Goal: Use online tool/utility: Utilize a website feature to perform a specific function

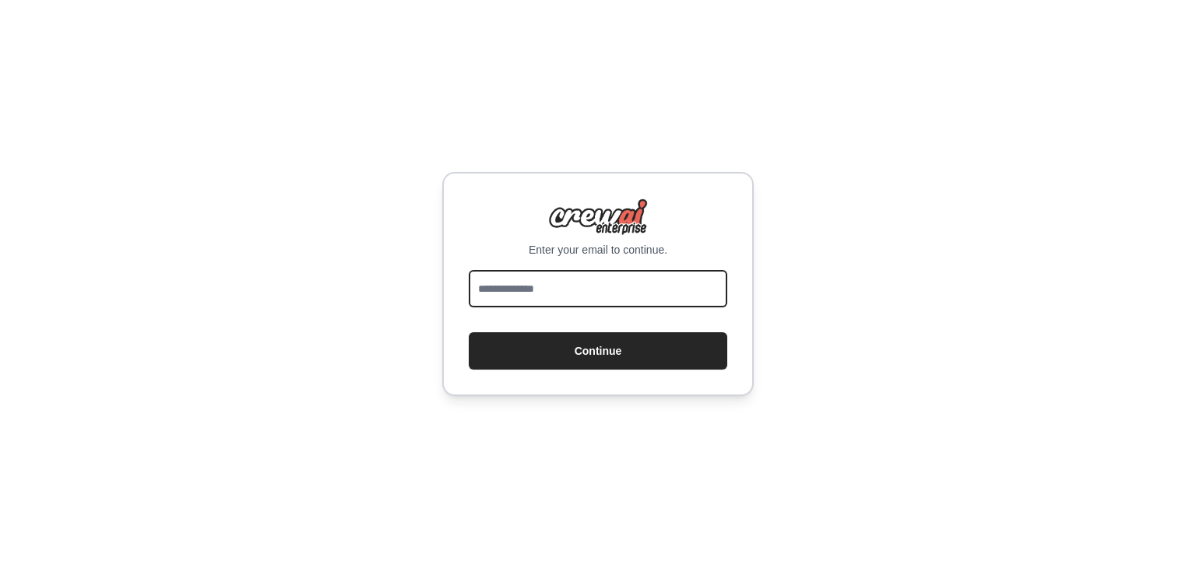
click at [608, 295] on input "email" at bounding box center [598, 288] width 259 height 37
type input "**********"
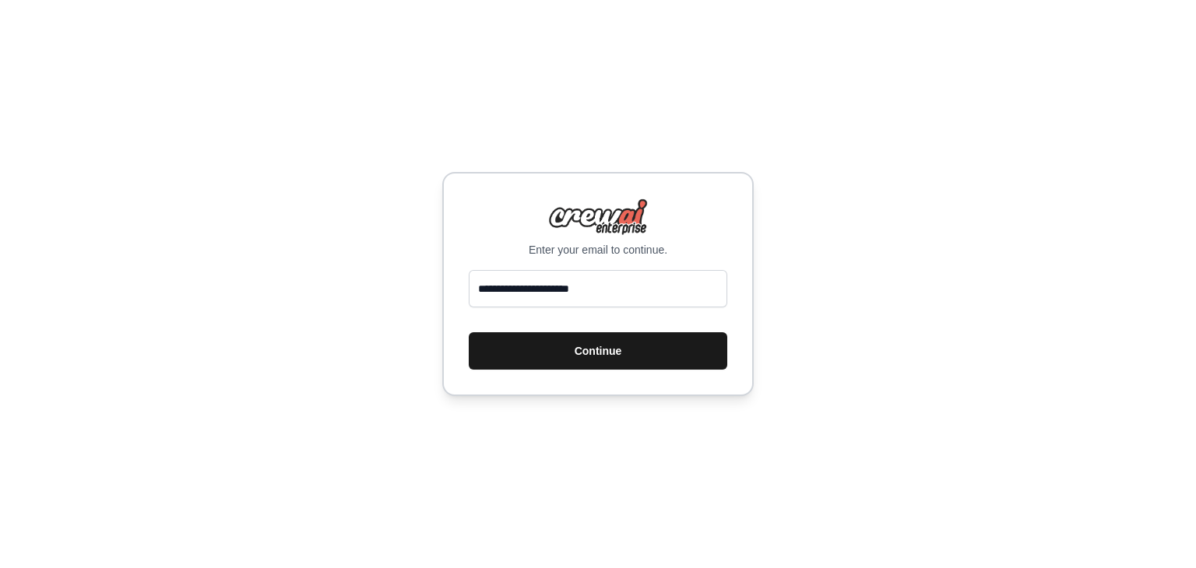
click at [614, 351] on button "Continue" at bounding box center [598, 351] width 259 height 37
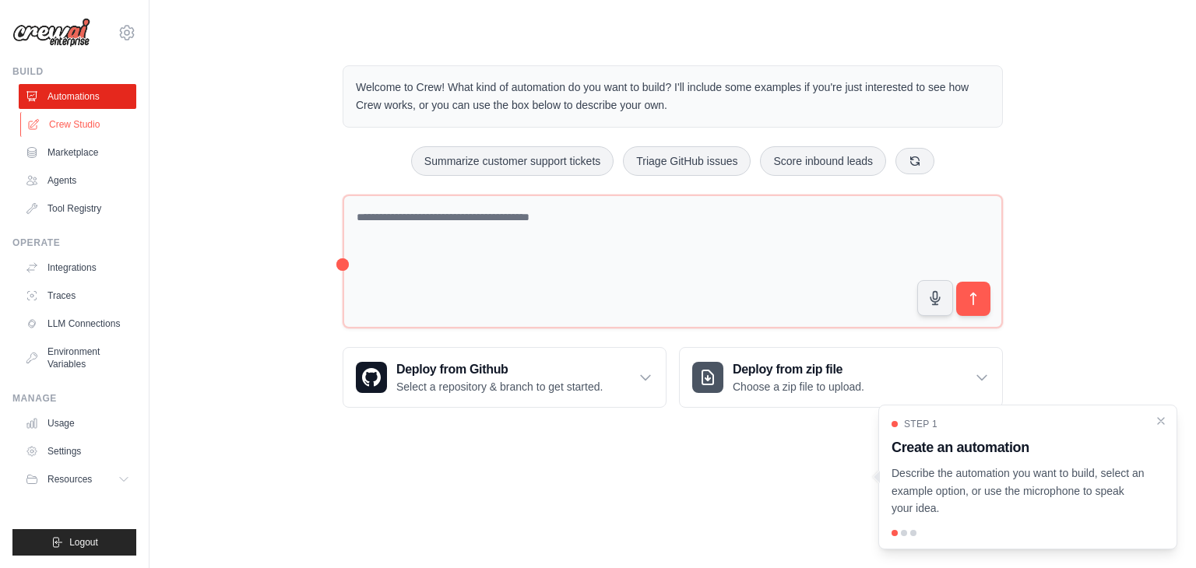
click at [98, 131] on link "Crew Studio" at bounding box center [79, 124] width 118 height 25
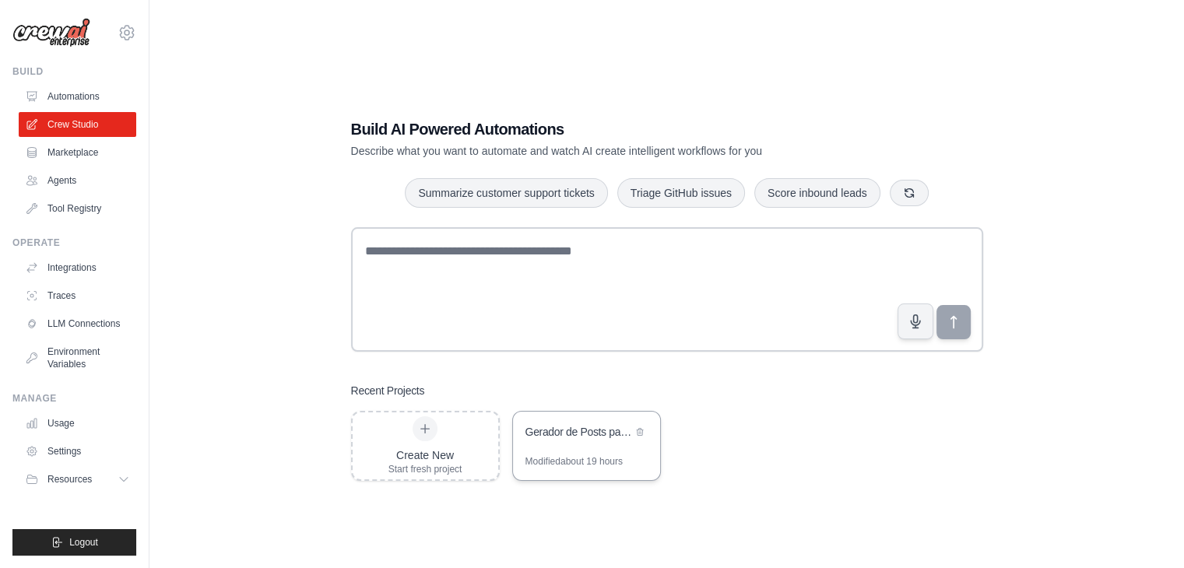
click at [570, 438] on div "Gerador de Posts para LinkedIn" at bounding box center [579, 432] width 107 height 16
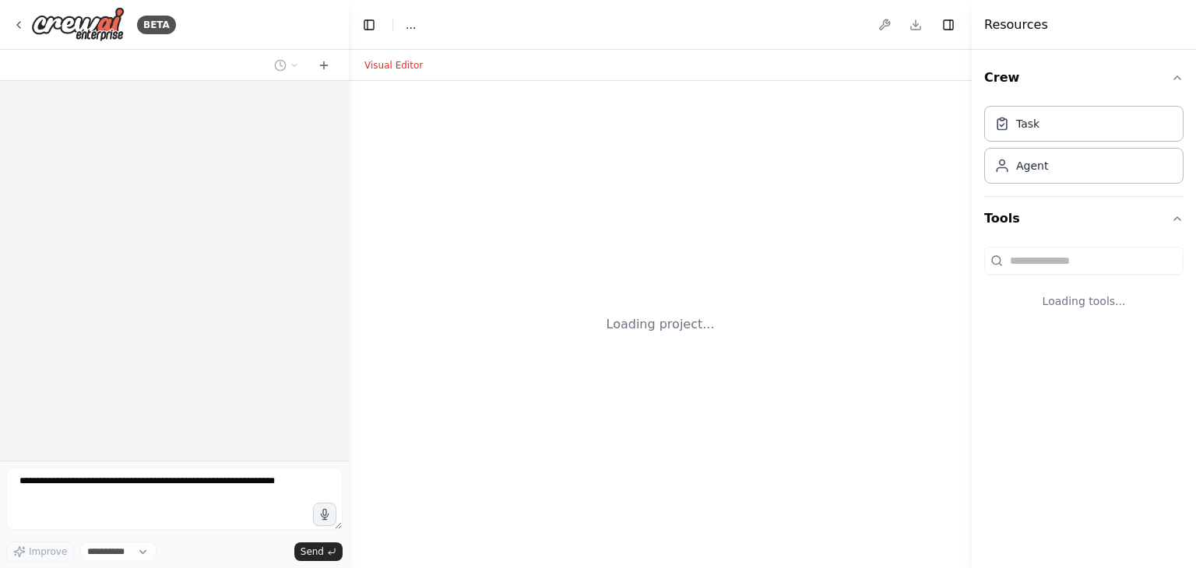
select select "****"
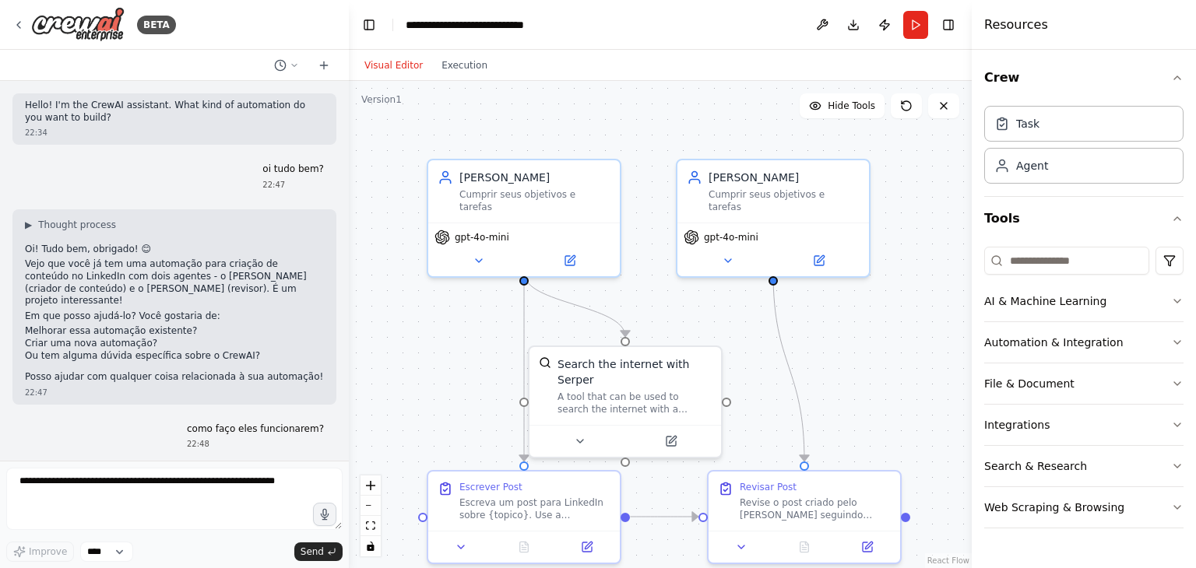
scroll to position [3546, 0]
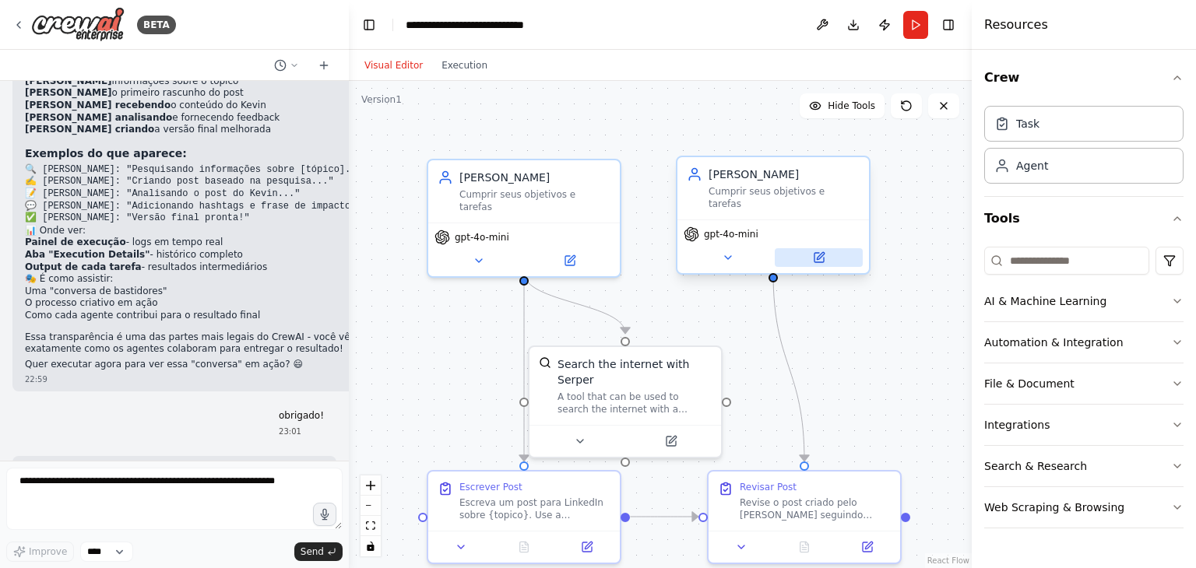
click at [825, 252] on icon at bounding box center [819, 258] width 12 height 12
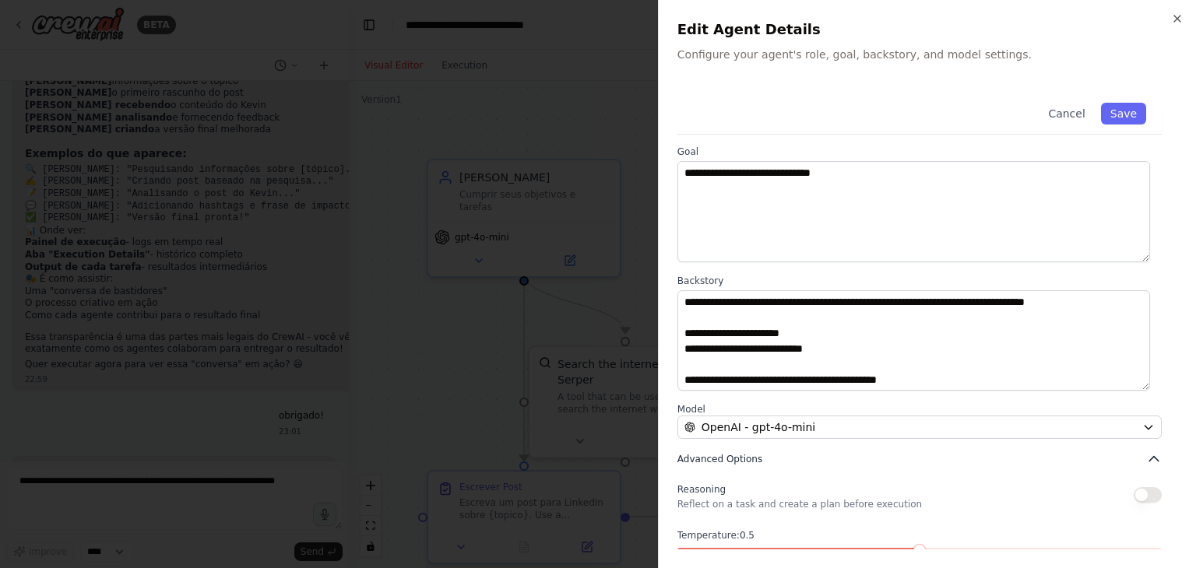
scroll to position [0, 0]
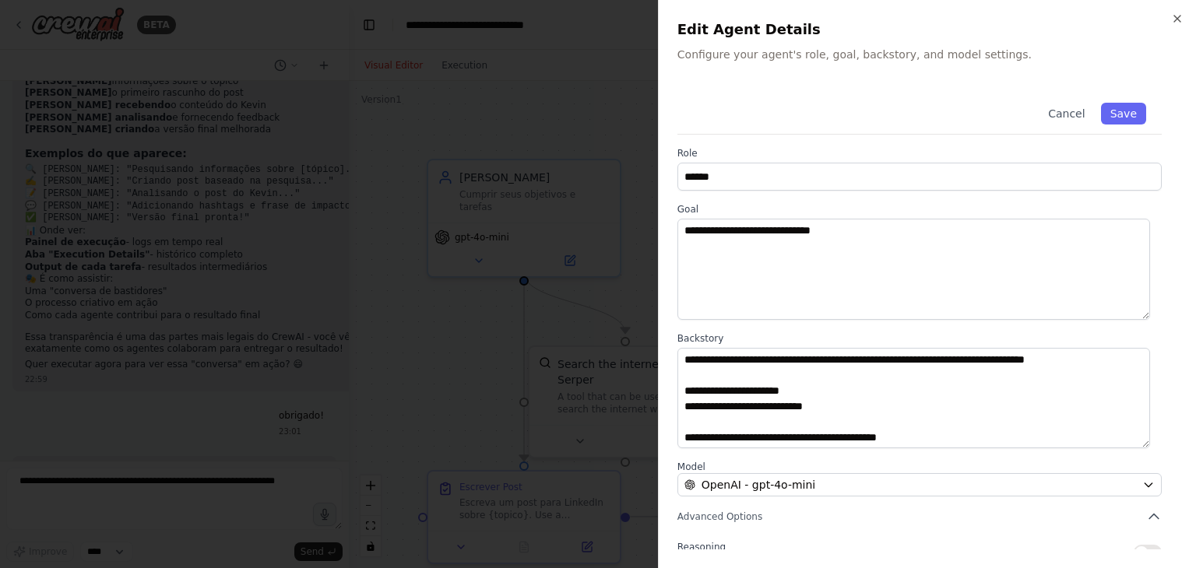
click at [444, 182] on div at bounding box center [598, 284] width 1196 height 568
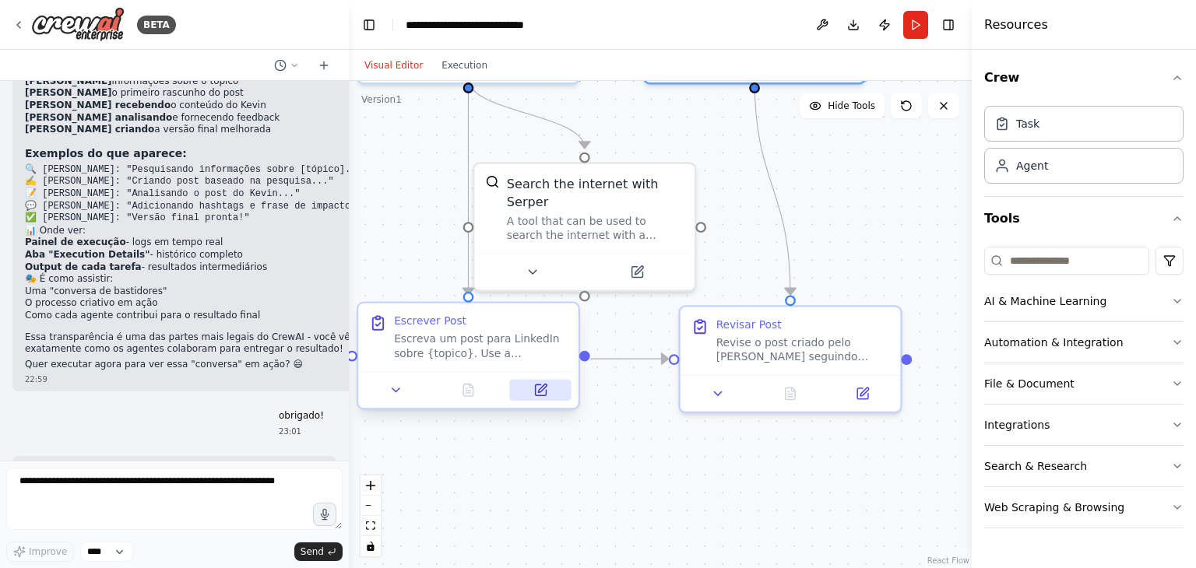
click at [551, 390] on button at bounding box center [541, 390] width 62 height 22
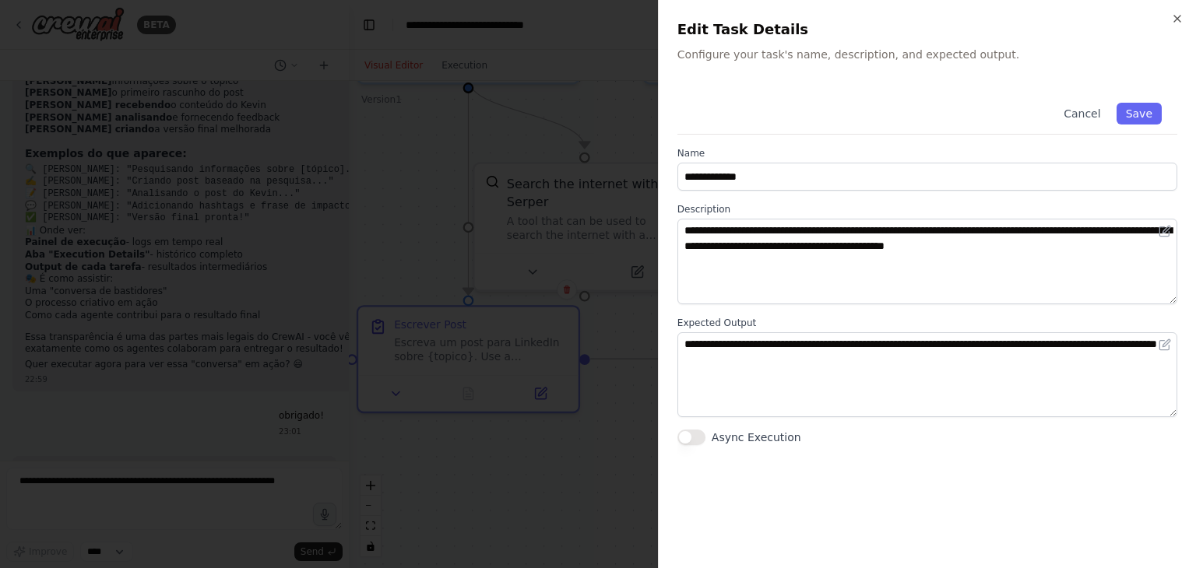
click at [616, 266] on div at bounding box center [598, 284] width 1196 height 568
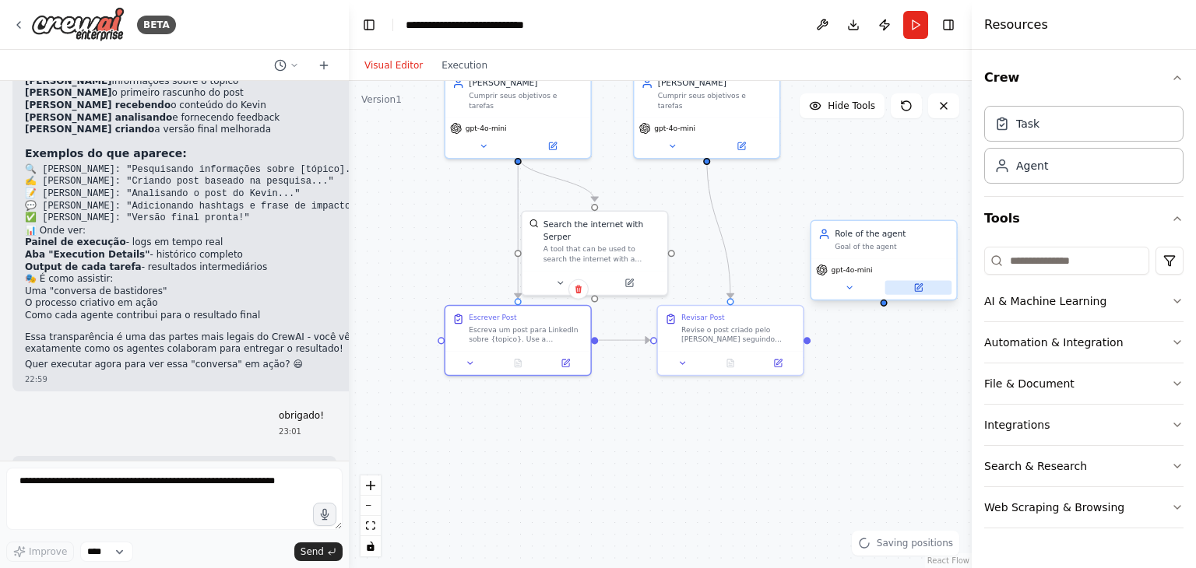
click at [910, 290] on button at bounding box center [918, 288] width 67 height 14
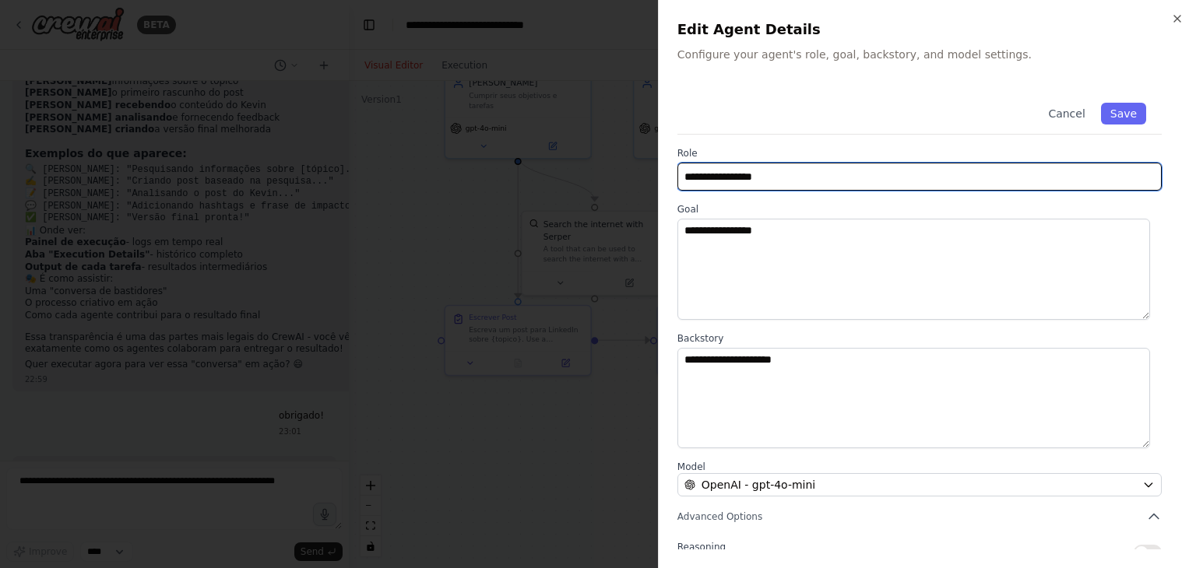
drag, startPoint x: 818, startPoint y: 167, endPoint x: 645, endPoint y: 200, distance: 176.1
click at [645, 200] on body "BETA Hello! I'm the CrewAI assistant. What kind of automation do you want to bu…" at bounding box center [598, 284] width 1196 height 568
type input "***"
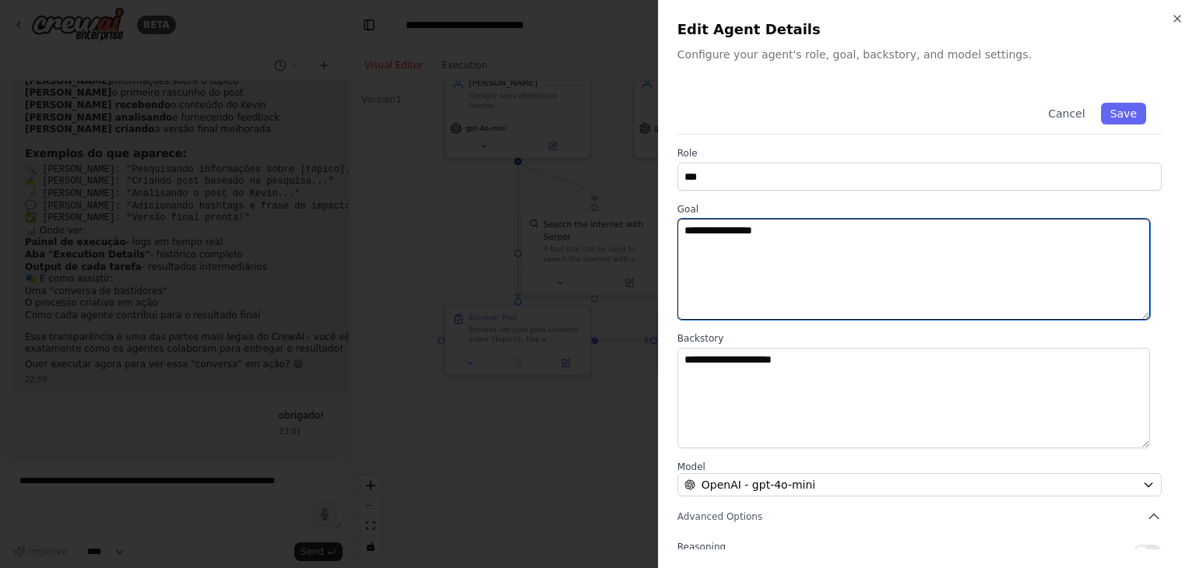
drag, startPoint x: 791, startPoint y: 241, endPoint x: 675, endPoint y: 238, distance: 116.1
click at [675, 238] on div "**********" at bounding box center [927, 284] width 538 height 568
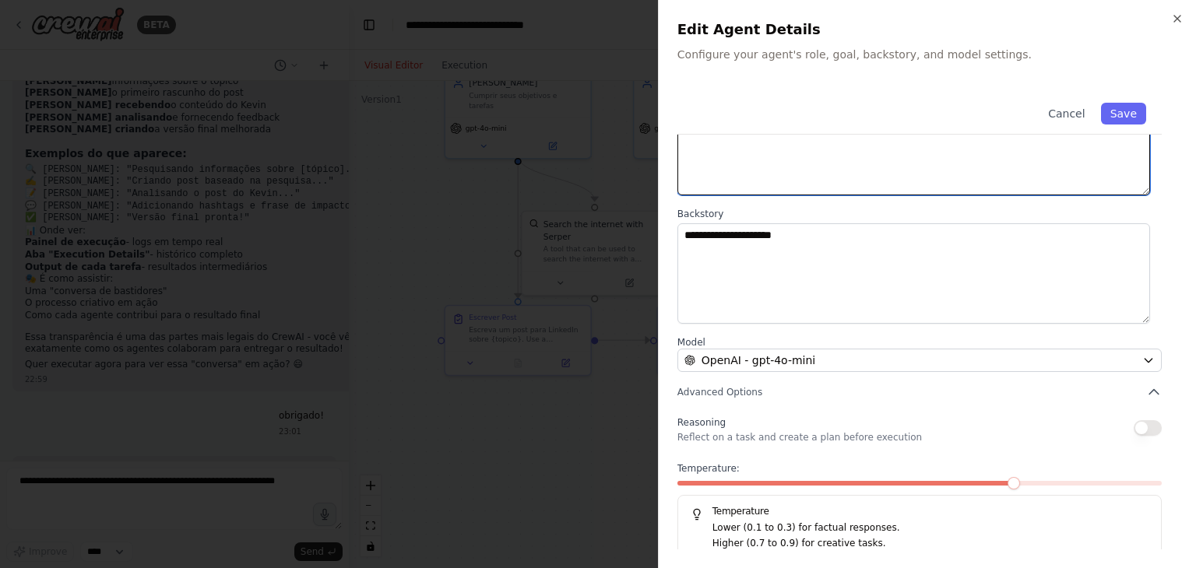
scroll to position [136, 0]
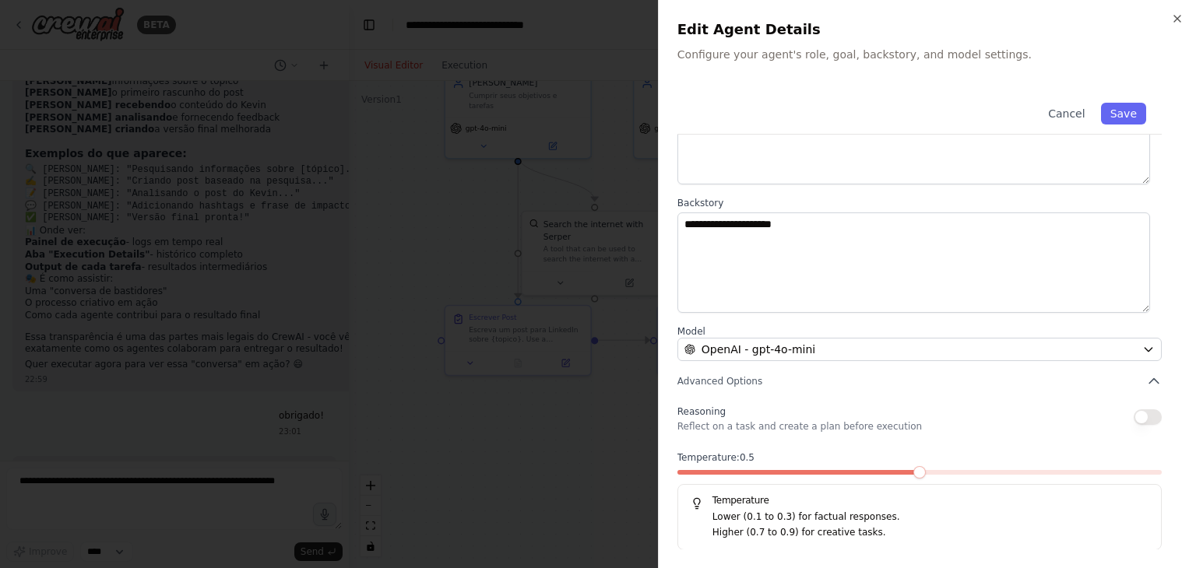
click at [926, 468] on span at bounding box center [919, 472] width 12 height 12
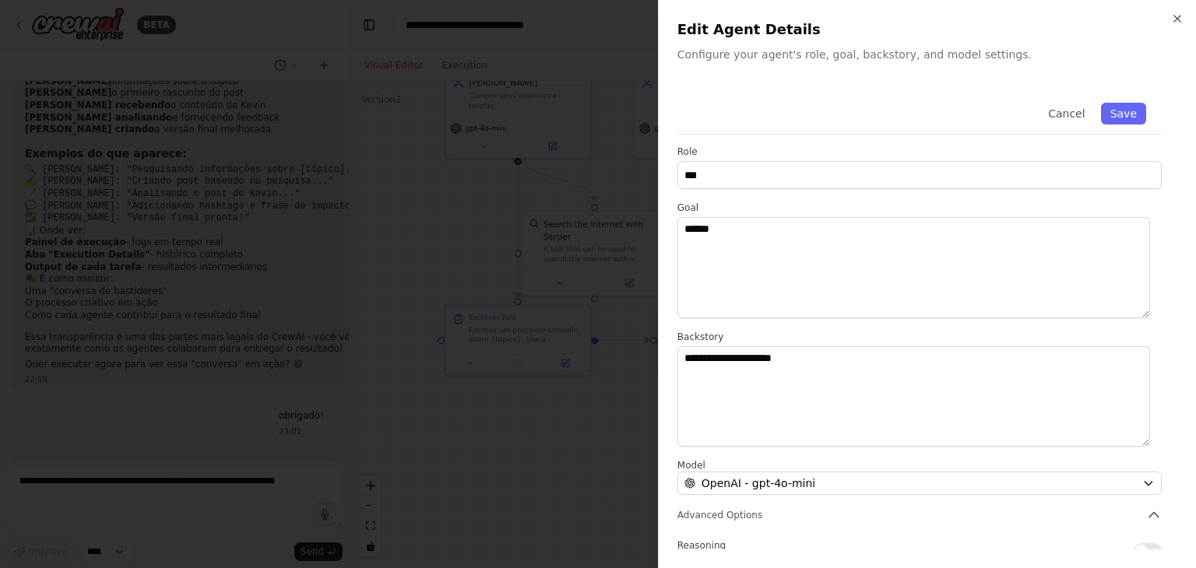
scroll to position [0, 0]
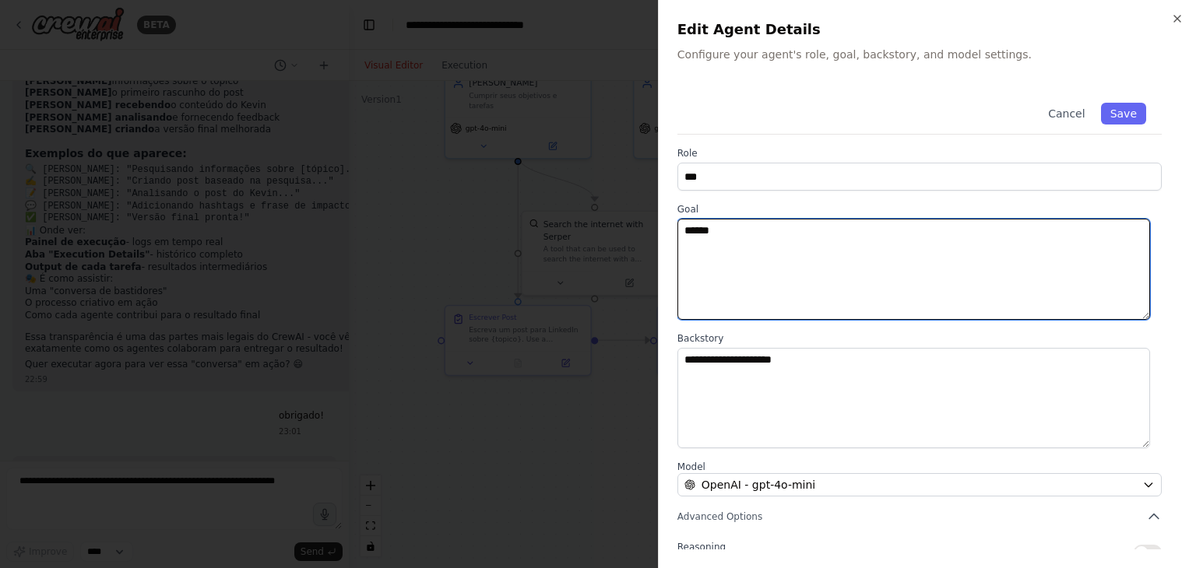
click at [759, 239] on textarea "*****" at bounding box center [914, 269] width 473 height 101
type textarea "*"
type textarea "**********"
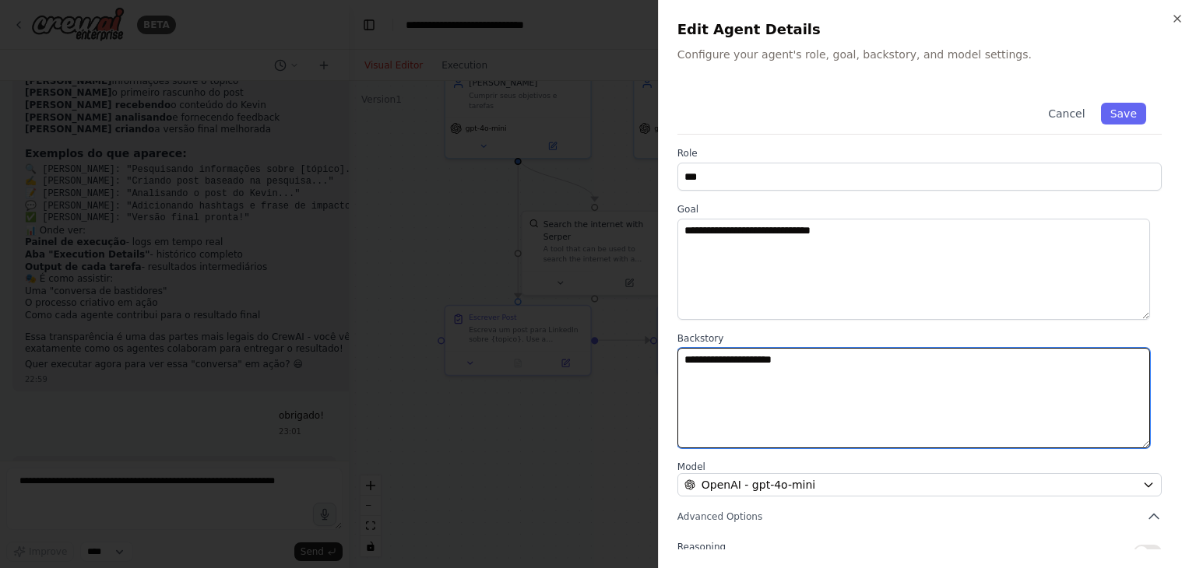
drag, startPoint x: 802, startPoint y: 357, endPoint x: 605, endPoint y: 357, distance: 197.0
click at [605, 357] on body "BETA Hello! I'm the CrewAI assistant. What kind of automation do you want to bu…" at bounding box center [598, 284] width 1196 height 568
click at [684, 359] on textarea "**********" at bounding box center [914, 398] width 473 height 101
click at [1093, 365] on textarea "**********" at bounding box center [914, 398] width 473 height 101
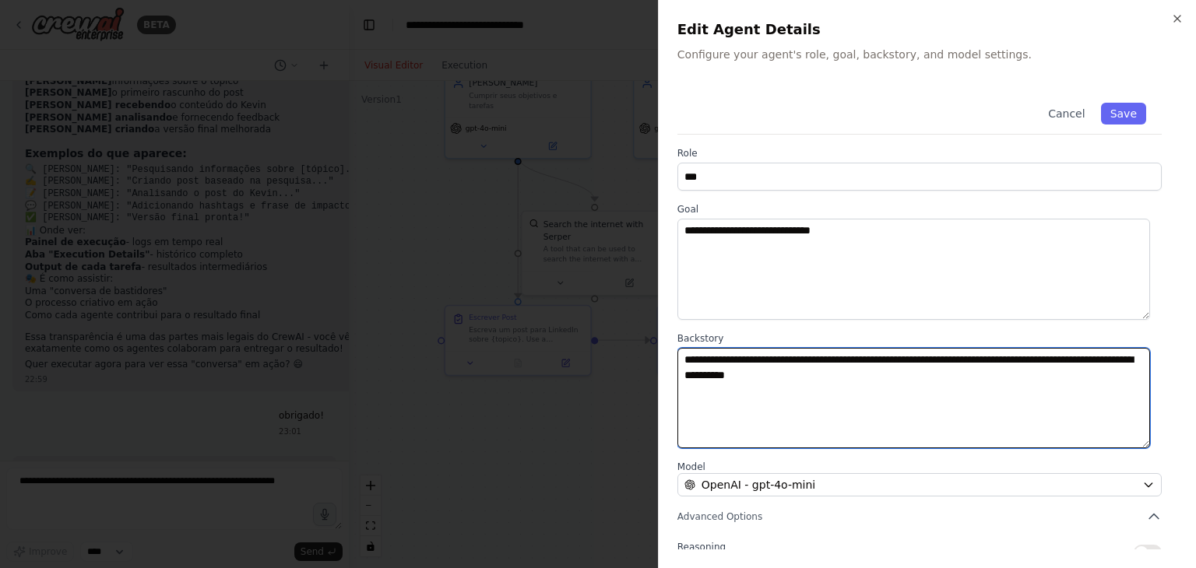
type textarea "**********"
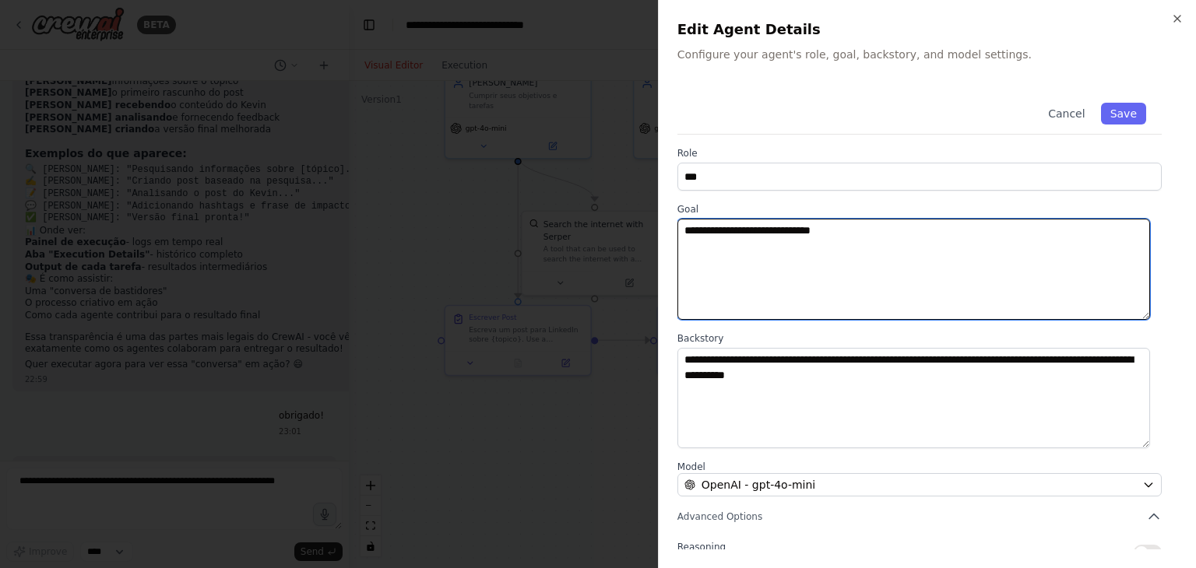
drag, startPoint x: 963, startPoint y: 245, endPoint x: 670, endPoint y: 234, distance: 293.0
click at [670, 234] on div "**********" at bounding box center [927, 284] width 538 height 568
type textarea "********"
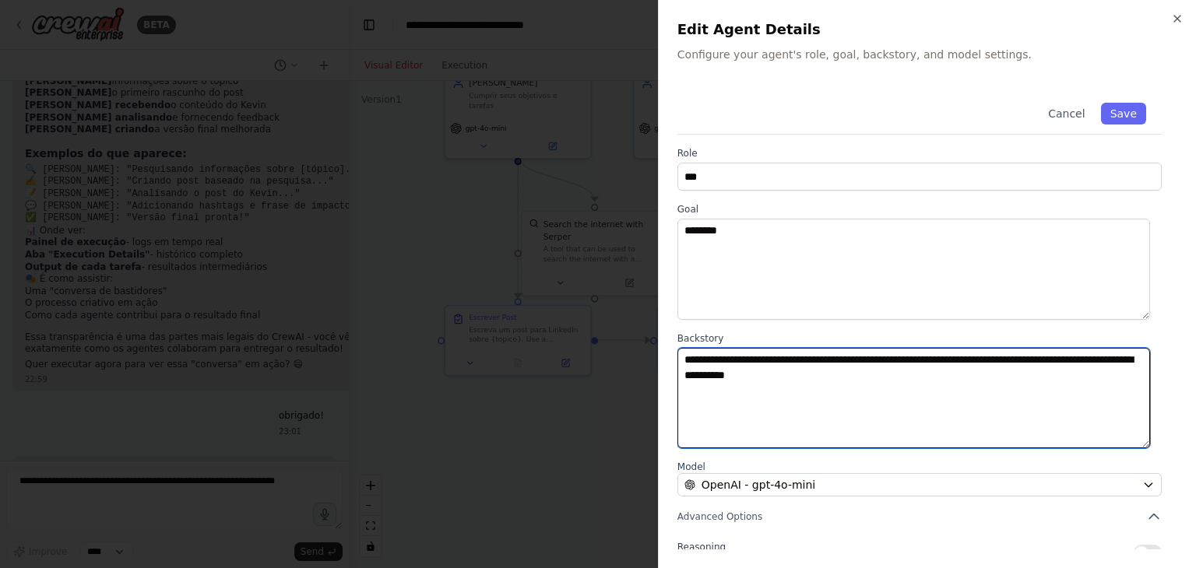
click at [849, 385] on textarea "**********" at bounding box center [914, 398] width 473 height 101
type textarea "**********"
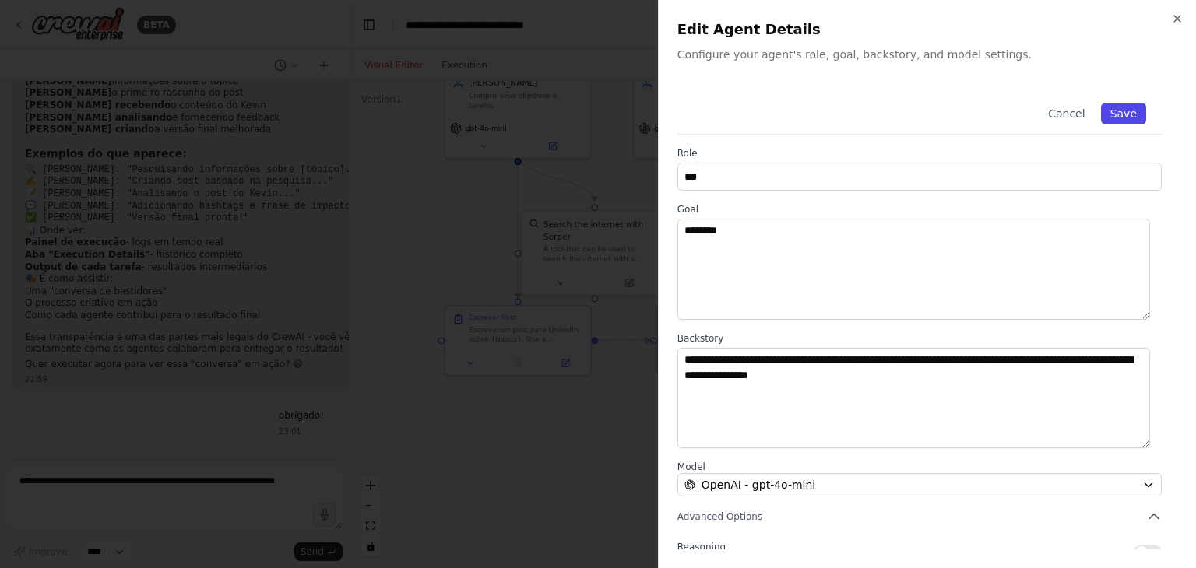
click at [1121, 111] on button "Save" at bounding box center [1123, 114] width 45 height 22
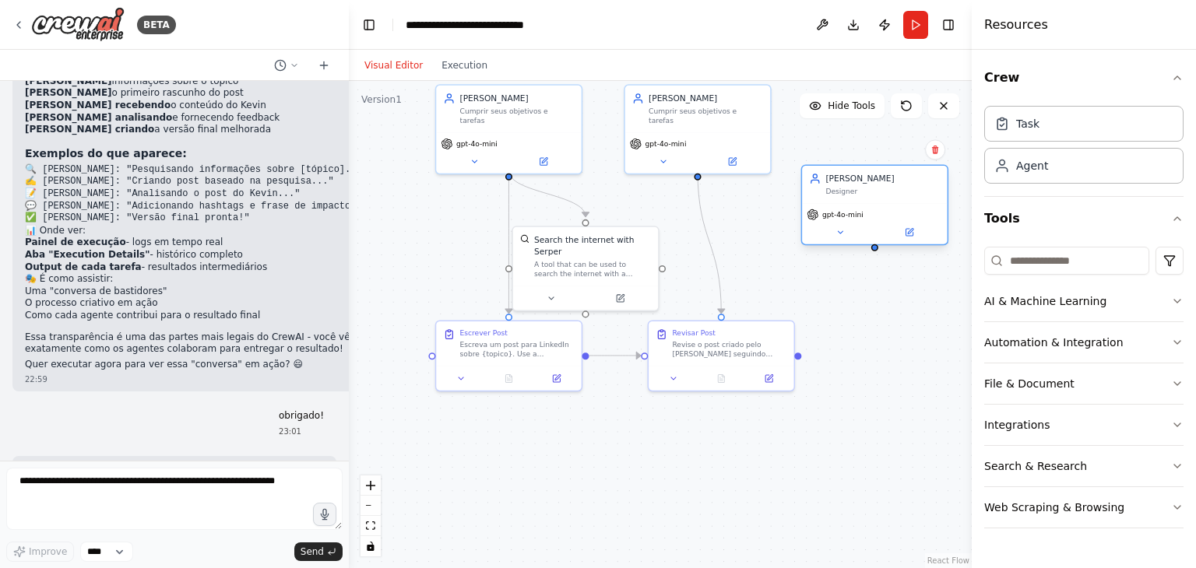
drag, startPoint x: 849, startPoint y: 255, endPoint x: 845, endPoint y: 183, distance: 71.8
click at [845, 183] on div "[PERSON_NAME]" at bounding box center [882, 179] width 114 height 12
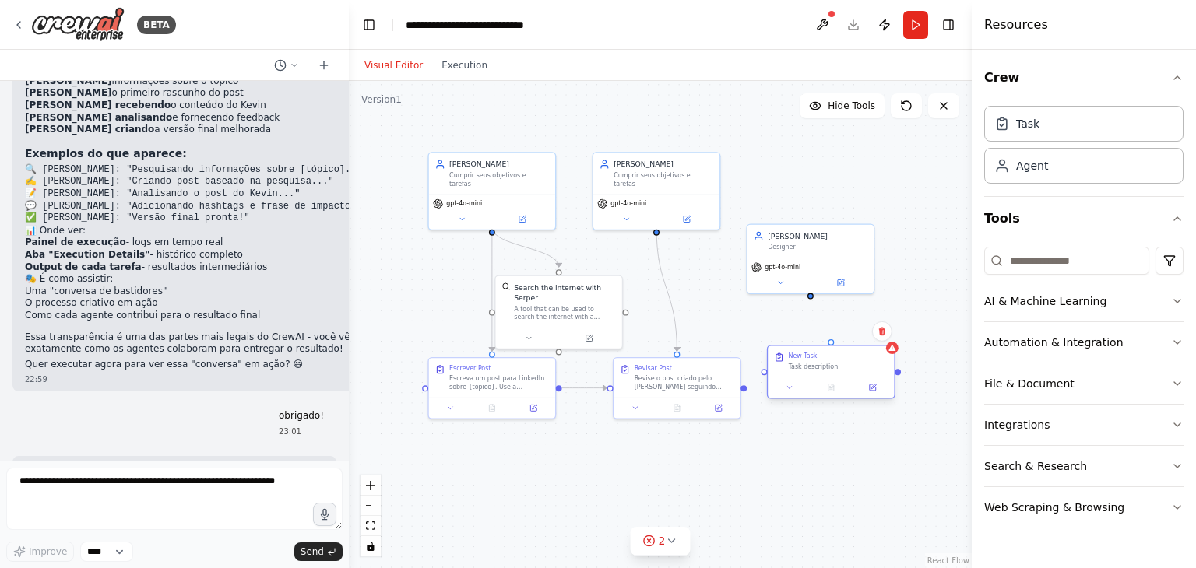
drag, startPoint x: 913, startPoint y: 418, endPoint x: 794, endPoint y: 365, distance: 129.7
click at [794, 365] on div "Task description" at bounding box center [839, 367] width 100 height 9
click at [869, 391] on icon at bounding box center [872, 388] width 9 height 9
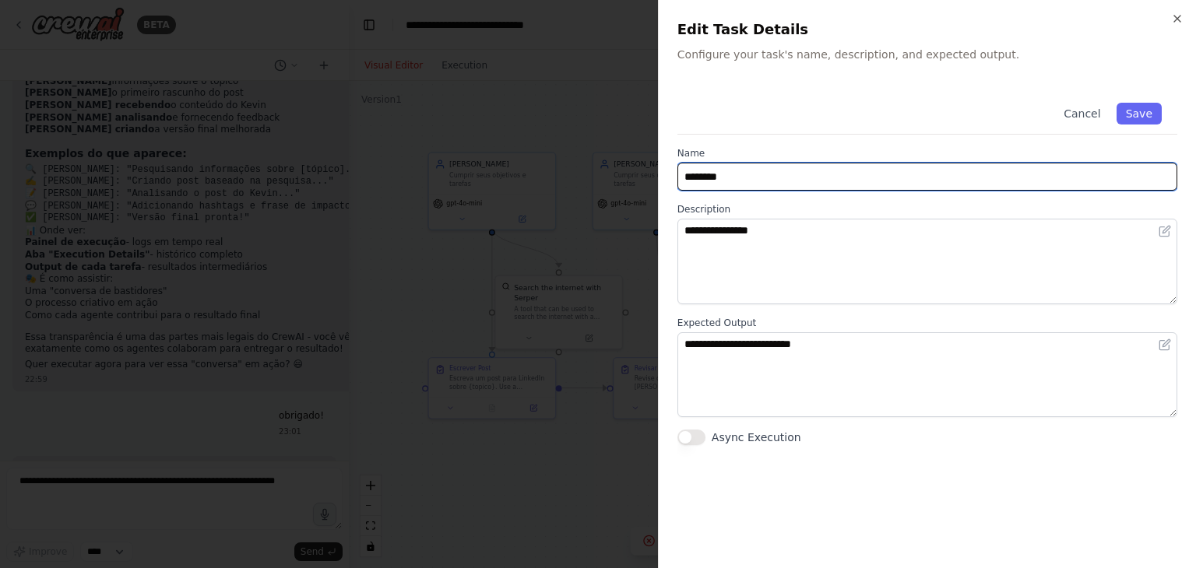
drag, startPoint x: 766, startPoint y: 178, endPoint x: 646, endPoint y: 198, distance: 121.5
click at [646, 198] on body "BETA Hello! I'm the CrewAI assistant. What kind of automation do you want to bu…" at bounding box center [598, 284] width 1196 height 568
type input "*"
type input "**********"
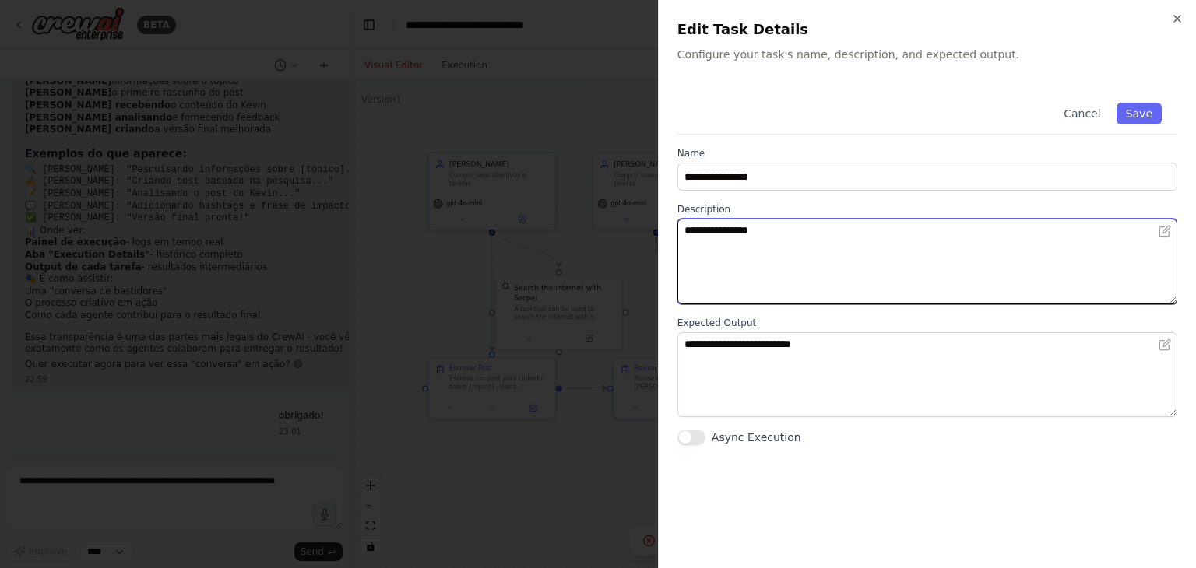
drag, startPoint x: 791, startPoint y: 231, endPoint x: 654, endPoint y: 247, distance: 138.0
click at [654, 247] on body "BETA Hello! I'm the CrewAI assistant. What kind of automation do you want to bu…" at bounding box center [598, 284] width 1196 height 568
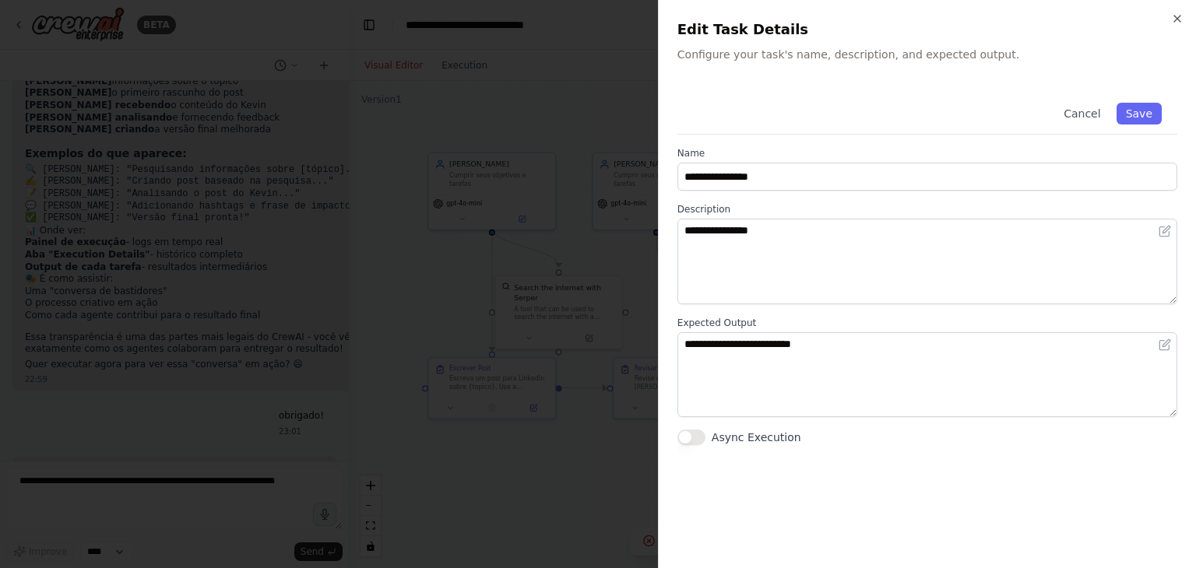
click at [794, 160] on div "**********" at bounding box center [928, 169] width 500 height 44
click at [1156, 117] on button "Save" at bounding box center [1139, 114] width 45 height 22
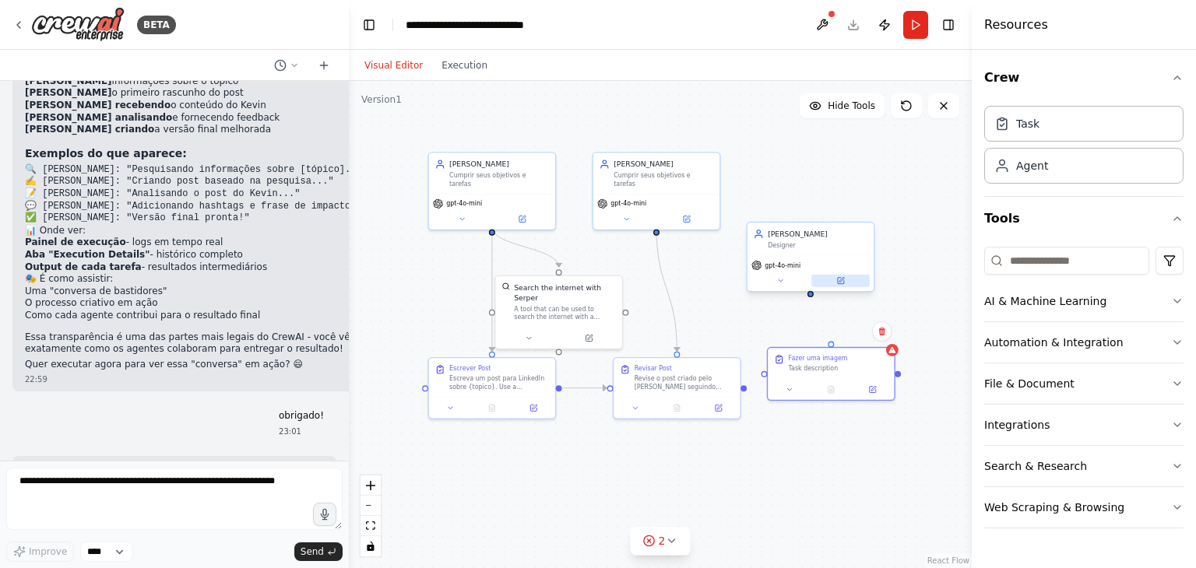
click at [843, 275] on button at bounding box center [840, 281] width 58 height 12
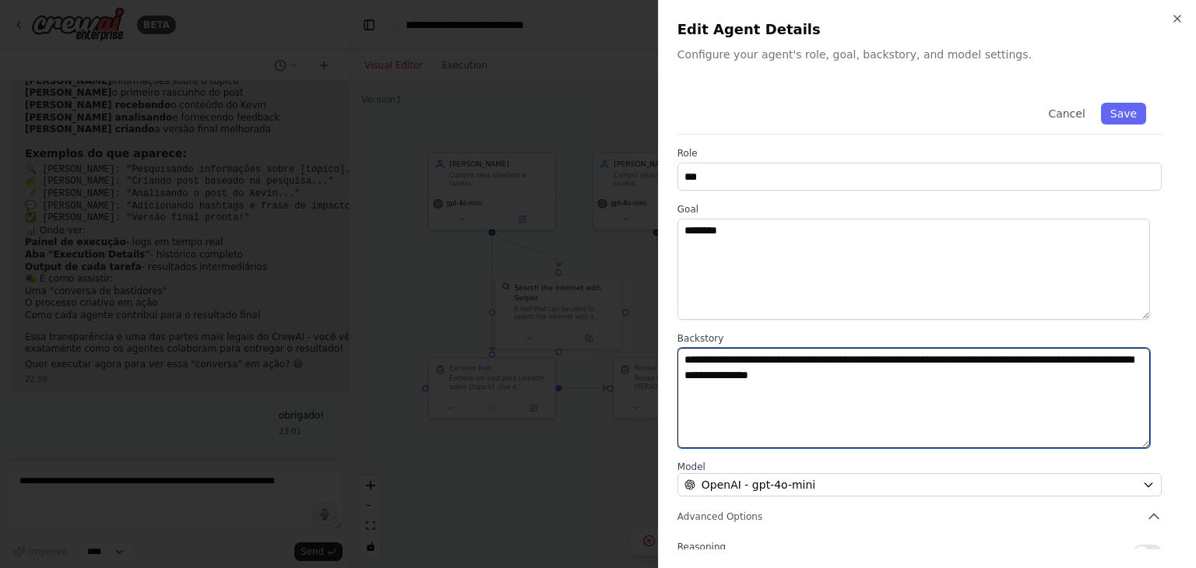
drag, startPoint x: 686, startPoint y: 364, endPoint x: 901, endPoint y: 378, distance: 215.4
click at [901, 378] on textarea "**********" at bounding box center [914, 398] width 473 height 101
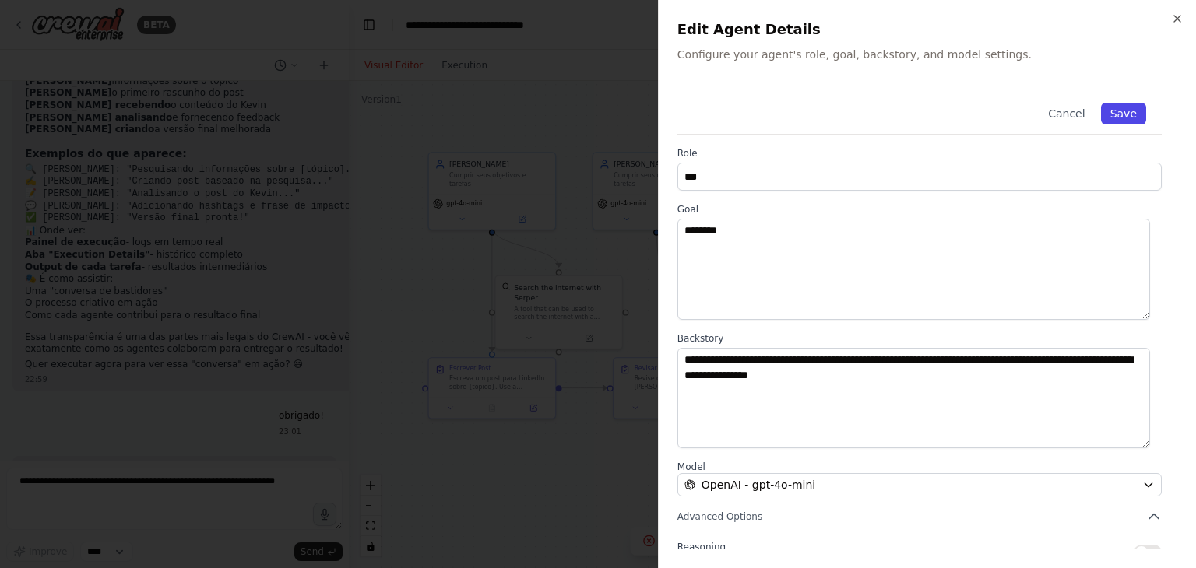
click at [1112, 110] on button "Save" at bounding box center [1123, 114] width 45 height 22
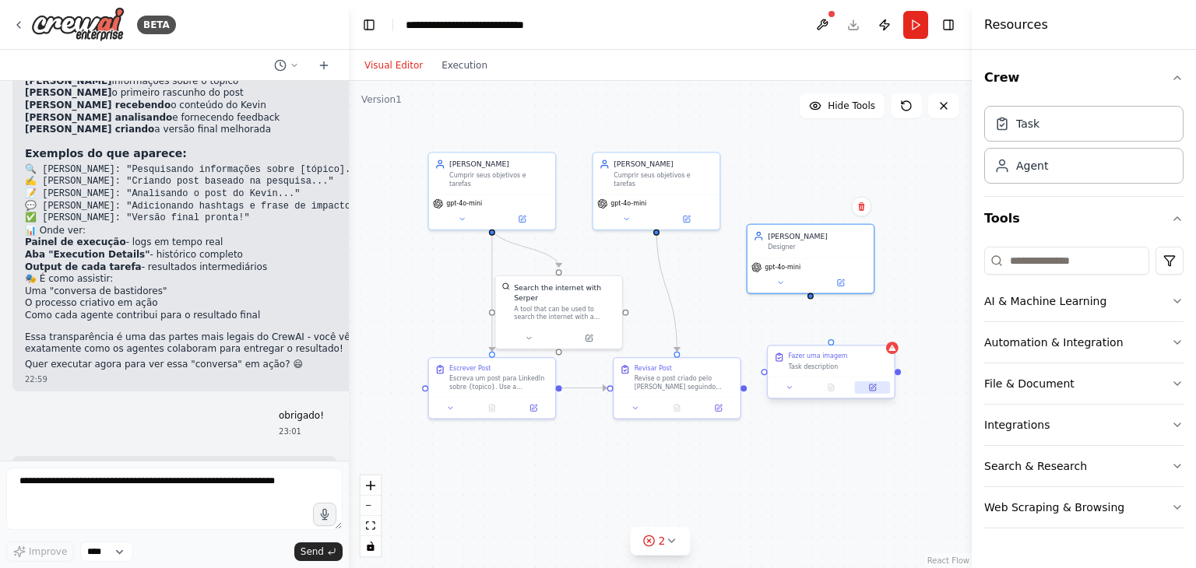
click at [872, 387] on icon at bounding box center [873, 387] width 5 height 5
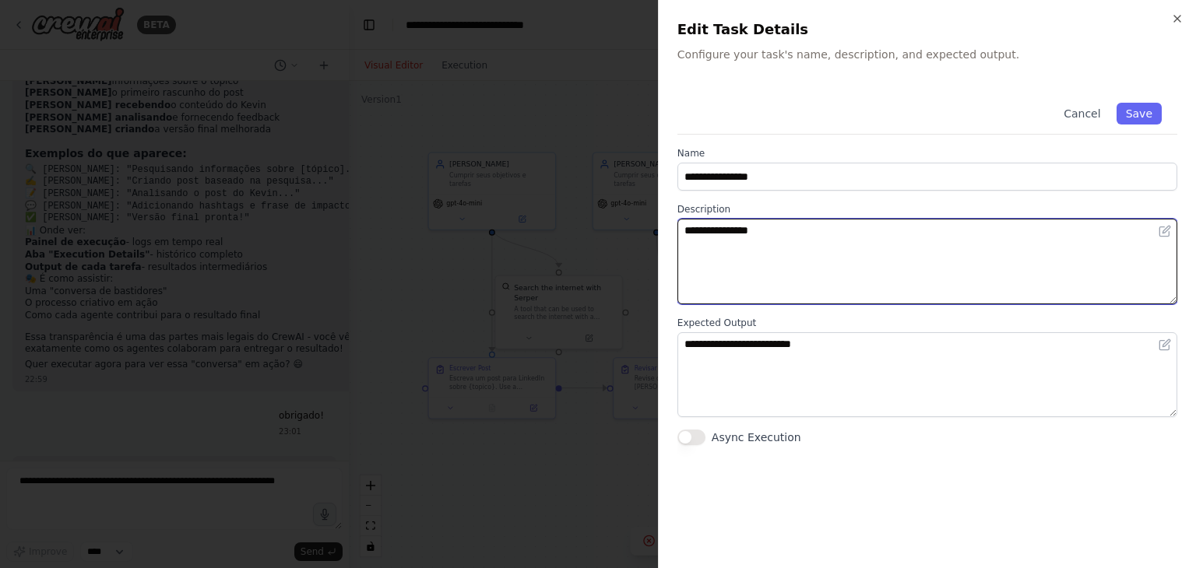
drag, startPoint x: 790, startPoint y: 227, endPoint x: 665, endPoint y: 225, distance: 124.6
click at [665, 225] on div "**********" at bounding box center [927, 284] width 538 height 568
paste textarea "**********"
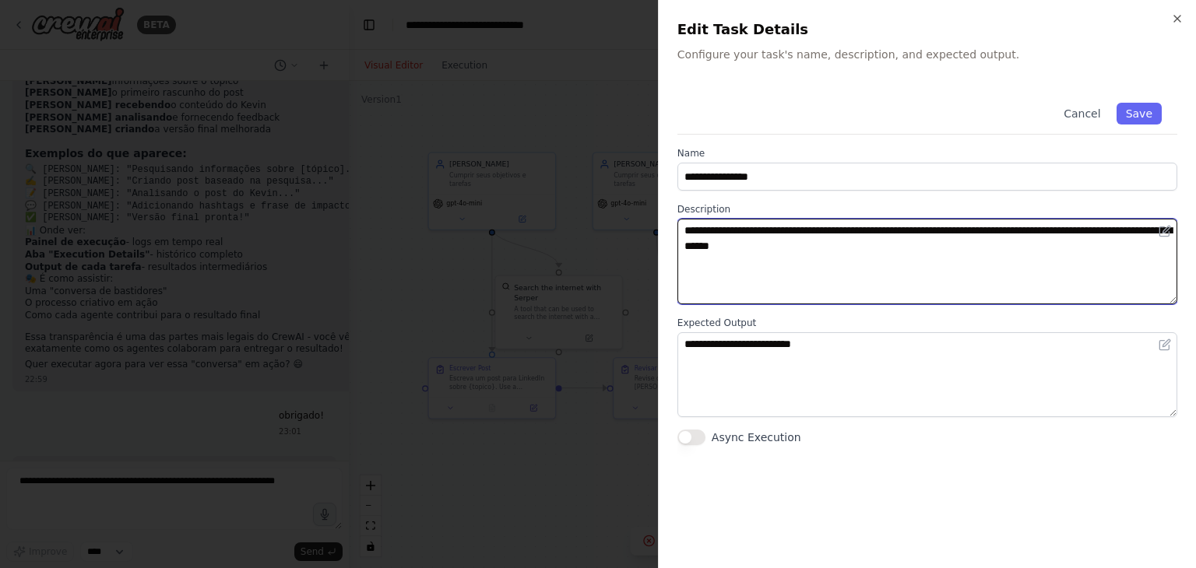
type textarea "**********"
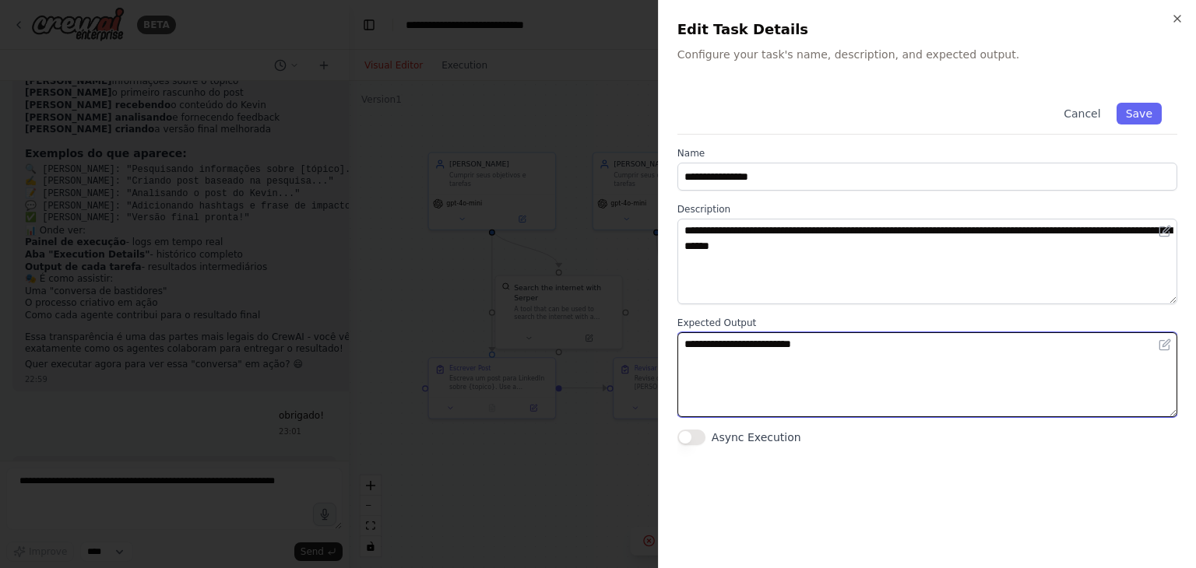
drag, startPoint x: 843, startPoint y: 349, endPoint x: 600, endPoint y: 356, distance: 243.1
click at [600, 356] on body "BETA Hello! I'm the CrewAI assistant. What kind of automation do you want to bu…" at bounding box center [598, 284] width 1196 height 568
paste textarea "**********"
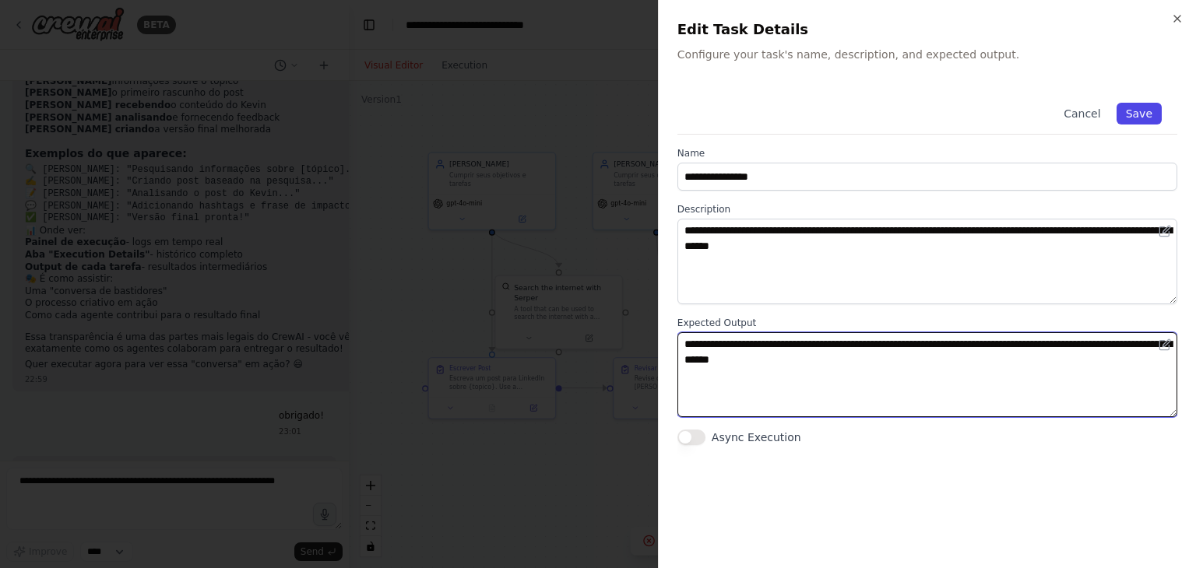
type textarea "**********"
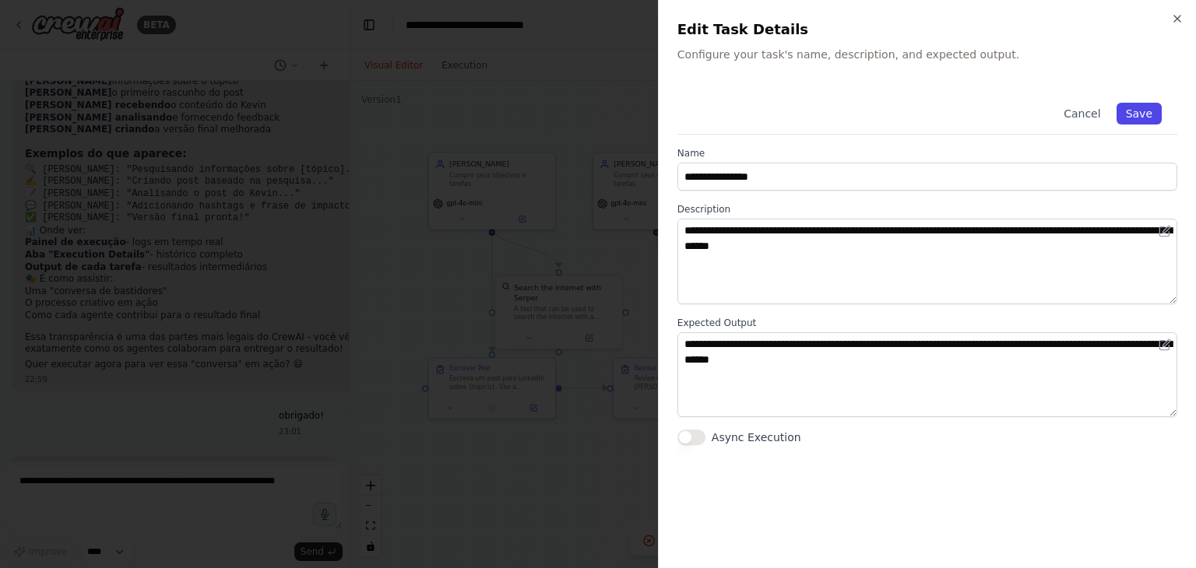
click at [1147, 119] on button "Save" at bounding box center [1139, 114] width 45 height 22
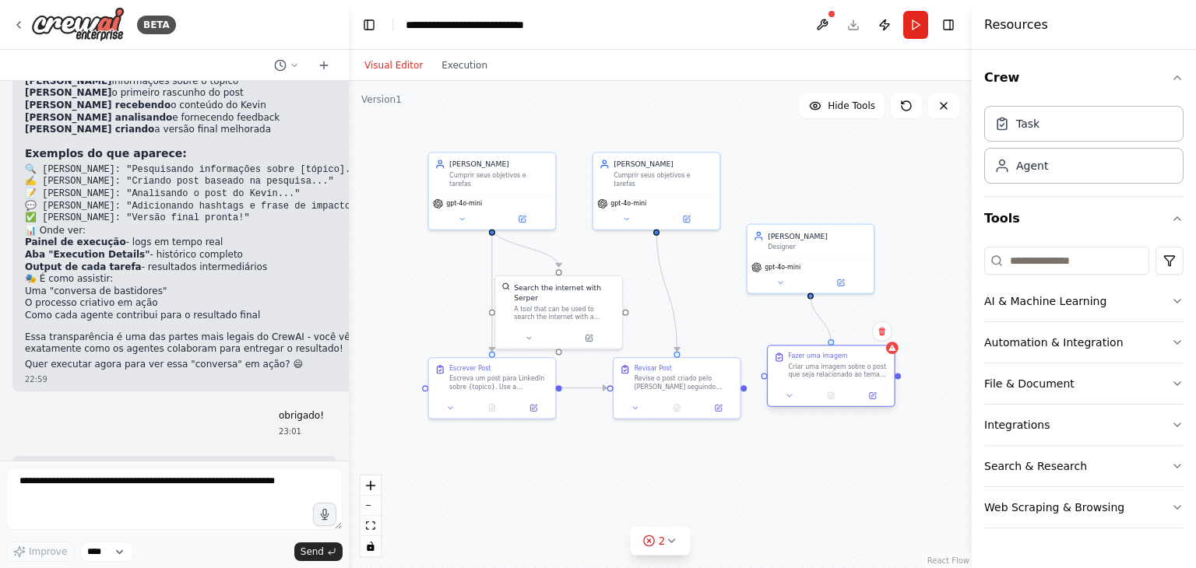
drag, startPoint x: 812, startPoint y: 295, endPoint x: 832, endPoint y: 343, distance: 52.4
click at [787, 343] on div "[PERSON_NAME] seus objetivos e tarefas gpt-4o-mini [PERSON_NAME] seus objetivos…" at bounding box center [581, 261] width 411 height 322
click at [763, 376] on div at bounding box center [765, 376] width 6 height 6
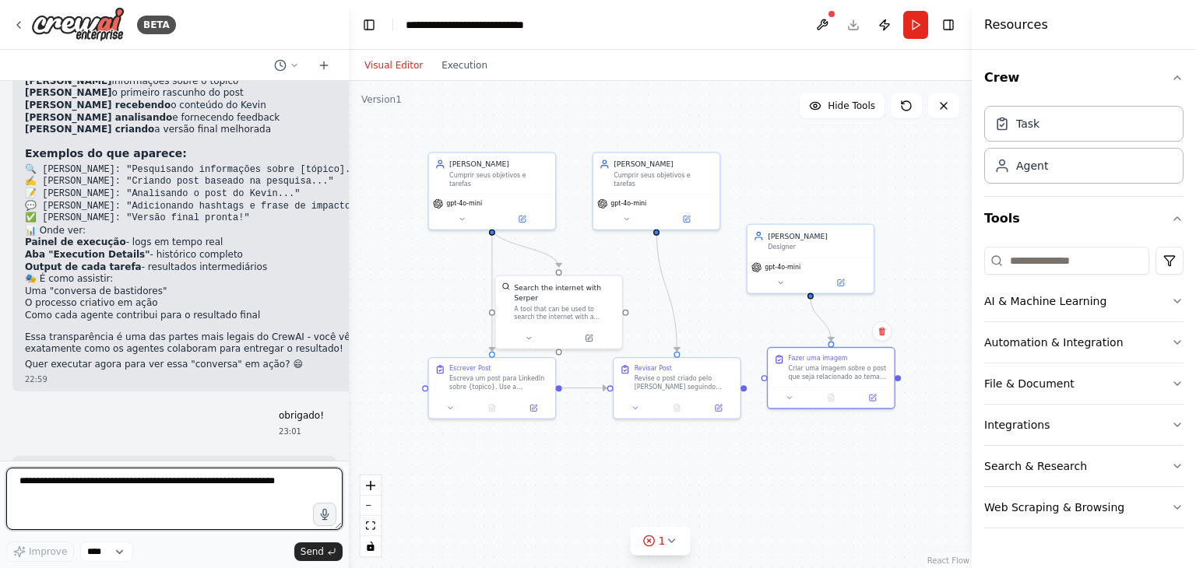
click at [249, 487] on textarea at bounding box center [174, 499] width 336 height 62
type textarea "**********"
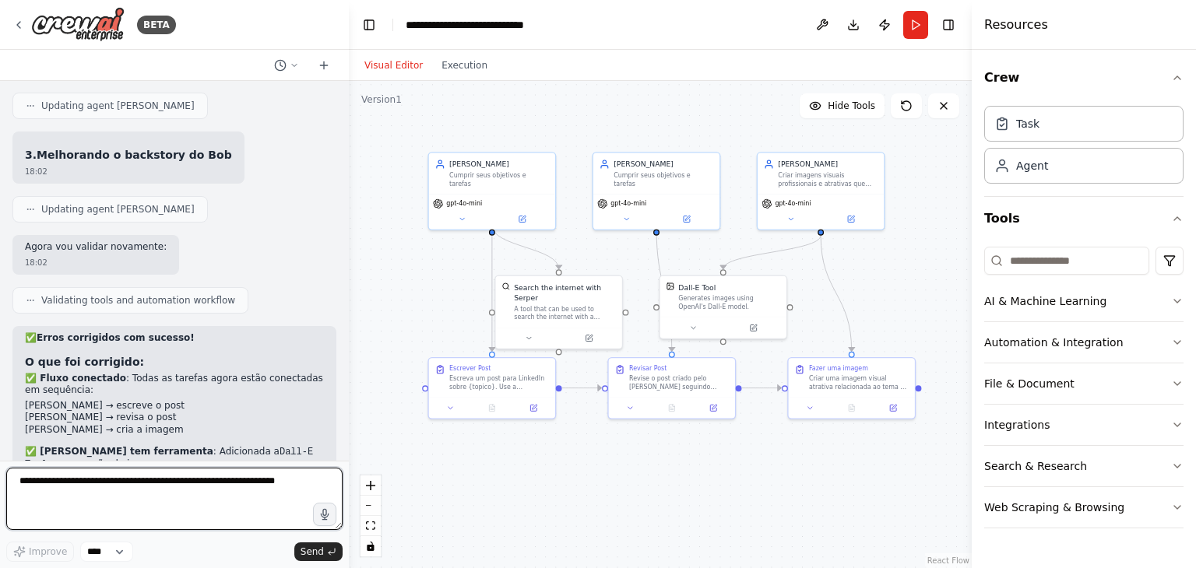
scroll to position [4706, 0]
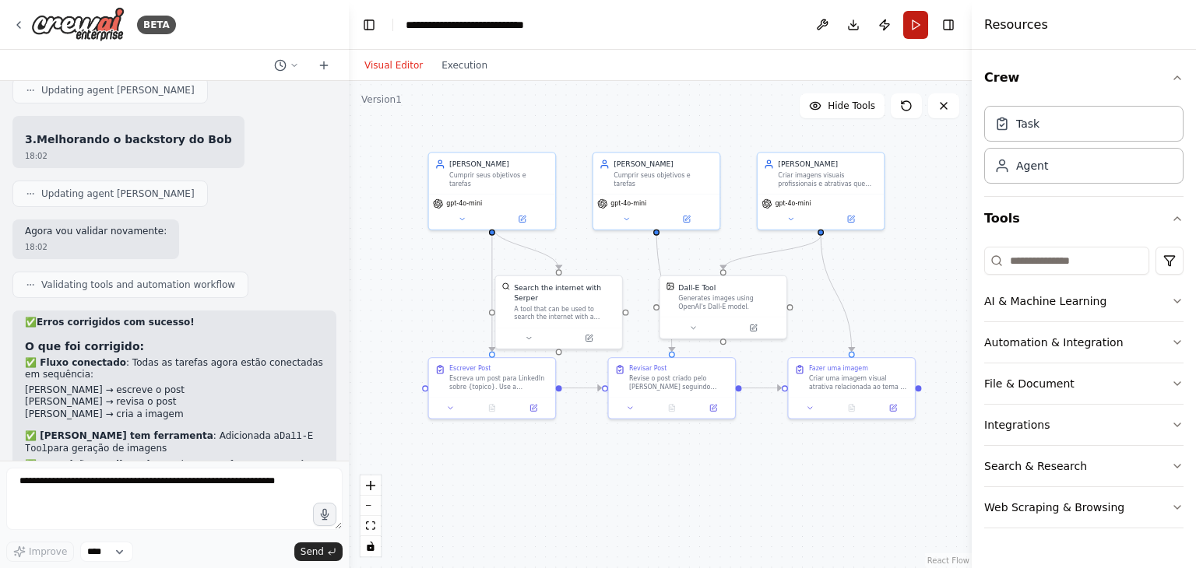
click at [914, 30] on button "Run" at bounding box center [915, 25] width 25 height 28
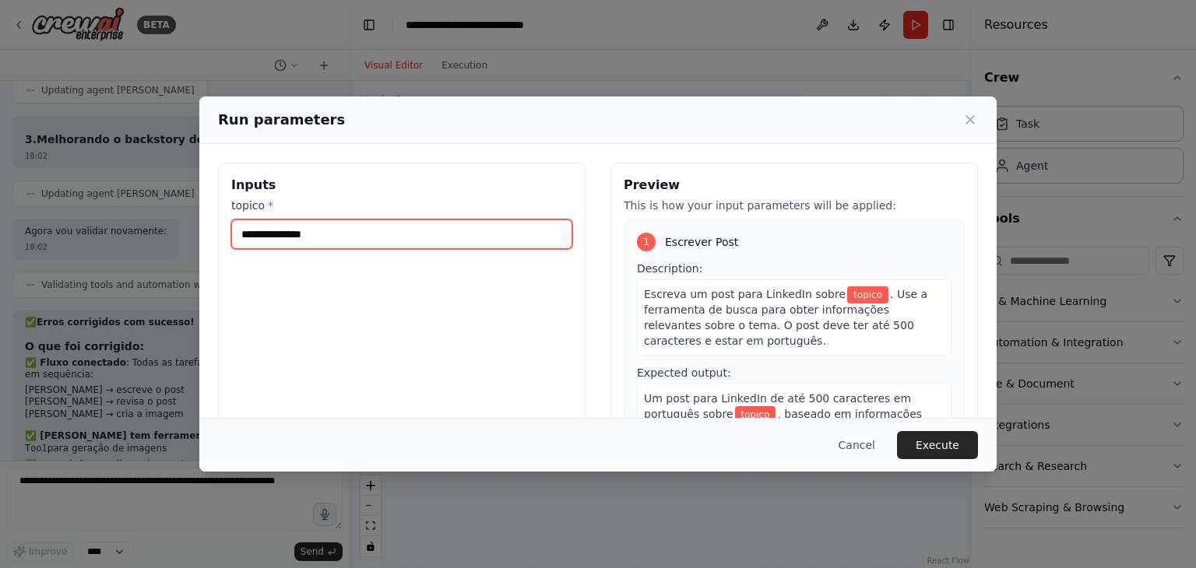
click at [340, 238] on input "topico *" at bounding box center [401, 235] width 341 height 30
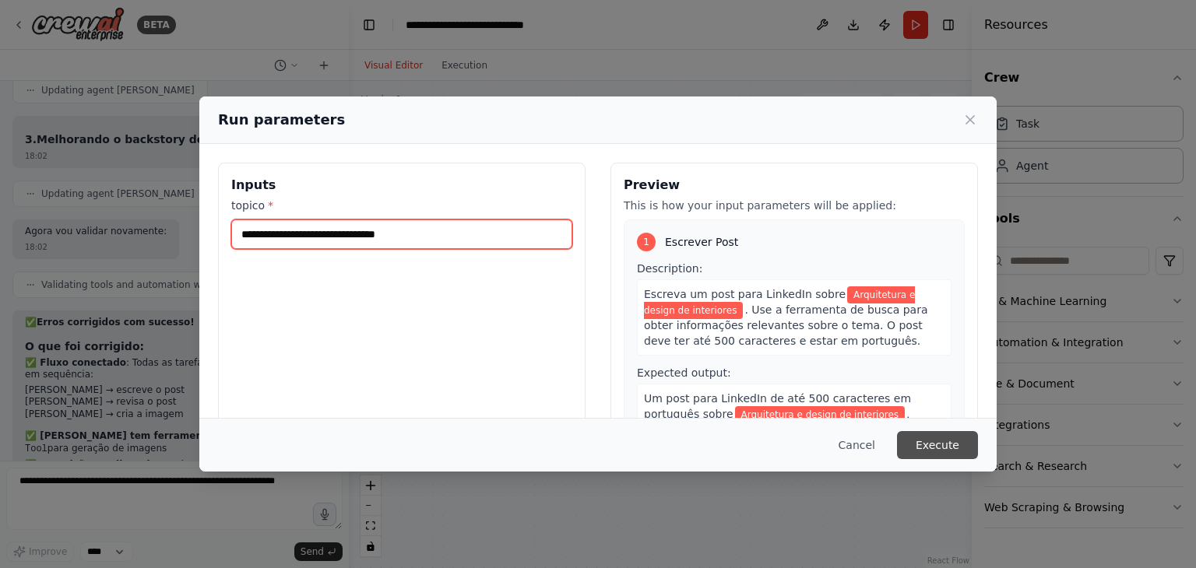
type input "**********"
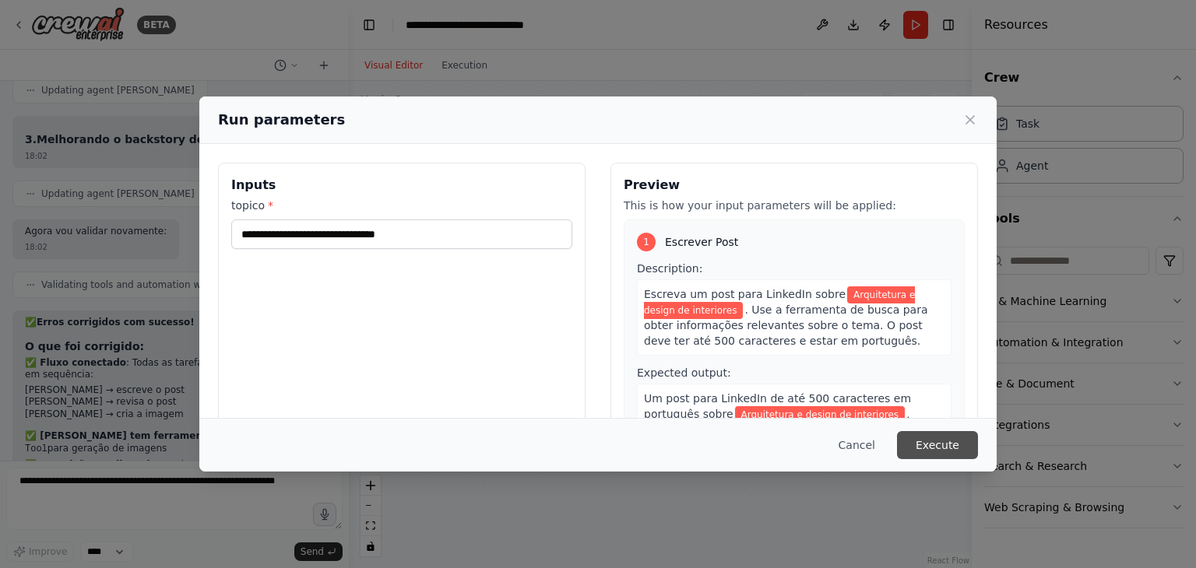
click at [942, 446] on button "Execute" at bounding box center [937, 445] width 81 height 28
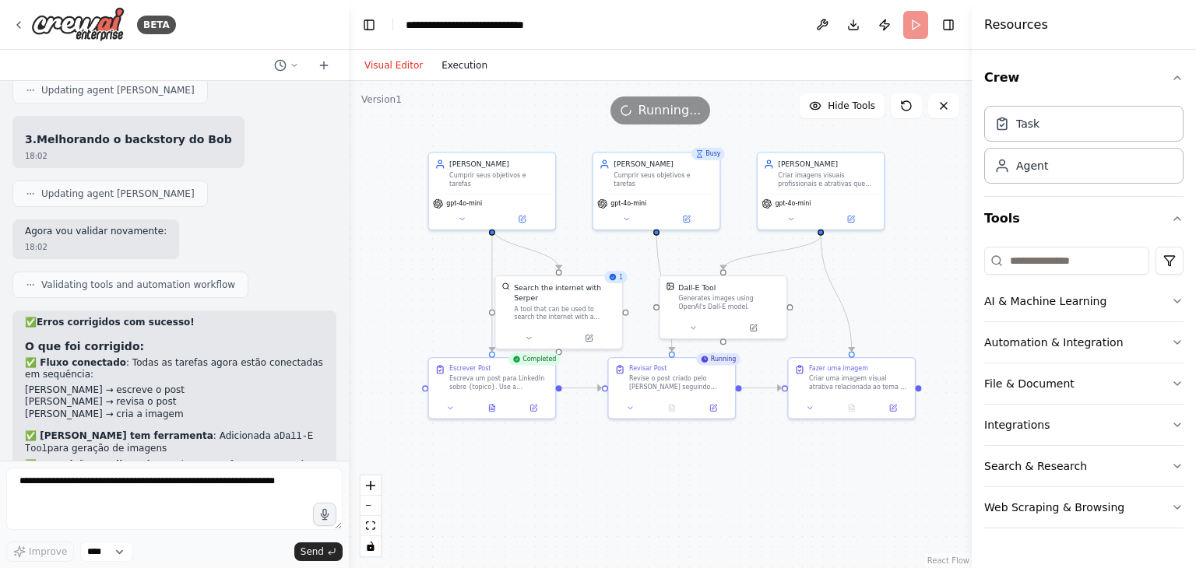
click at [462, 66] on button "Execution" at bounding box center [464, 65] width 65 height 19
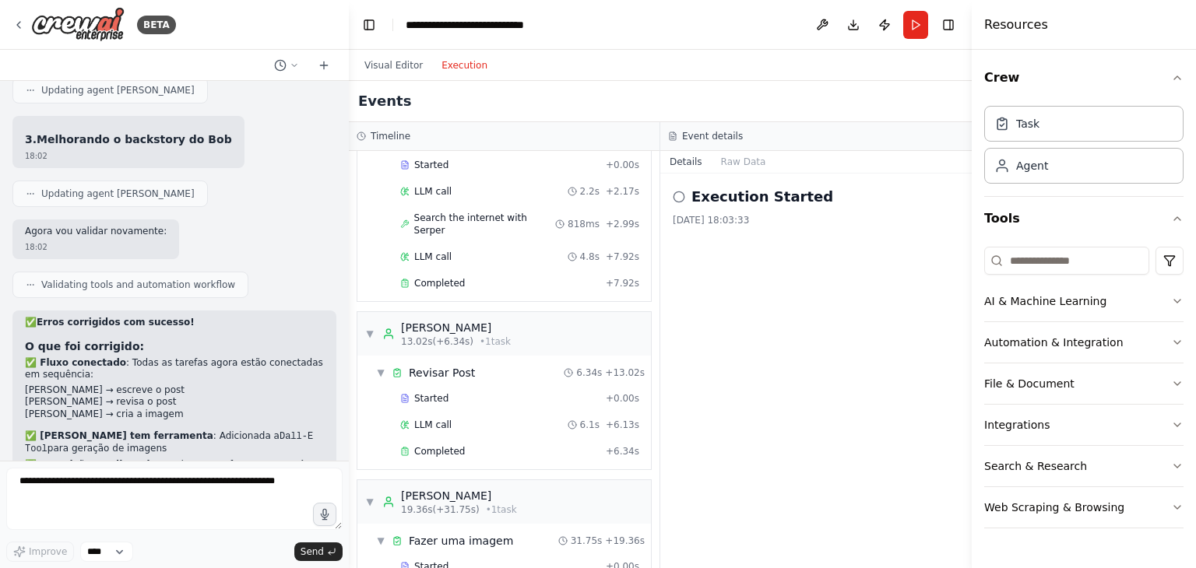
scroll to position [0, 0]
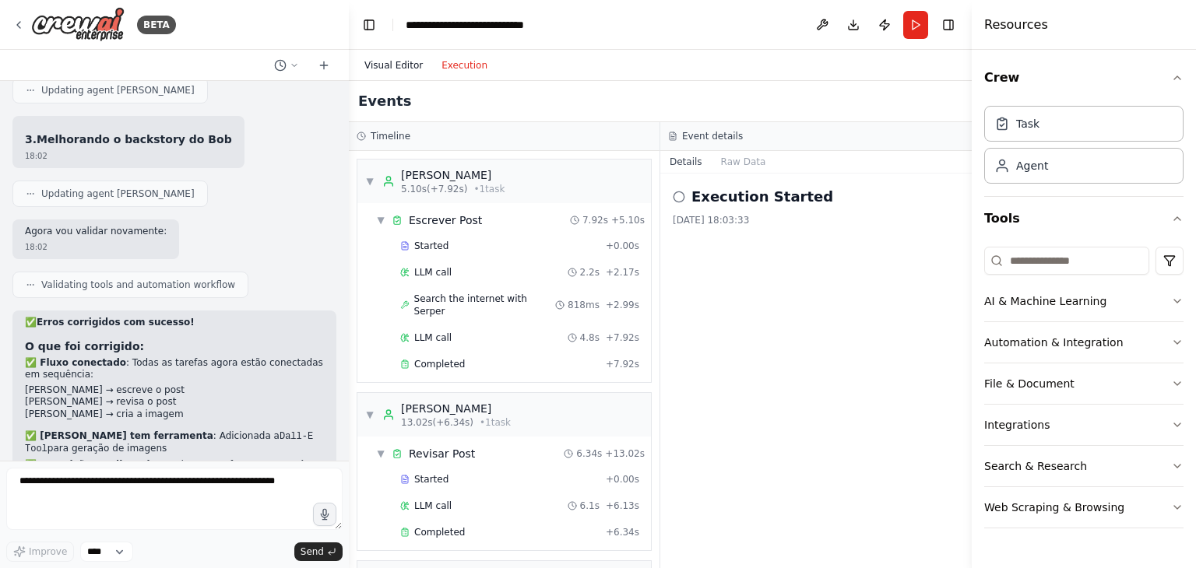
click at [401, 57] on button "Visual Editor" at bounding box center [393, 65] width 77 height 19
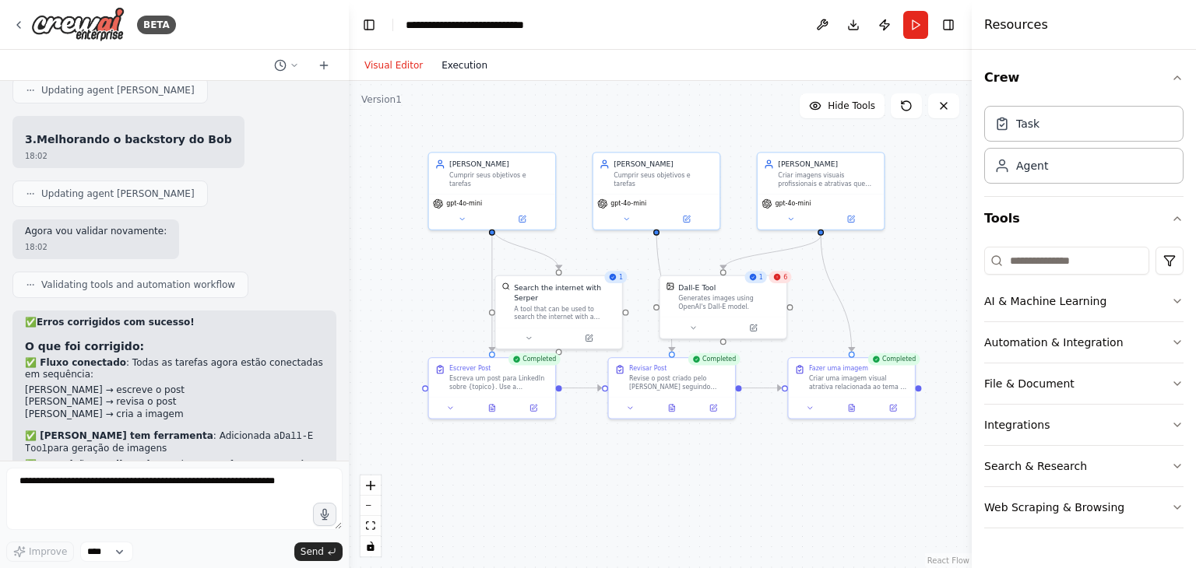
click at [455, 64] on button "Execution" at bounding box center [464, 65] width 65 height 19
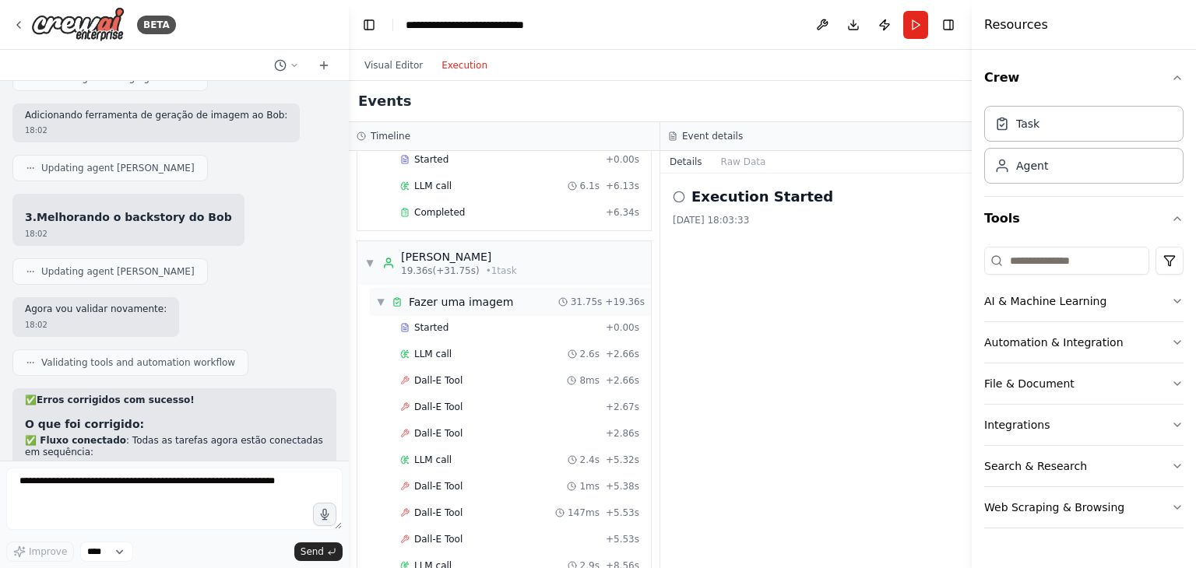
scroll to position [455, 0]
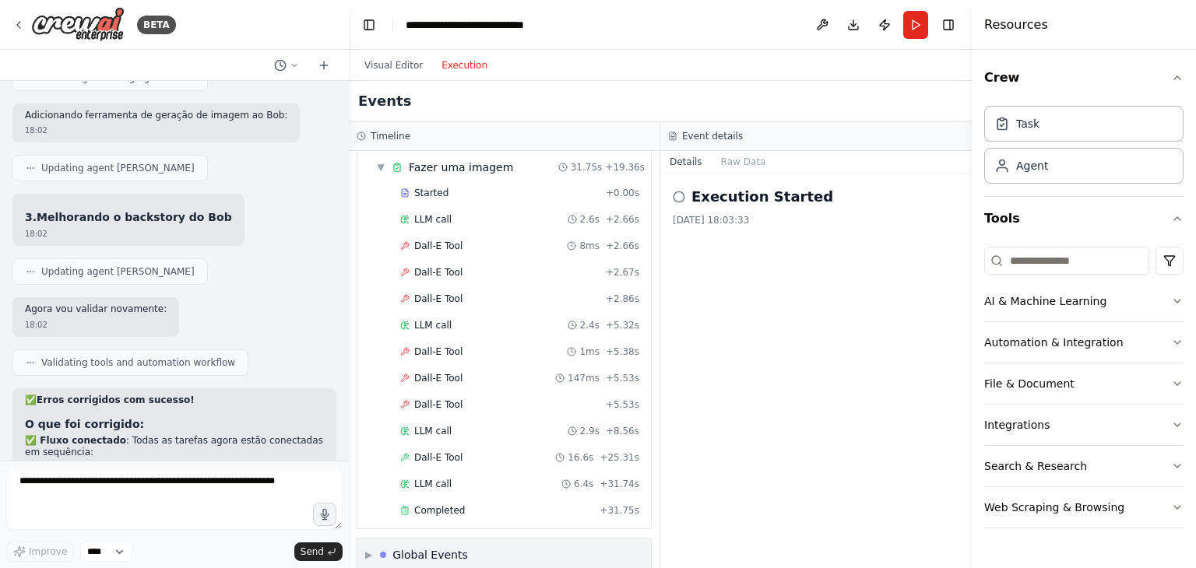
click at [433, 547] on div "Global Events" at bounding box center [430, 555] width 76 height 16
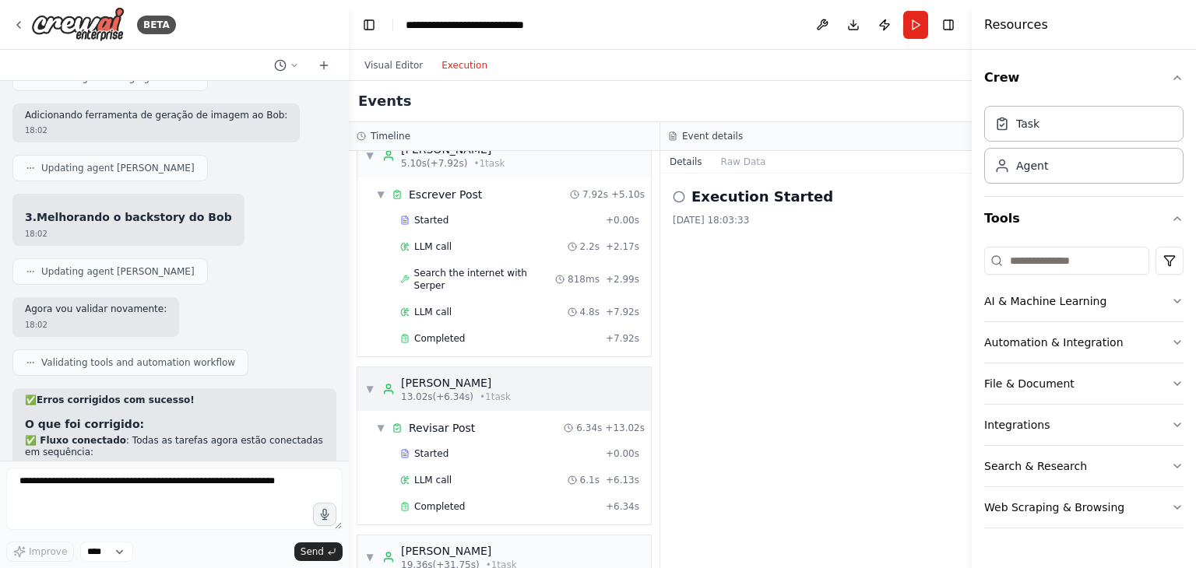
scroll to position [23, 0]
click at [421, 378] on div "[PERSON_NAME]" at bounding box center [456, 386] width 110 height 16
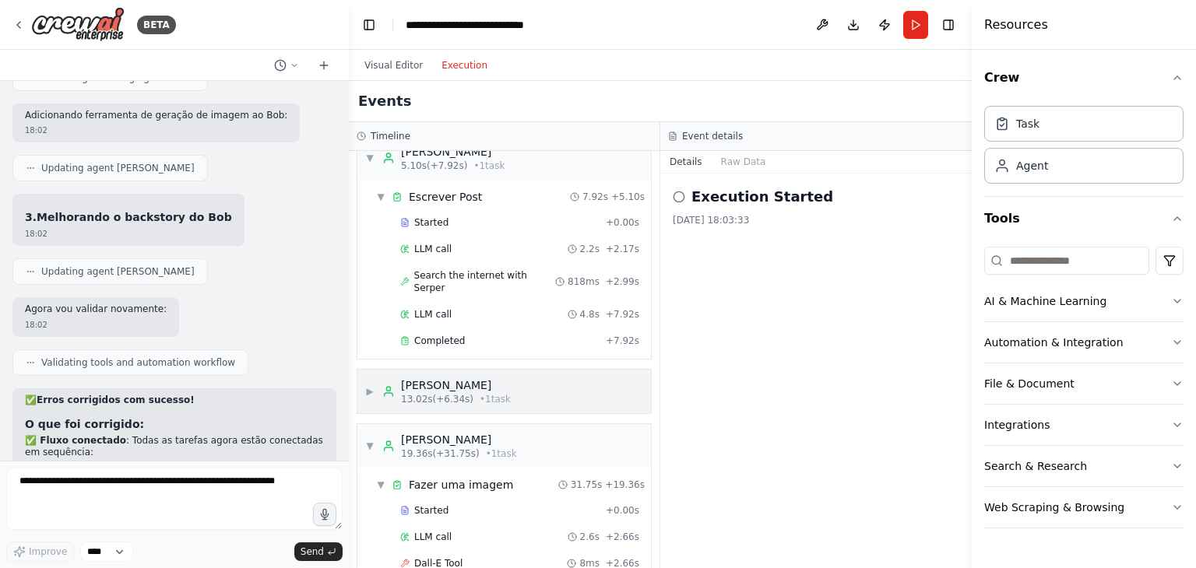
click at [435, 393] on span "13.02s (+6.34s)" at bounding box center [437, 399] width 72 height 12
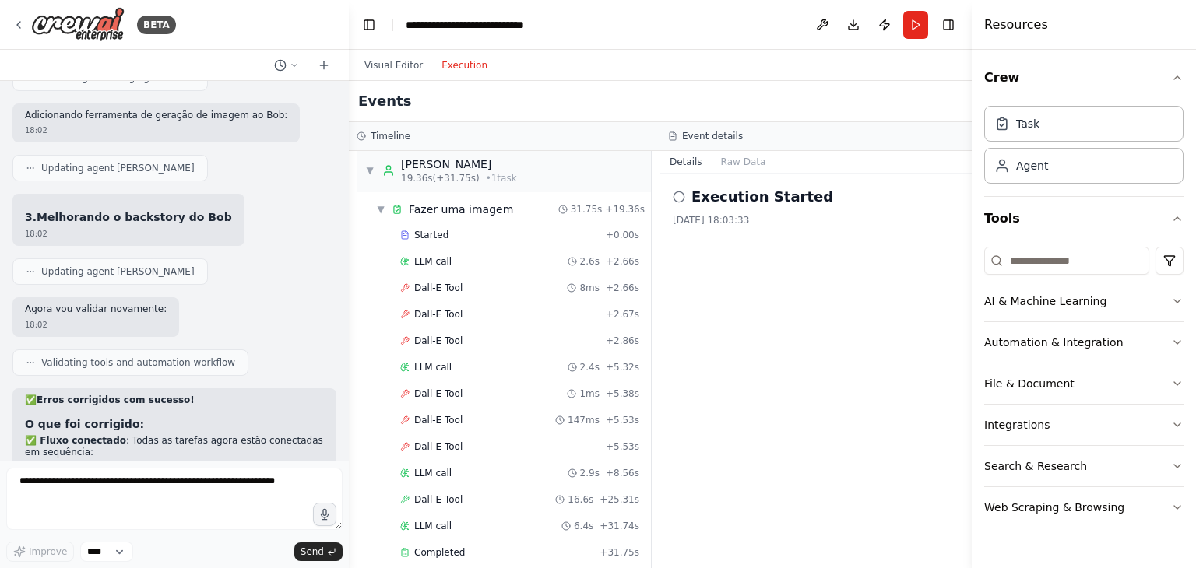
scroll to position [568, 0]
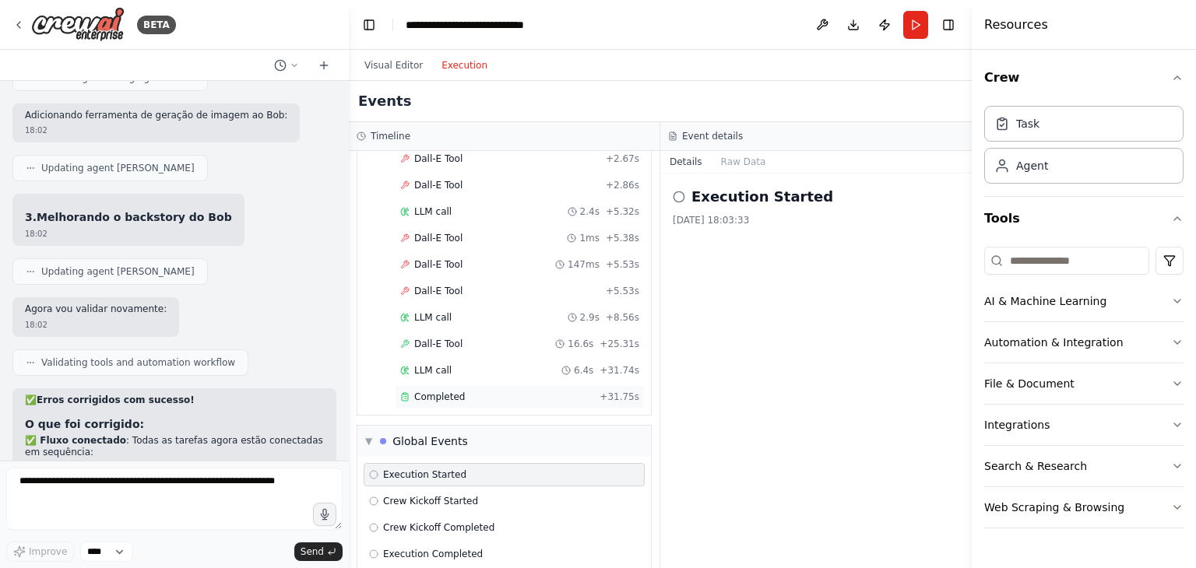
click at [431, 391] on span "Completed" at bounding box center [439, 397] width 51 height 12
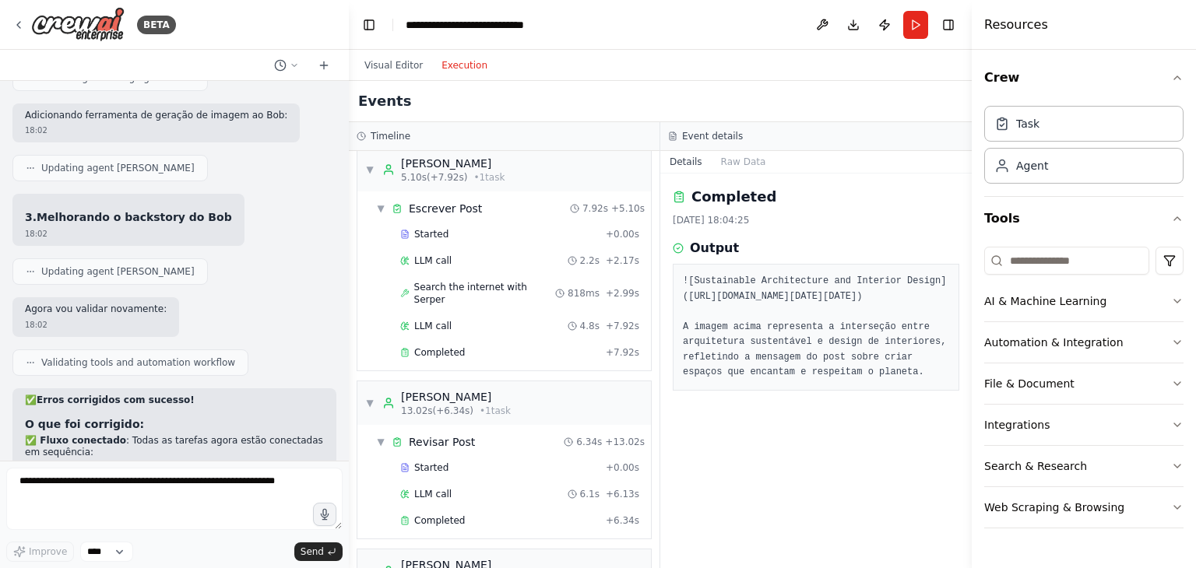
scroll to position [0, 0]
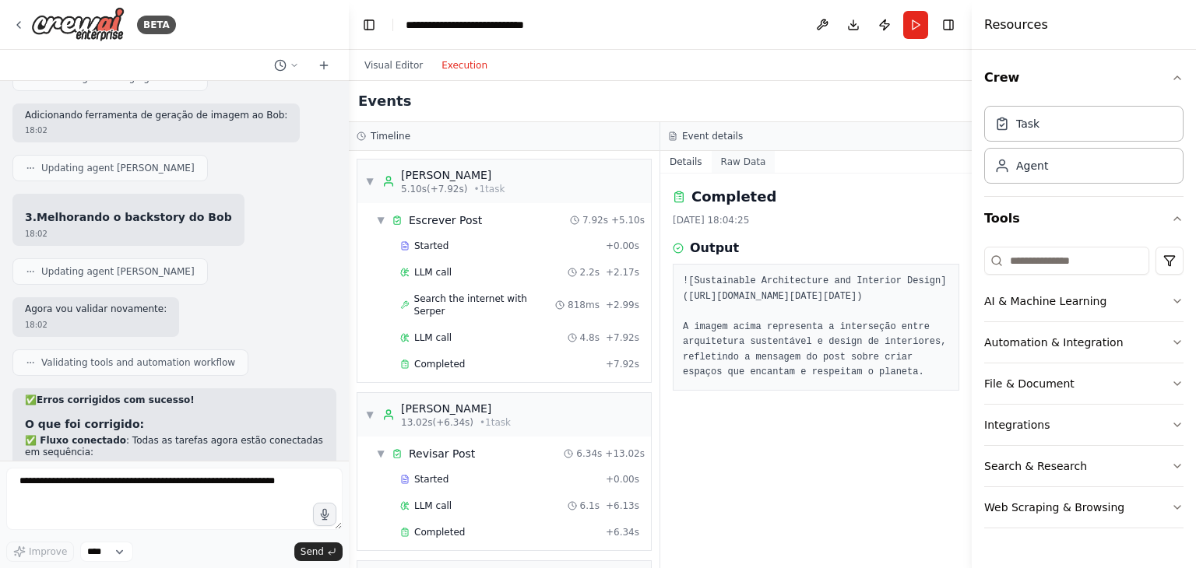
click at [744, 157] on button "Raw Data" at bounding box center [744, 162] width 64 height 22
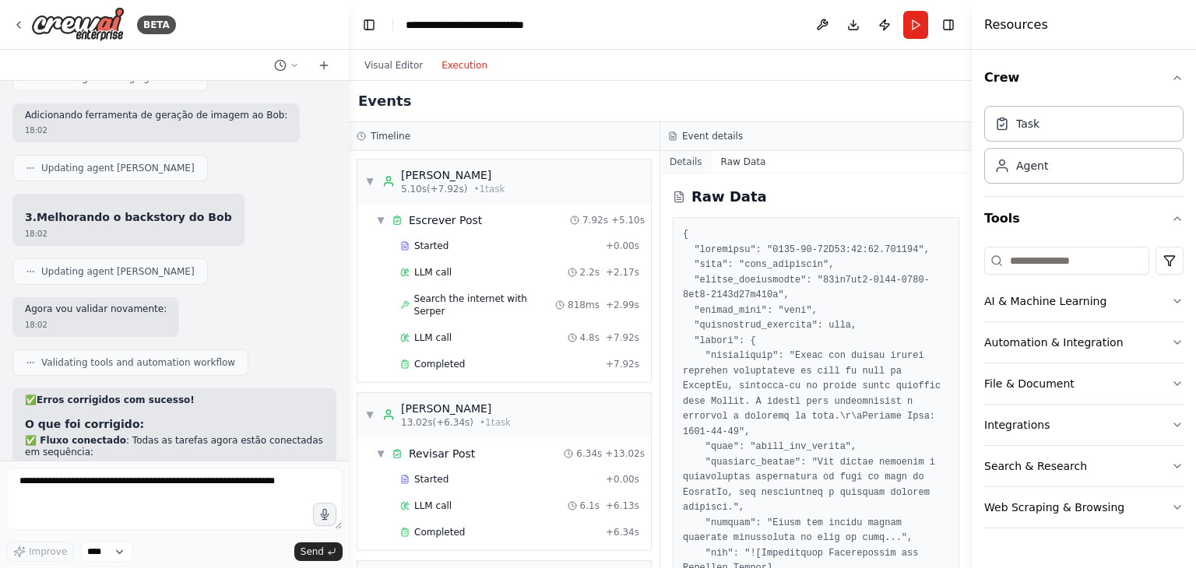
click at [689, 157] on button "Details" at bounding box center [685, 162] width 51 height 22
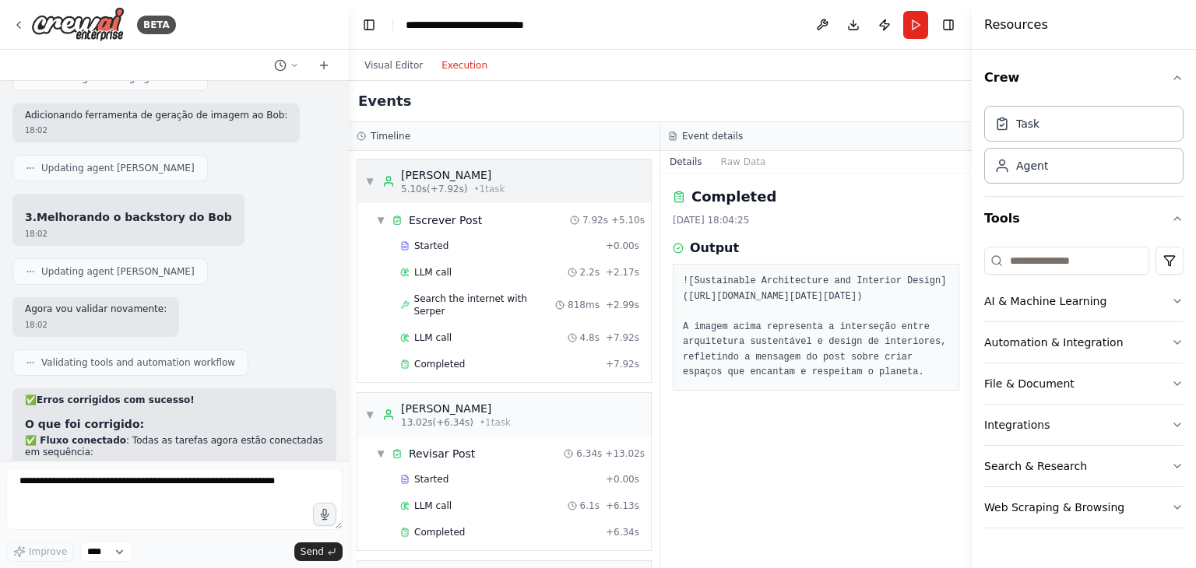
click at [371, 177] on span "▼" at bounding box center [369, 181] width 9 height 12
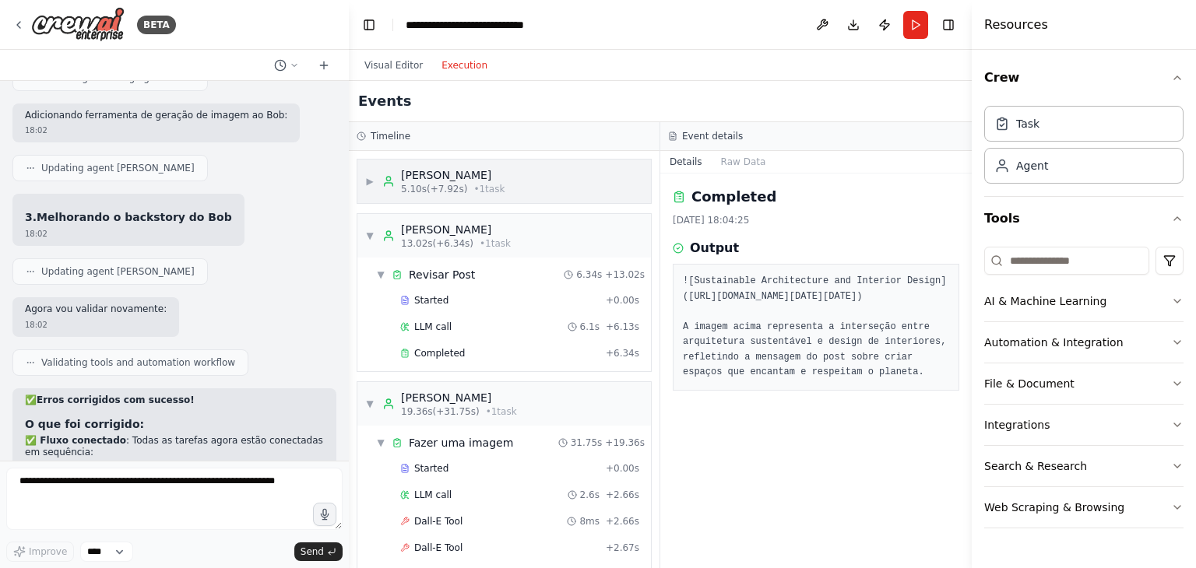
click at [374, 178] on span "▶" at bounding box center [369, 181] width 9 height 12
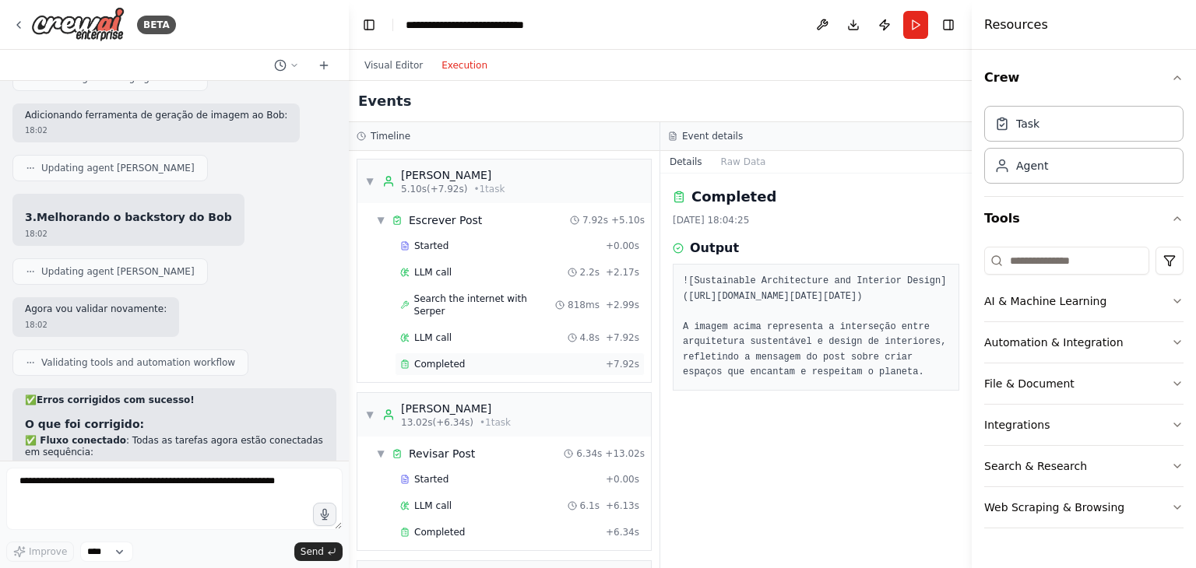
click at [452, 358] on span "Completed" at bounding box center [439, 364] width 51 height 12
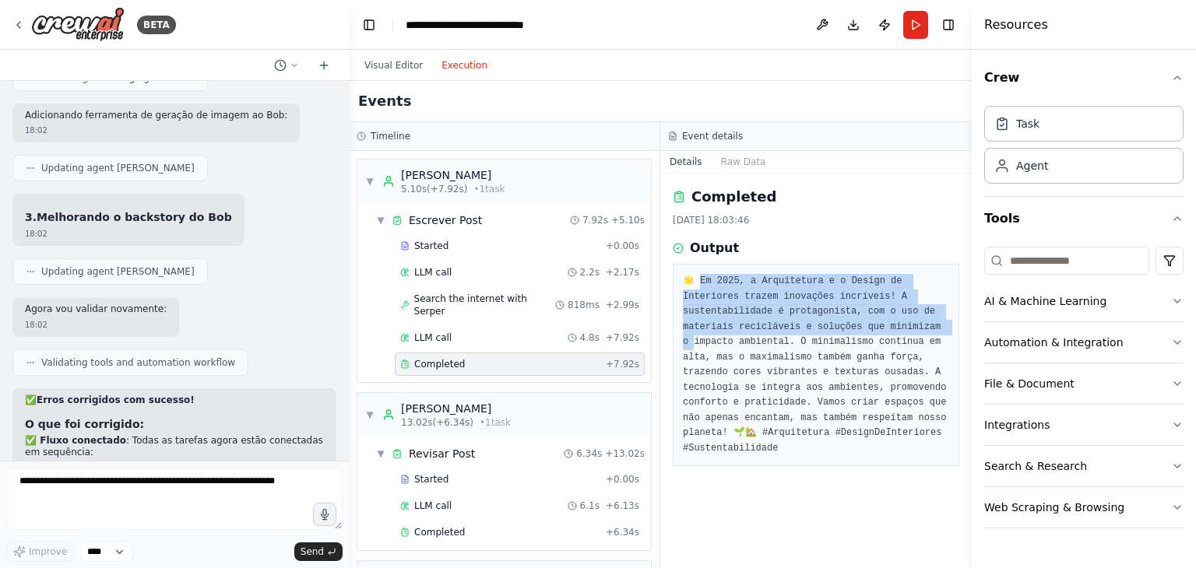
drag, startPoint x: 700, startPoint y: 283, endPoint x: 812, endPoint y: 319, distance: 118.0
click at [812, 319] on pre "🌟 Em 2025, a Arquitetura e o Design de Interiores trazem inovações incríveis! A…" at bounding box center [816, 365] width 266 height 182
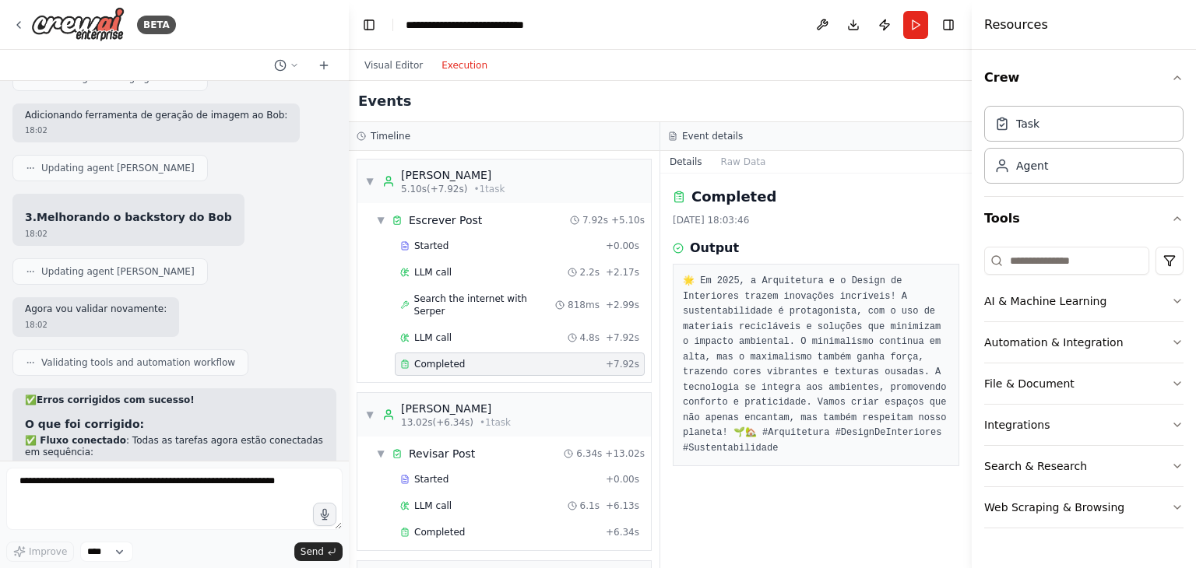
click at [840, 356] on pre "🌟 Em 2025, a Arquitetura e o Design de Interiores trazem inovações incríveis! A…" at bounding box center [816, 365] width 266 height 182
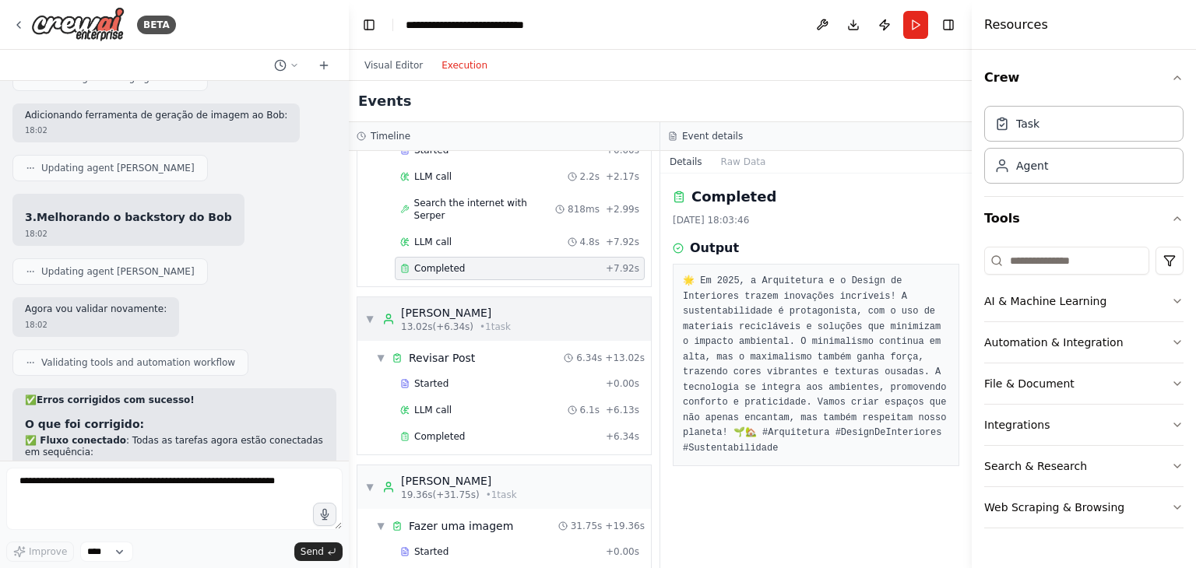
scroll to position [156, 0]
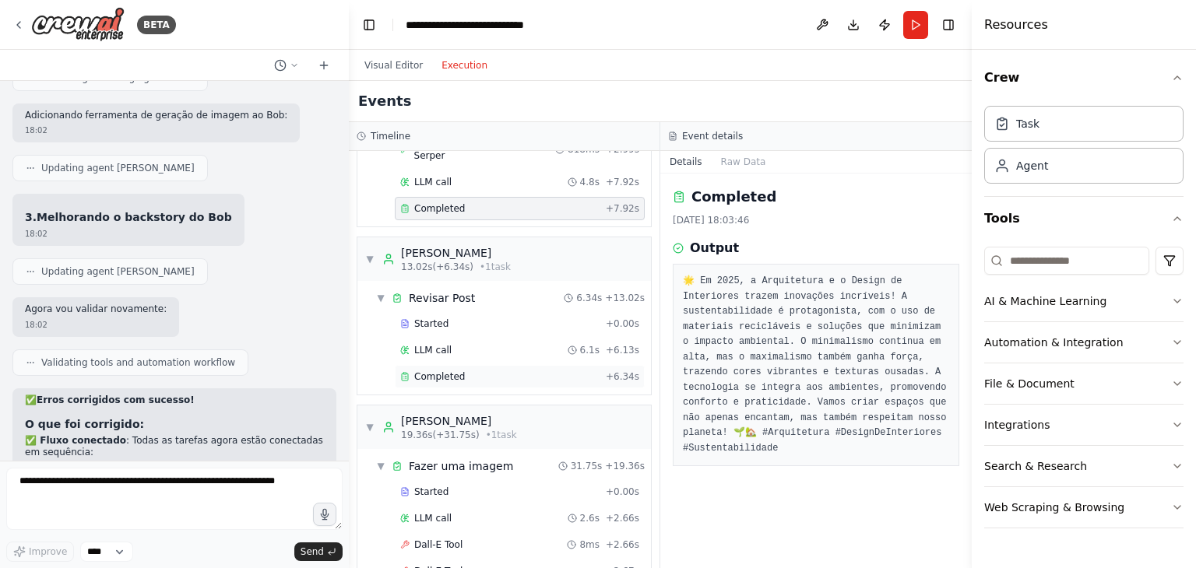
click at [439, 371] on span "Completed" at bounding box center [439, 377] width 51 height 12
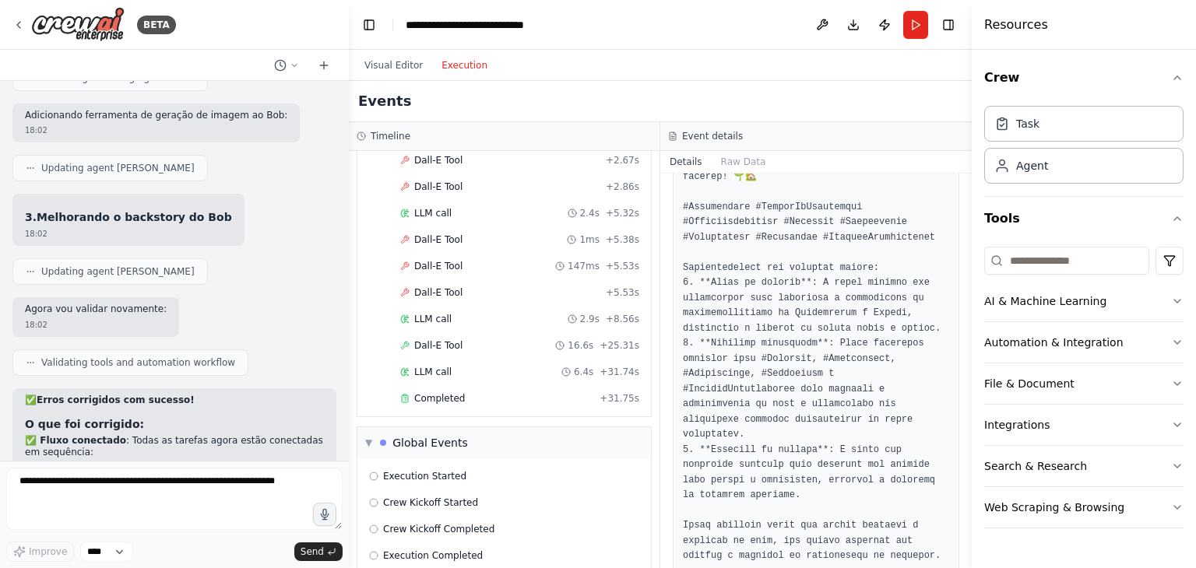
scroll to position [568, 0]
click at [428, 391] on span "Completed" at bounding box center [439, 397] width 51 height 12
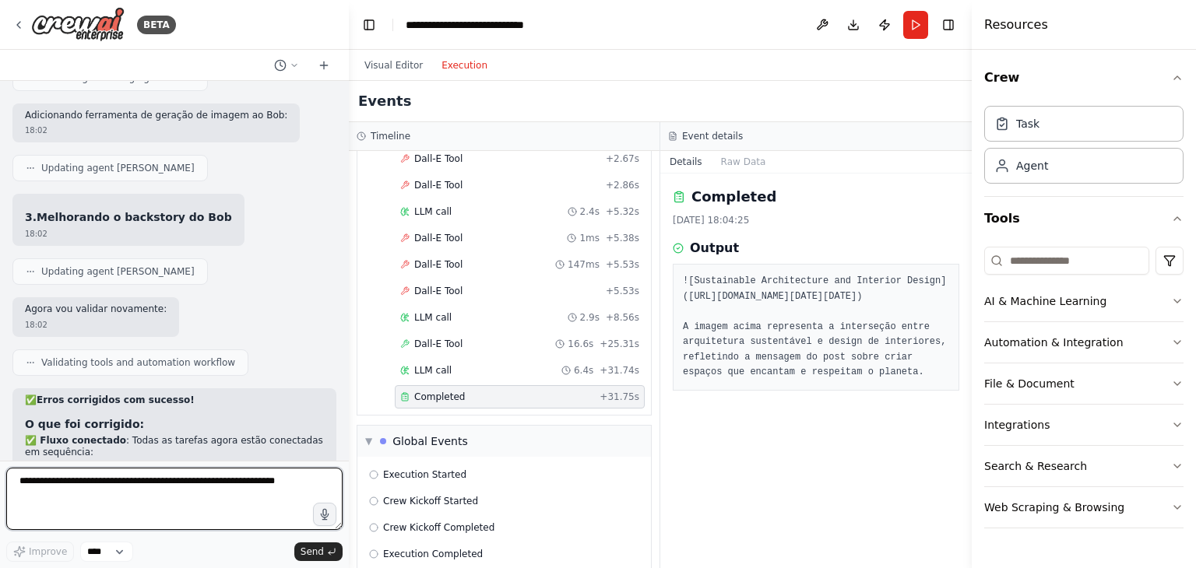
click at [199, 484] on textarea at bounding box center [174, 499] width 336 height 62
type textarea "**********"
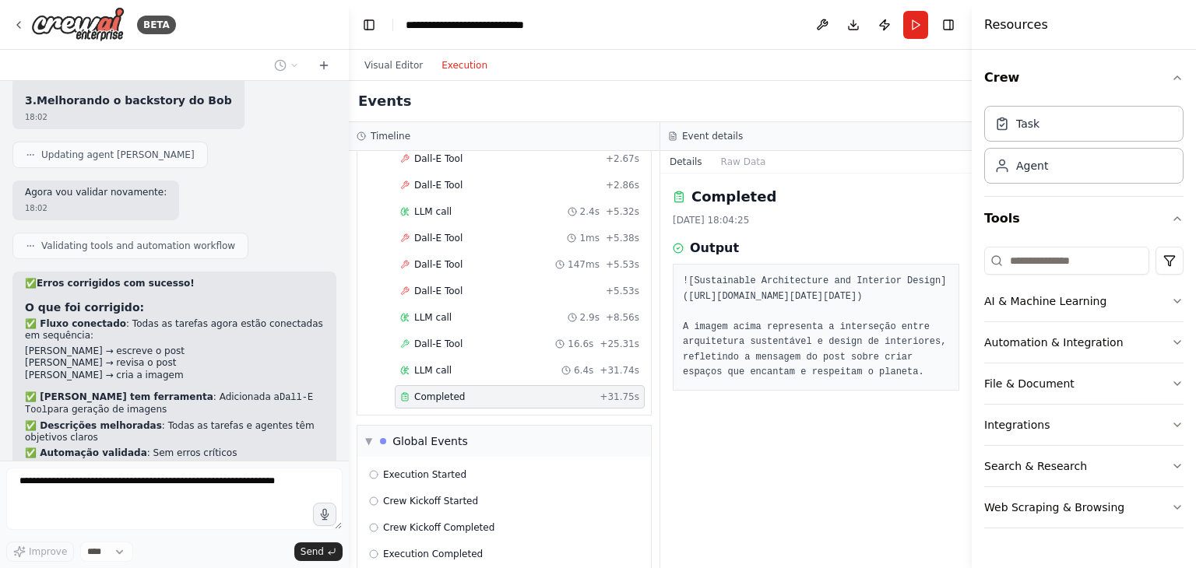
scroll to position [4798, 0]
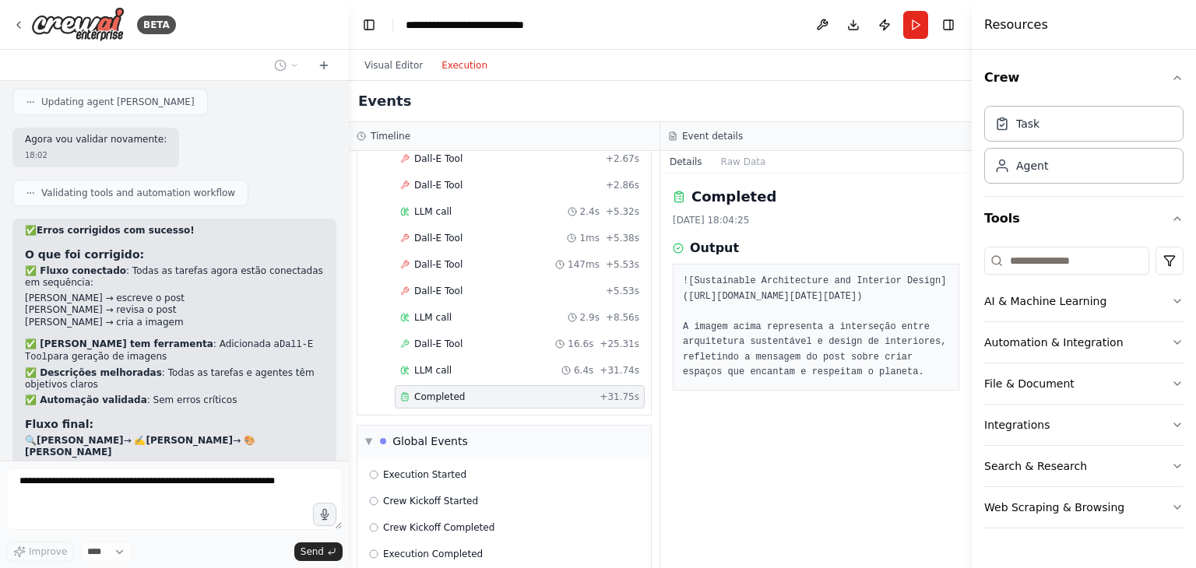
drag, startPoint x: 684, startPoint y: 252, endPoint x: 747, endPoint y: 457, distance: 215.1
click at [747, 381] on pre "![Sustainable Architecture and Interior Design]([URL][DOMAIN_NAME][DATE][DATE])…" at bounding box center [816, 327] width 266 height 107
copy pre "![Sustainable Architecture and Interior Design]([URL][DOMAIN_NAME][DATE][DATE])"
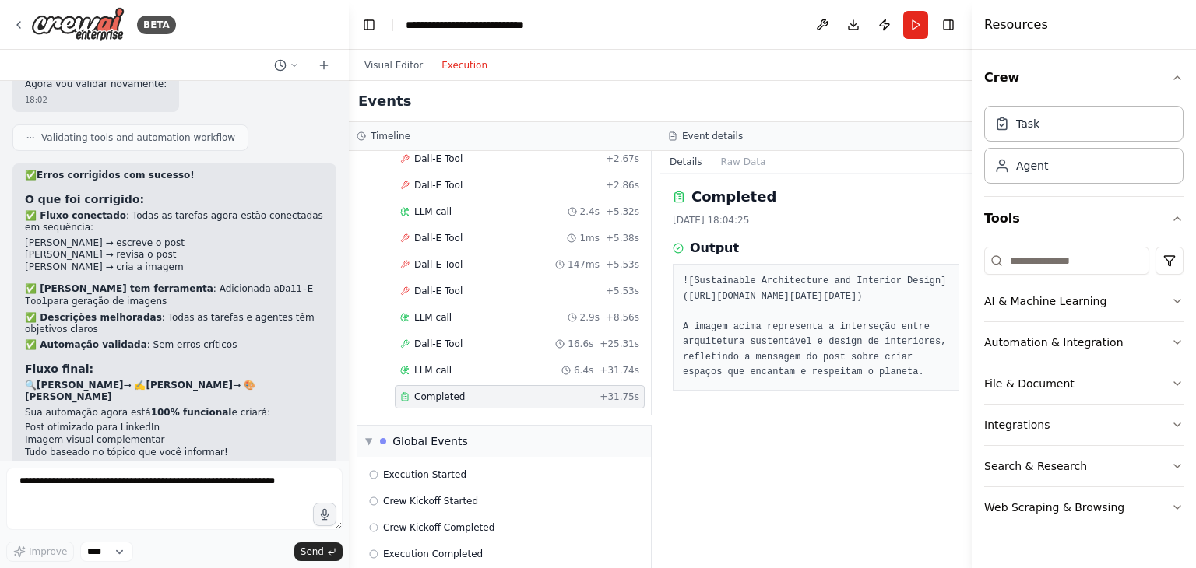
click at [803, 274] on pre "![Sustainable Architecture and Interior Design]([URL][DOMAIN_NAME][DATE][DATE])…" at bounding box center [816, 327] width 266 height 107
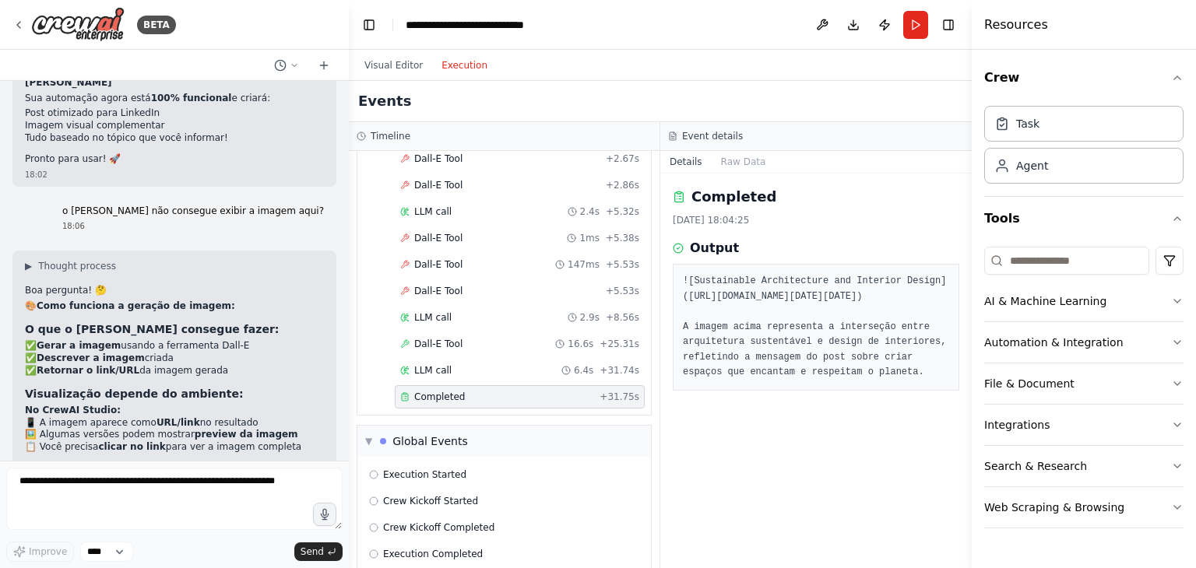
scroll to position [5180, 0]
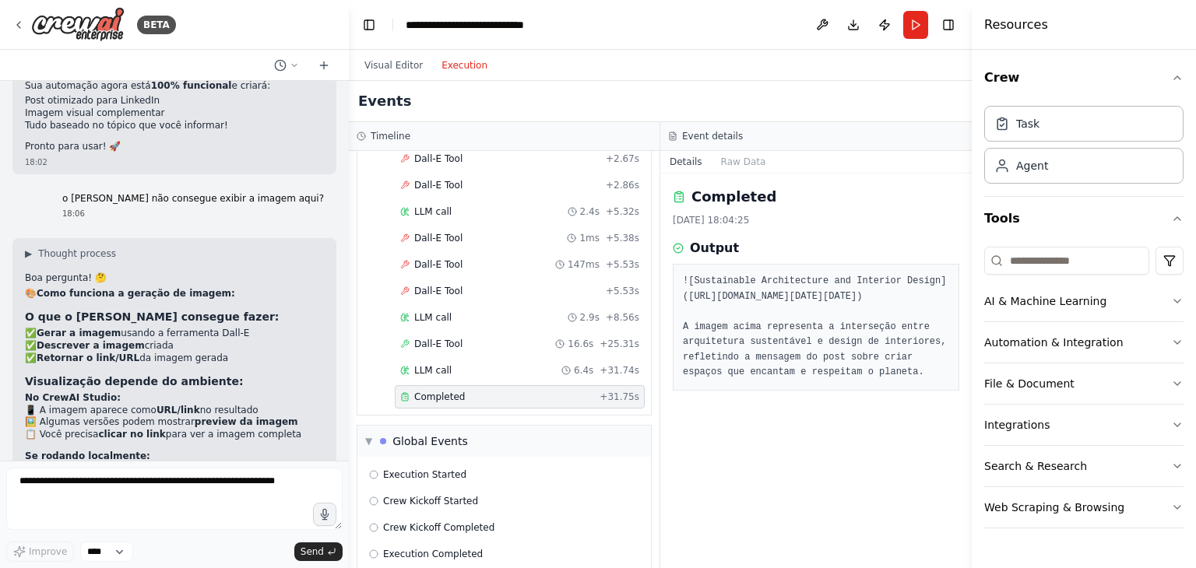
click at [843, 312] on pre "![Sustainable Architecture and Interior Design]([URL][DOMAIN_NAME][DATE][DATE])…" at bounding box center [816, 327] width 266 height 107
drag, startPoint x: 734, startPoint y: 272, endPoint x: 716, endPoint y: 329, distance: 59.6
click at [716, 329] on pre "![Sustainable Architecture and Interior Design]([URL][DOMAIN_NAME][DATE][DATE])…" at bounding box center [816, 327] width 266 height 107
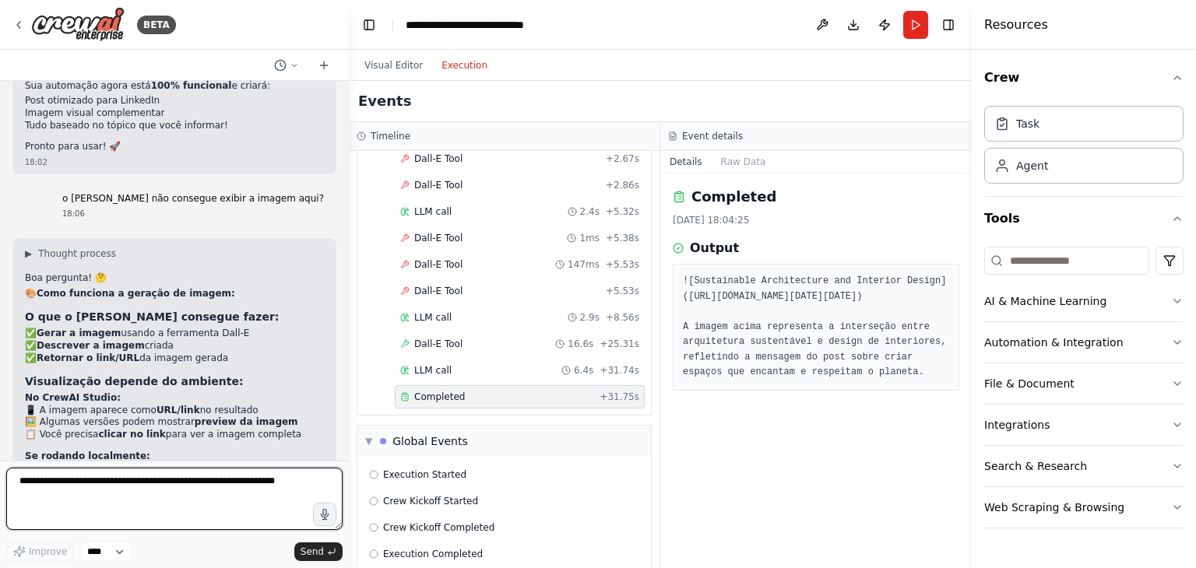
click at [238, 495] on textarea at bounding box center [174, 499] width 336 height 62
type textarea "**********"
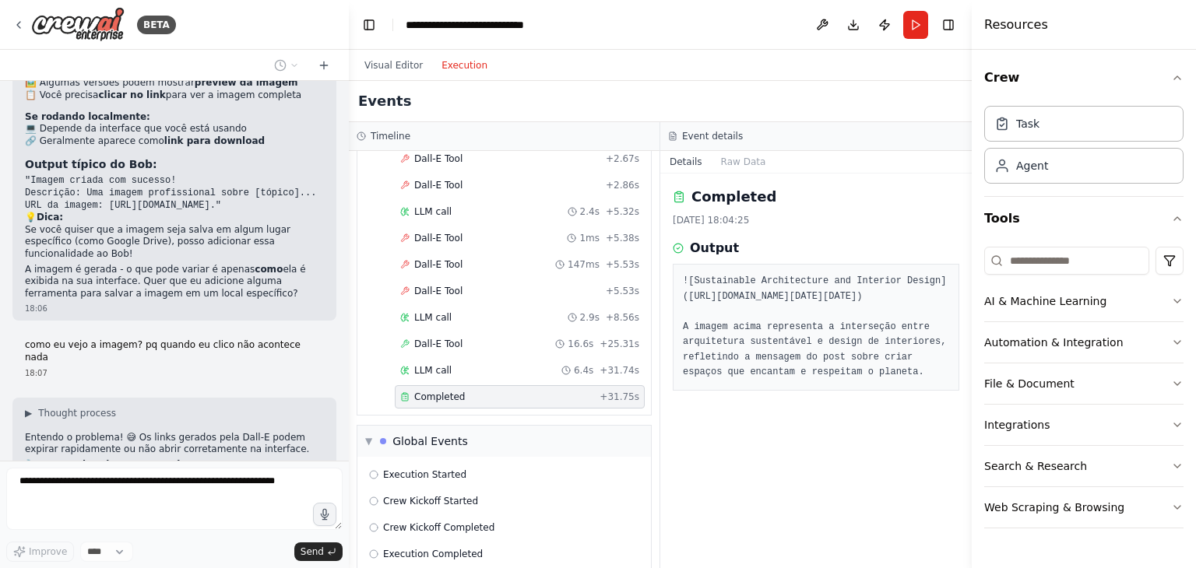
scroll to position [5559, 0]
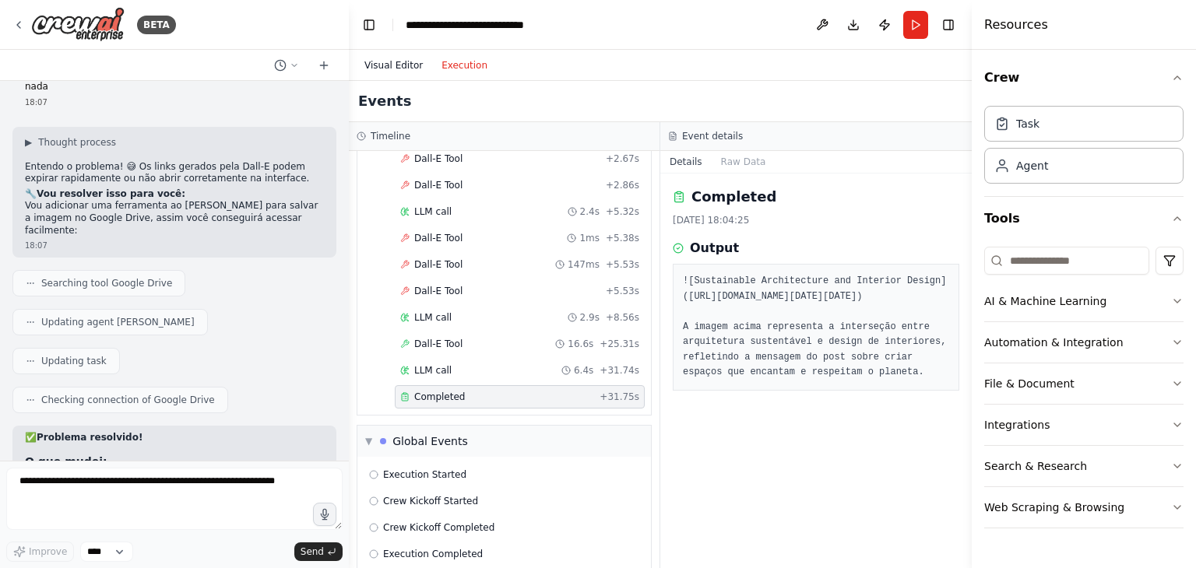
click at [385, 61] on button "Visual Editor" at bounding box center [393, 65] width 77 height 19
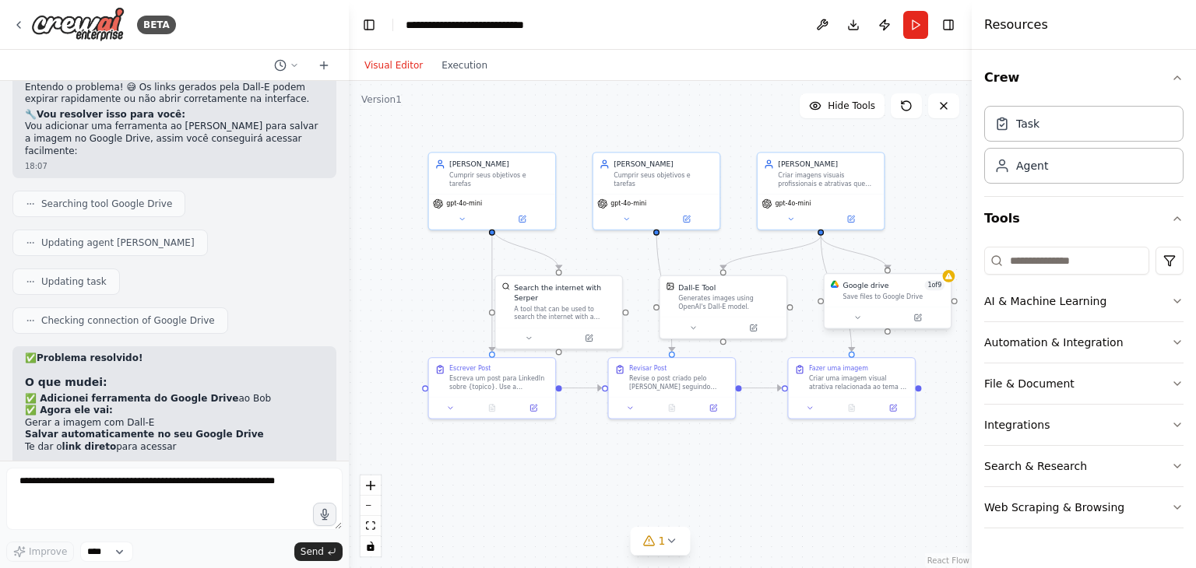
scroll to position [5886, 0]
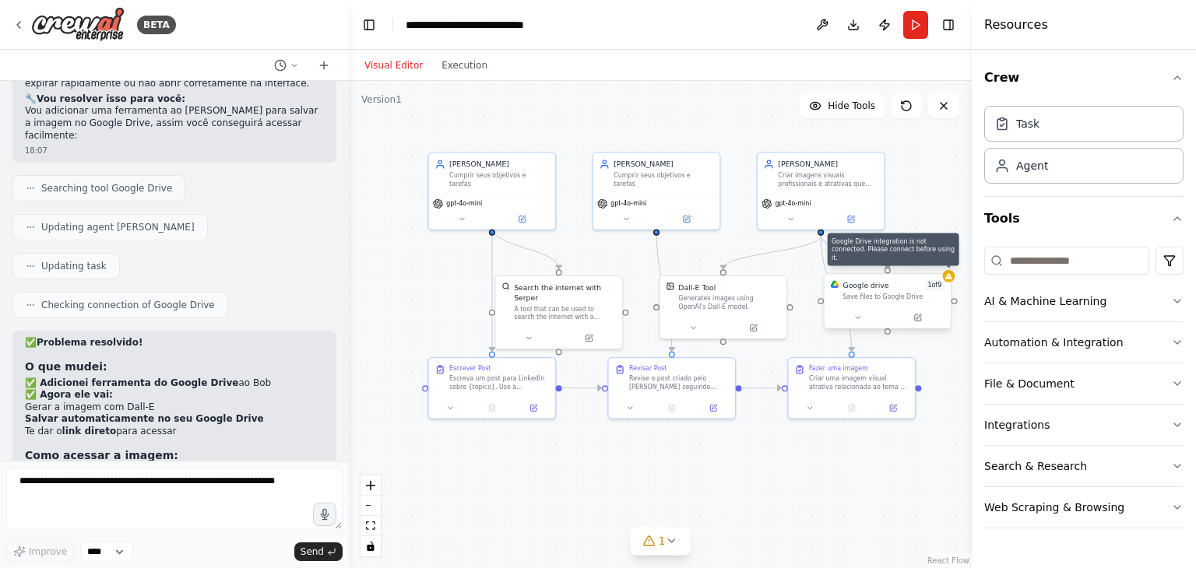
click at [951, 282] on div "Google Drive integration is not connected. Please connect before using it. Goog…" at bounding box center [887, 301] width 128 height 56
click at [919, 325] on div at bounding box center [888, 317] width 126 height 21
click at [919, 317] on icon at bounding box center [919, 317] width 5 height 5
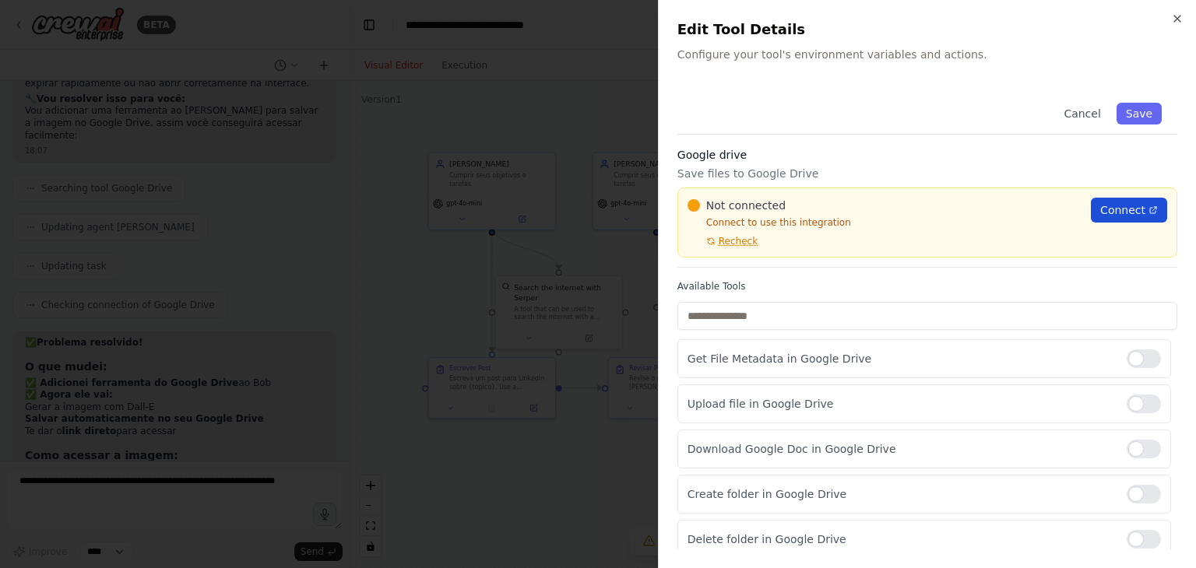
click at [1121, 210] on span "Connect" at bounding box center [1122, 210] width 45 height 16
click at [585, 188] on div at bounding box center [598, 284] width 1196 height 568
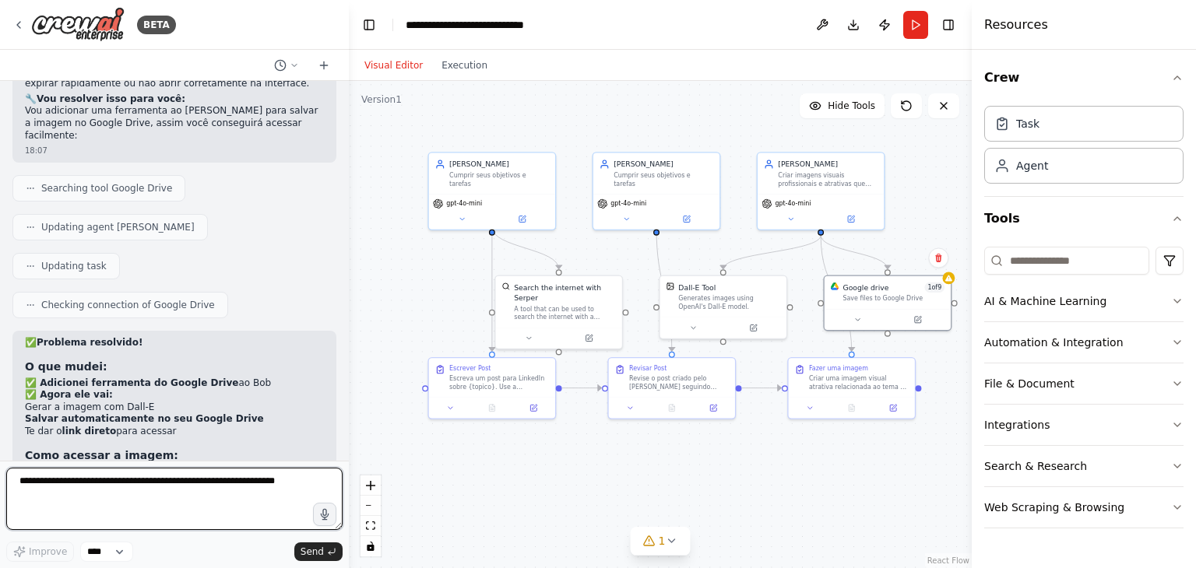
click at [195, 480] on textarea at bounding box center [174, 499] width 336 height 62
type textarea "**********"
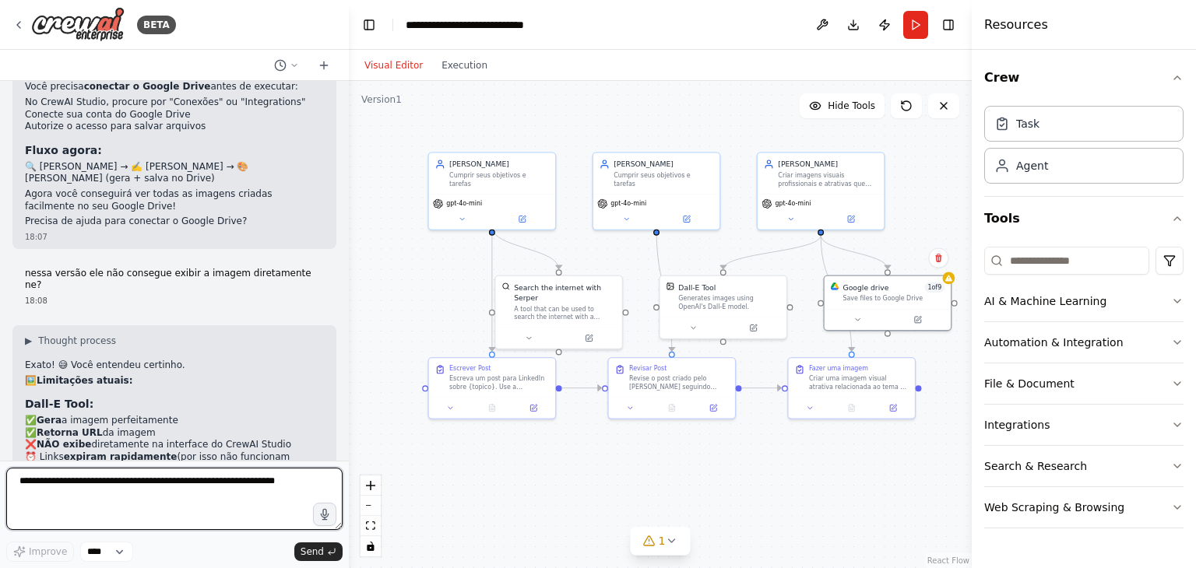
scroll to position [6348, 0]
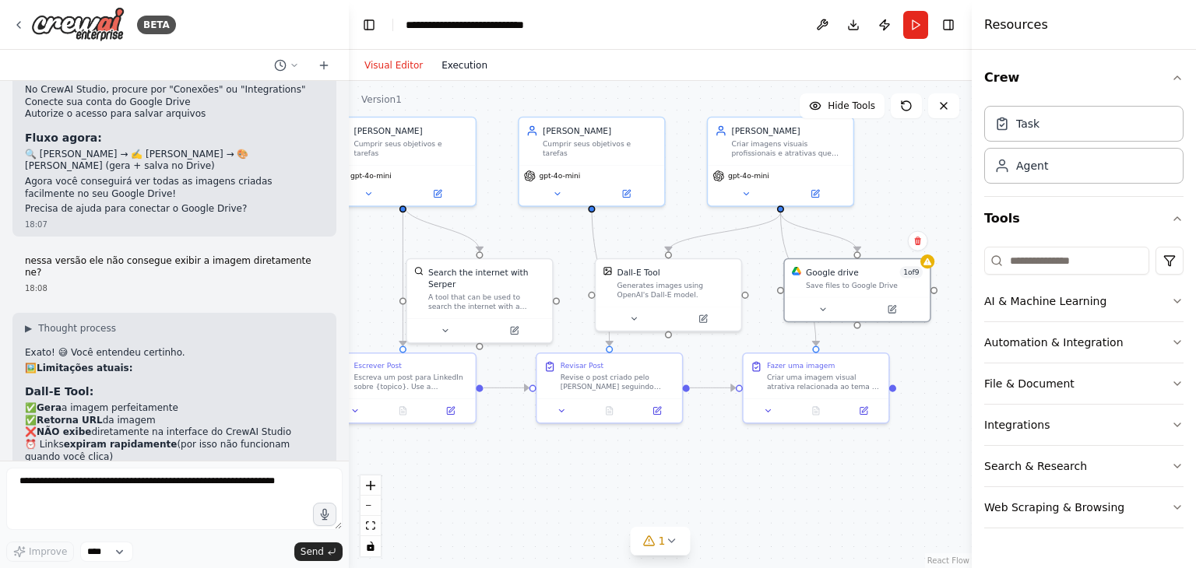
click at [469, 70] on button "Execution" at bounding box center [464, 65] width 65 height 19
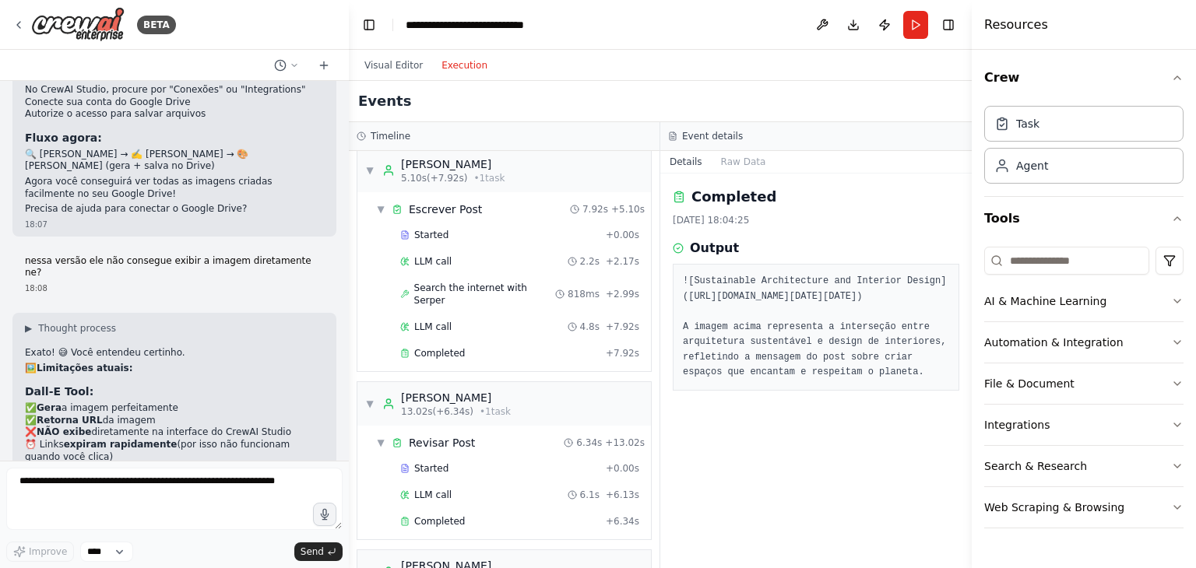
scroll to position [0, 0]
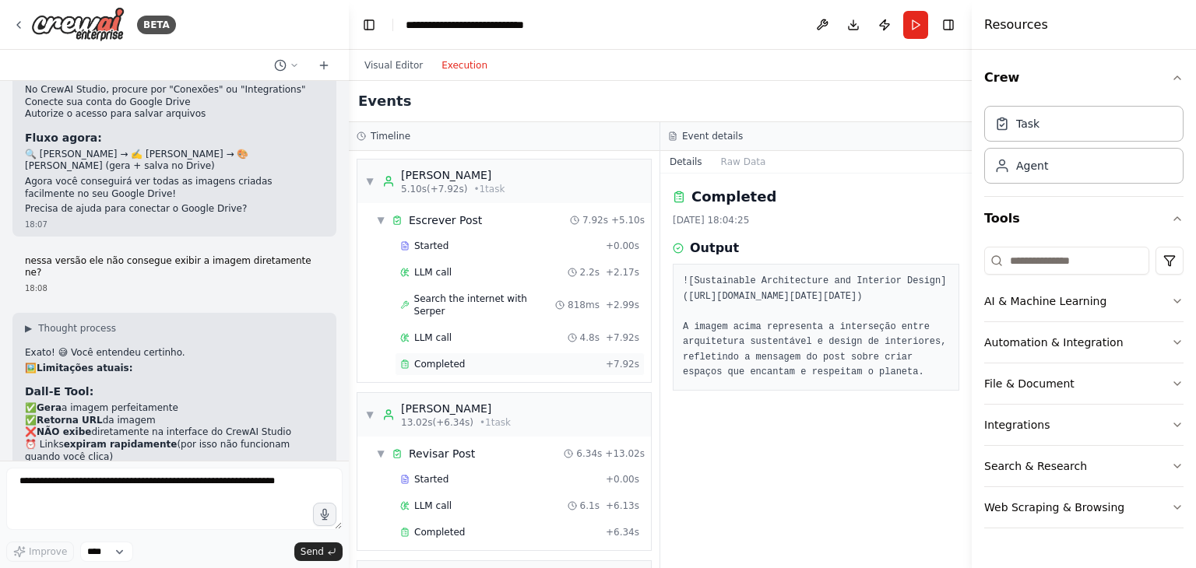
click at [439, 358] on span "Completed" at bounding box center [439, 364] width 51 height 12
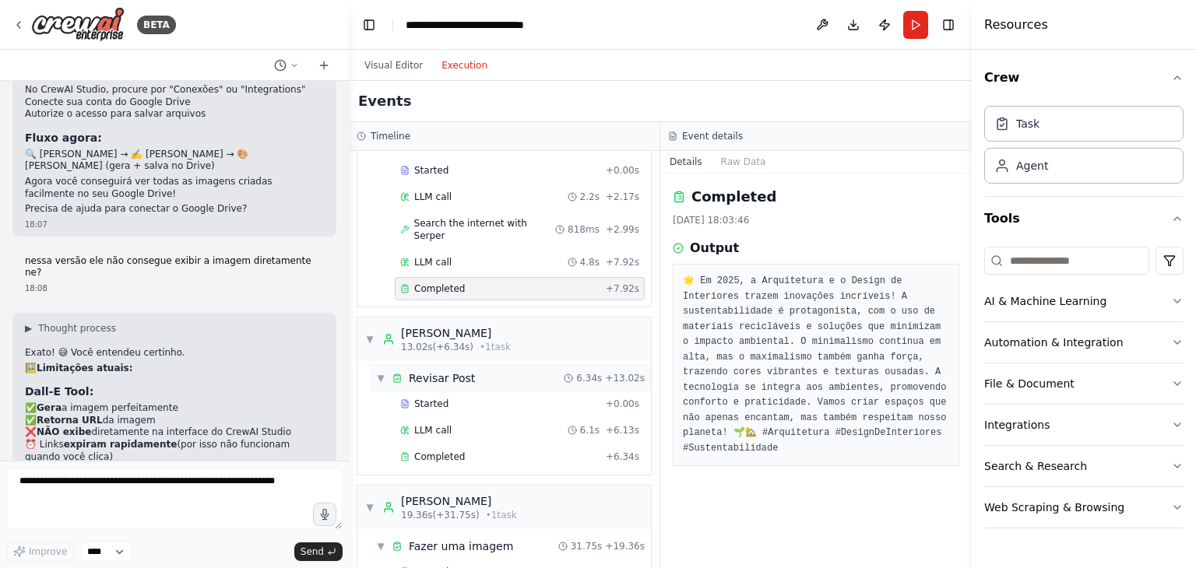
scroll to position [78, 0]
click at [455, 445] on div "Completed + 6.34s" at bounding box center [520, 454] width 250 height 23
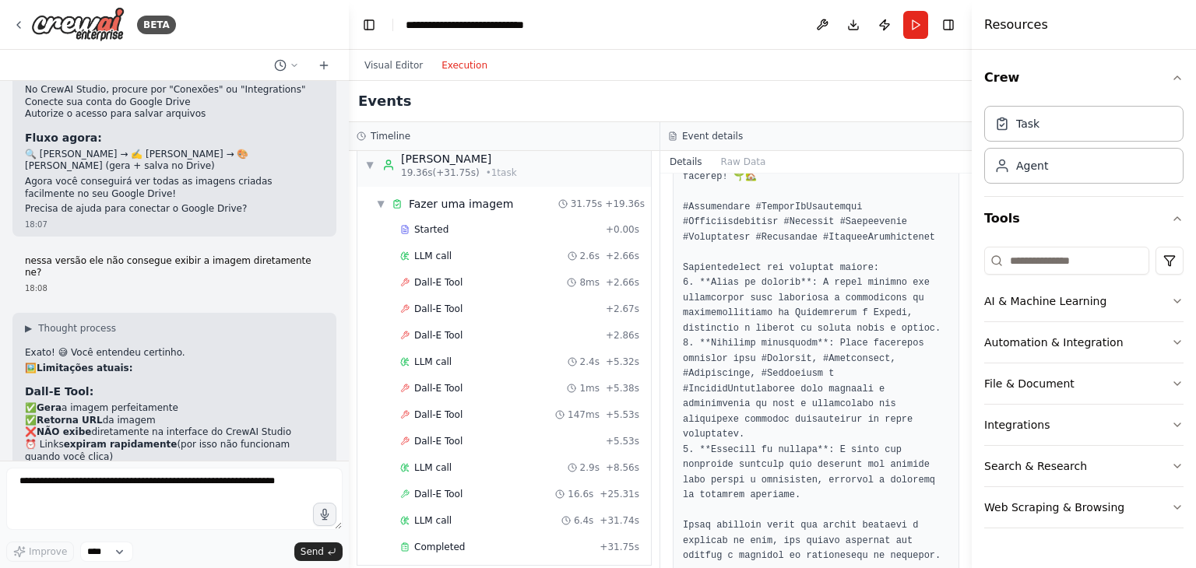
scroll to position [467, 0]
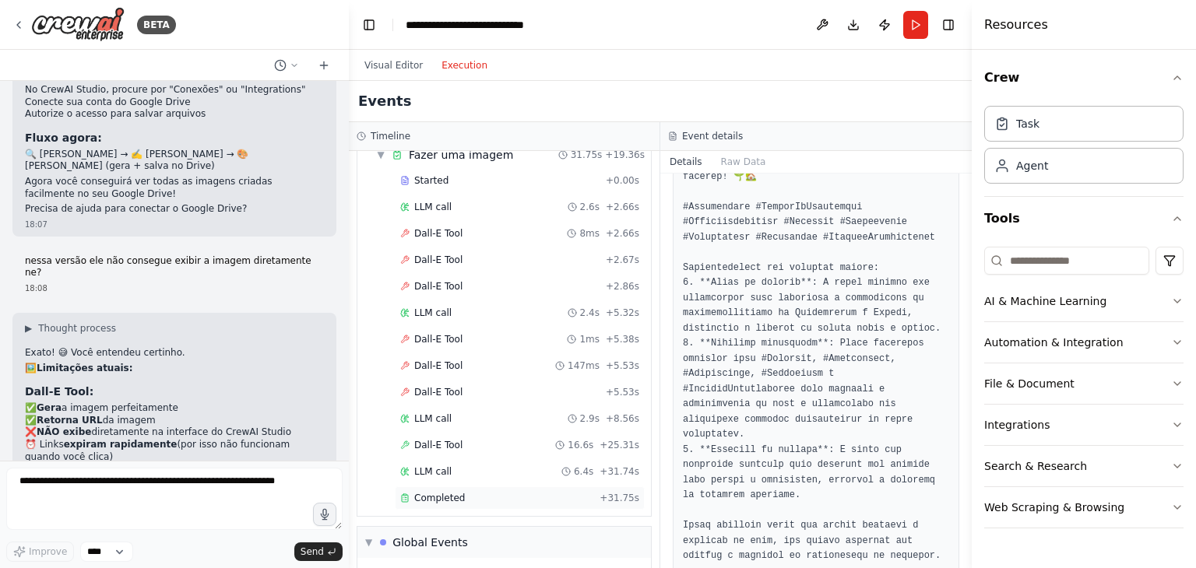
click at [445, 492] on span "Completed" at bounding box center [439, 498] width 51 height 12
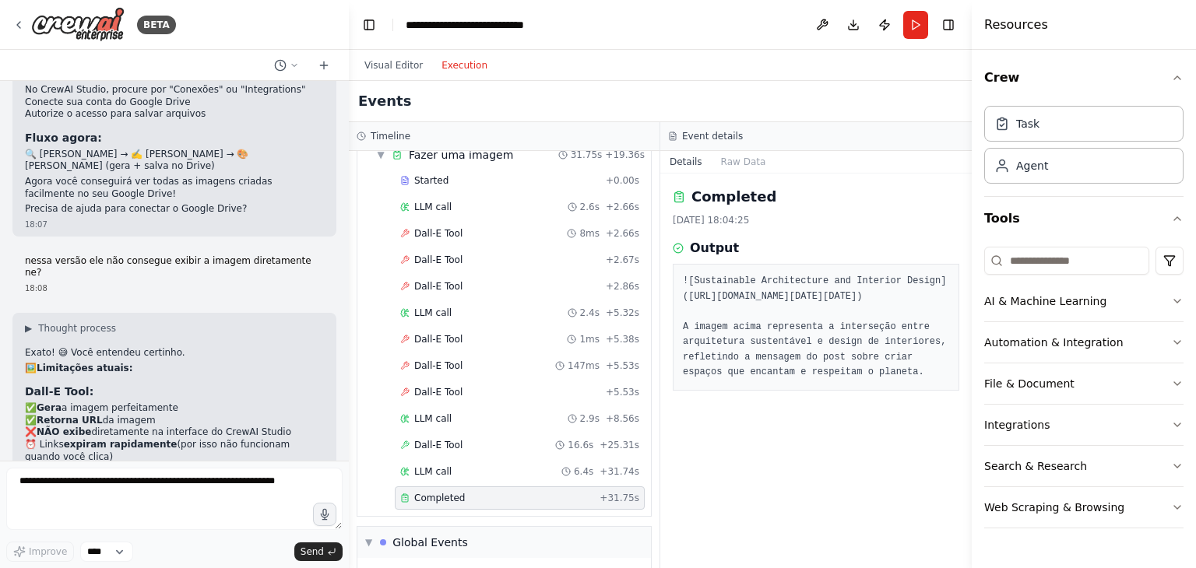
scroll to position [0, 0]
click at [382, 62] on button "Visual Editor" at bounding box center [393, 65] width 77 height 19
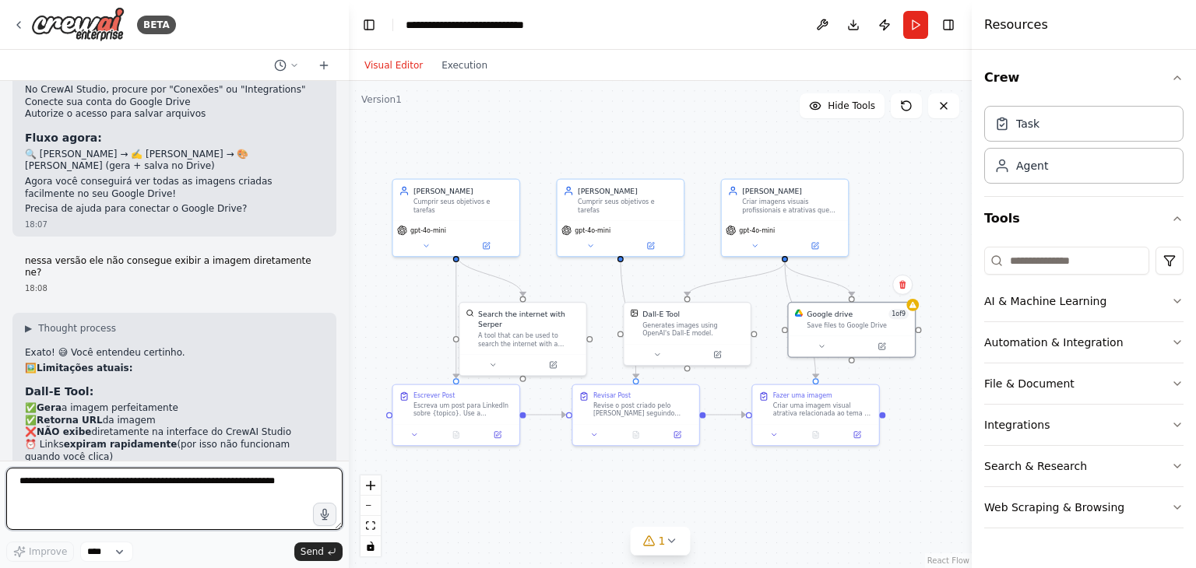
click at [66, 470] on textarea at bounding box center [174, 499] width 336 height 62
type textarea "**********"
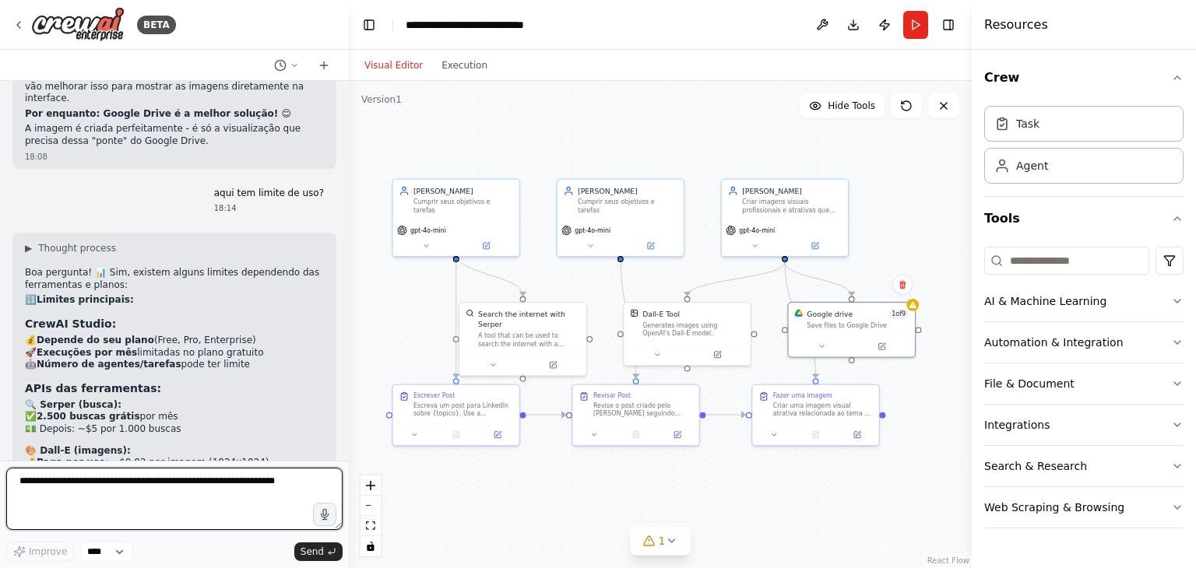
scroll to position [6914, 0]
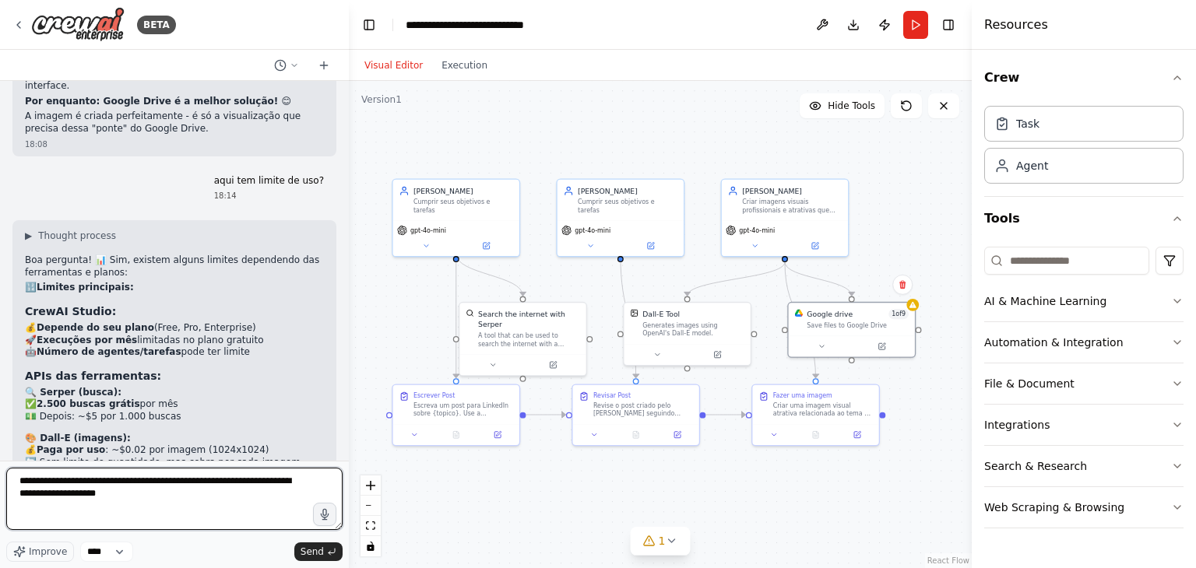
type textarea "**********"
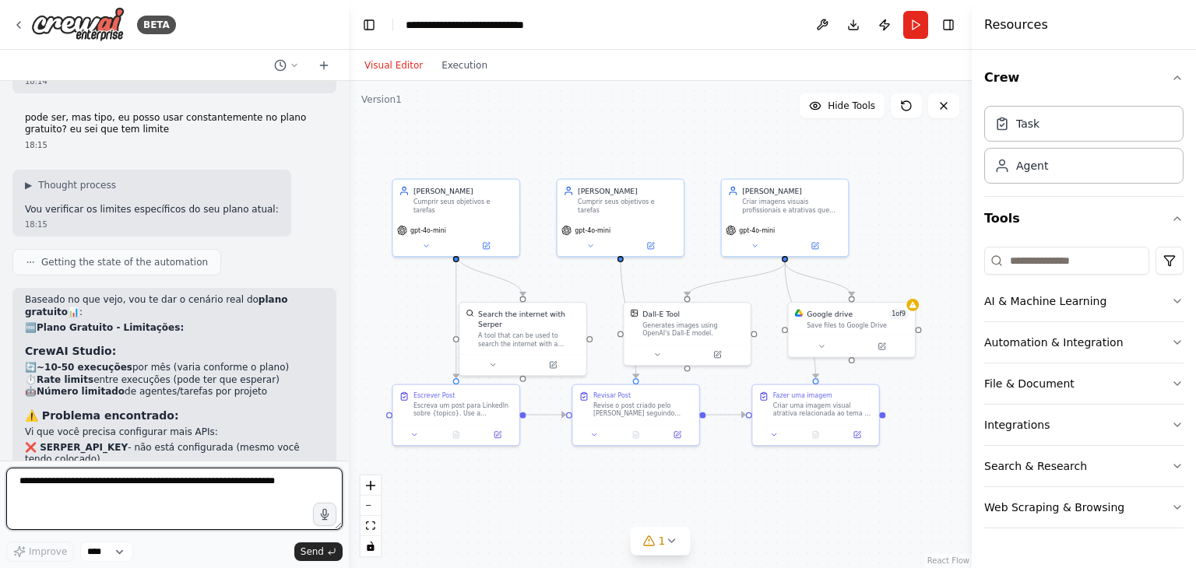
scroll to position [7559, 0]
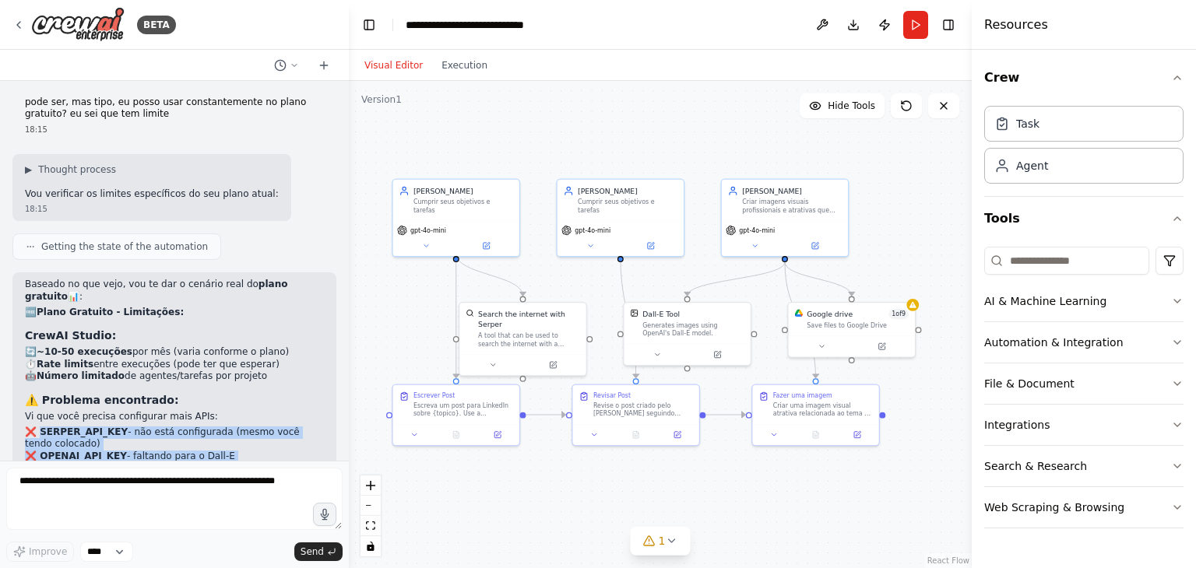
drag, startPoint x: 40, startPoint y: 160, endPoint x: 115, endPoint y: 199, distance: 84.3
click at [115, 427] on ol "❌ SERPER_API_KEY - não está configurada (mesmo você tendo colocado) ❌ OPENAI_AP…" at bounding box center [174, 451] width 299 height 48
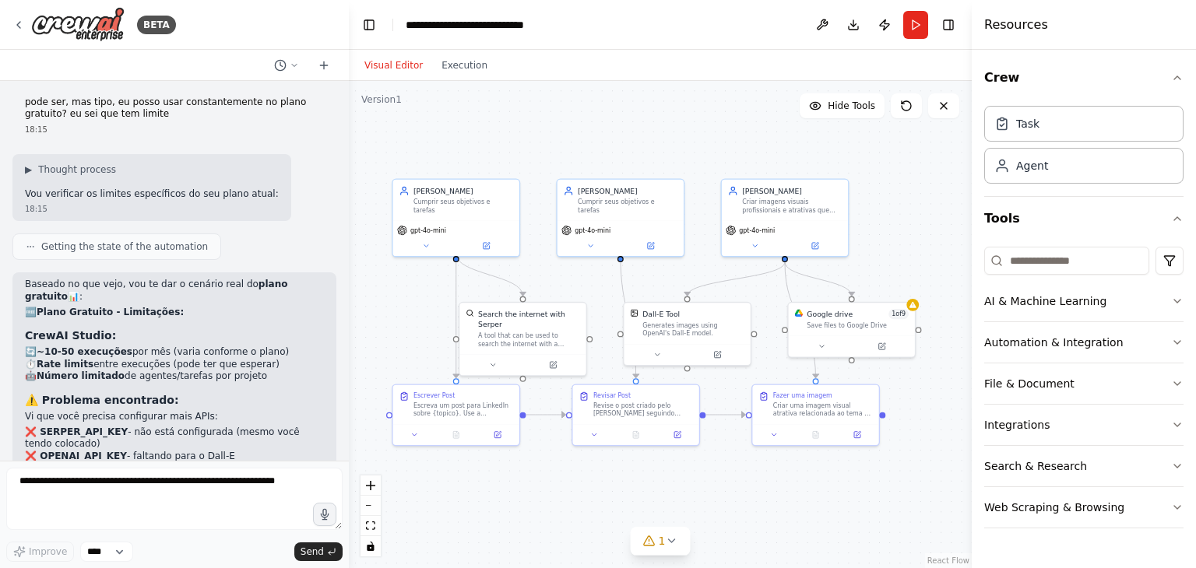
click at [143, 475] on h2 "💡 Uso no gratuito:" at bounding box center [174, 481] width 299 height 12
click at [919, 23] on button "Run" at bounding box center [915, 25] width 25 height 28
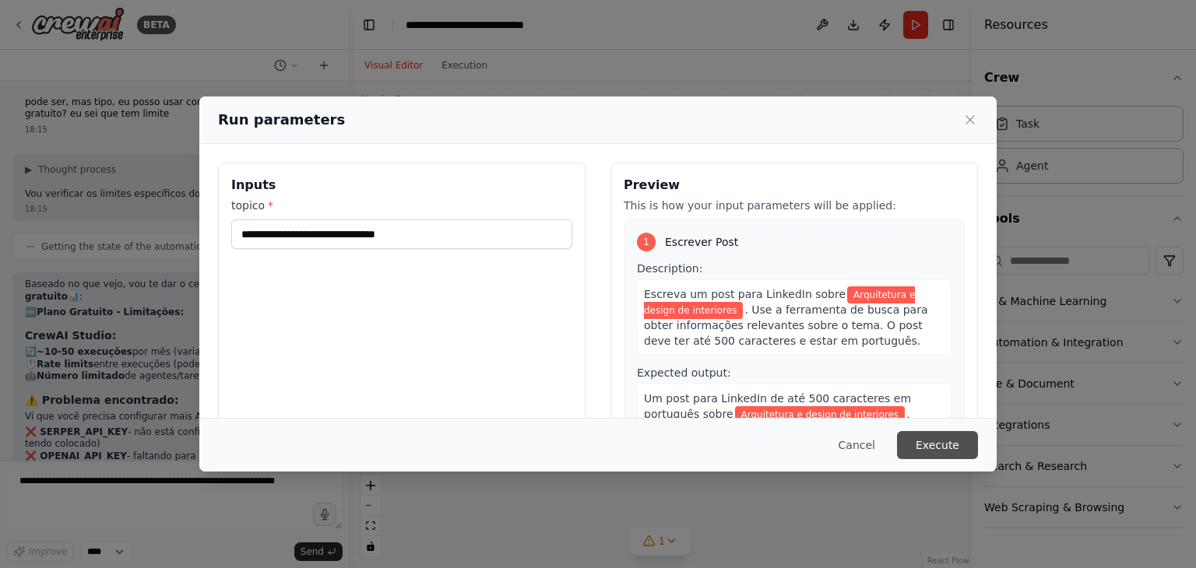
click at [954, 449] on button "Execute" at bounding box center [937, 445] width 81 height 28
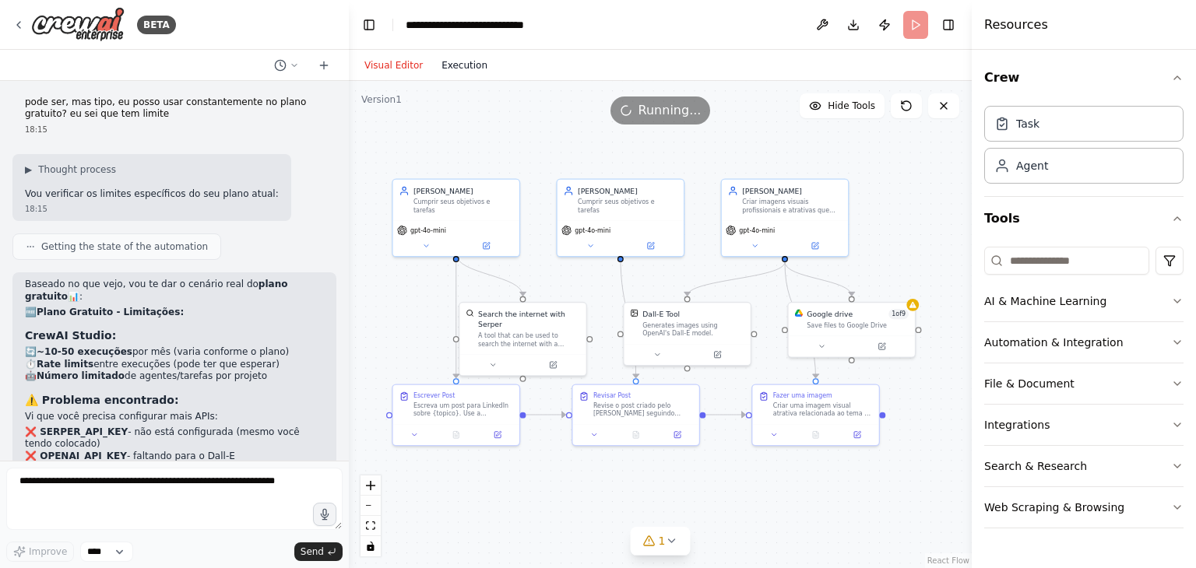
click at [439, 66] on button "Execution" at bounding box center [464, 65] width 65 height 19
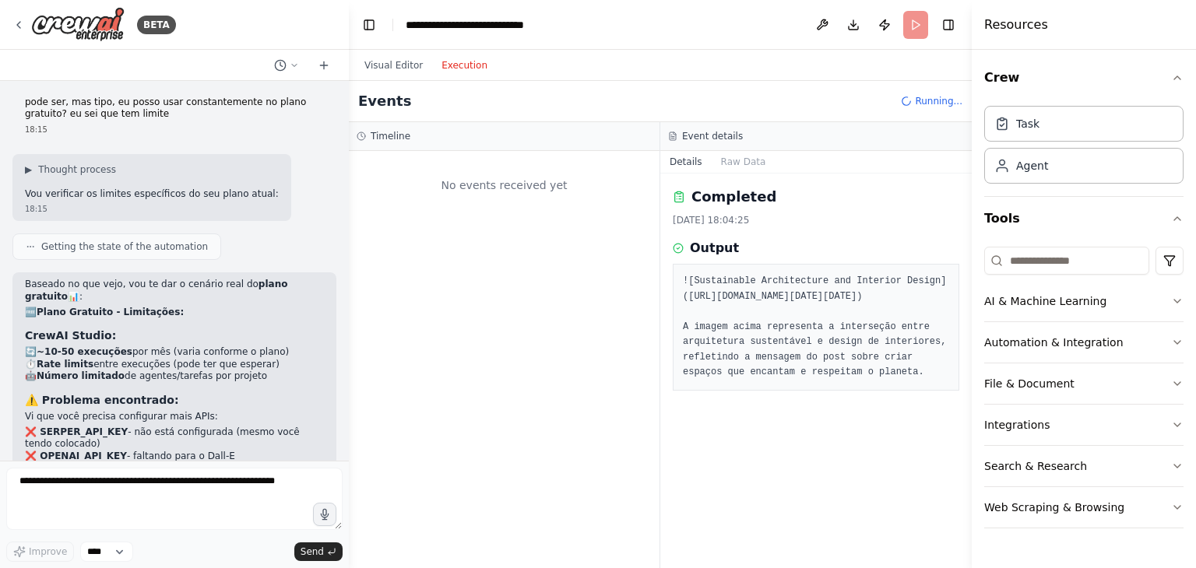
scroll to position [0, 0]
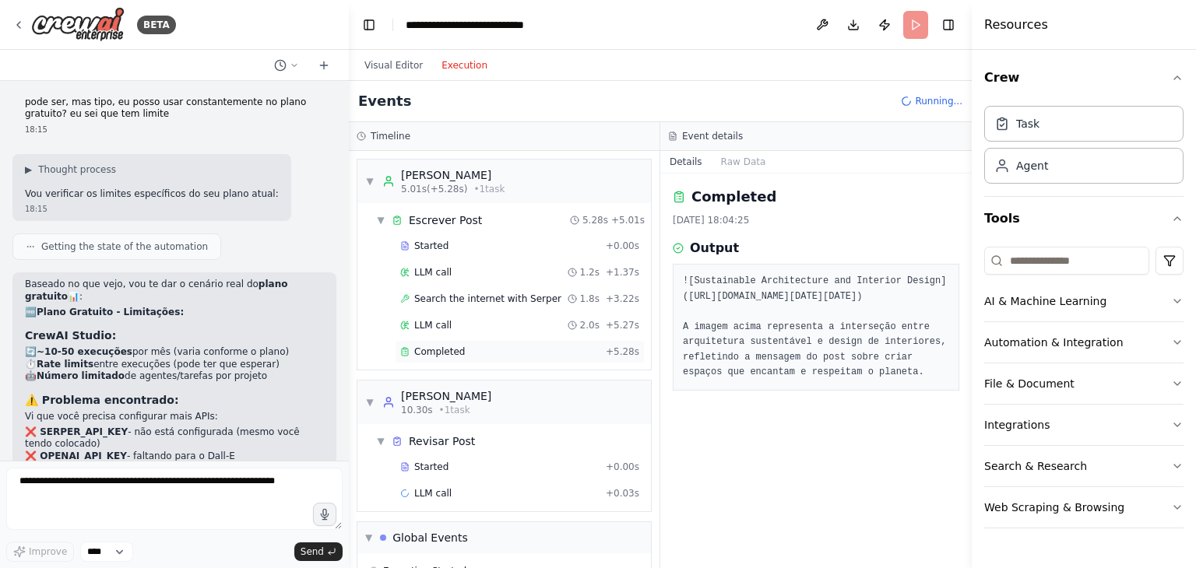
click at [442, 353] on span "Completed" at bounding box center [439, 352] width 51 height 12
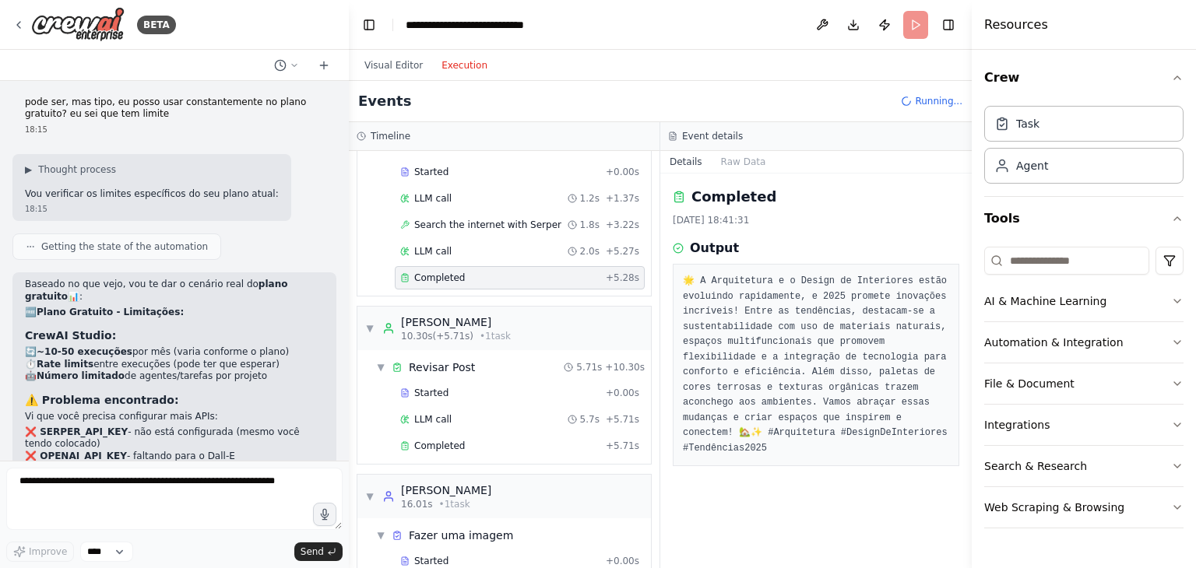
scroll to position [78, 0]
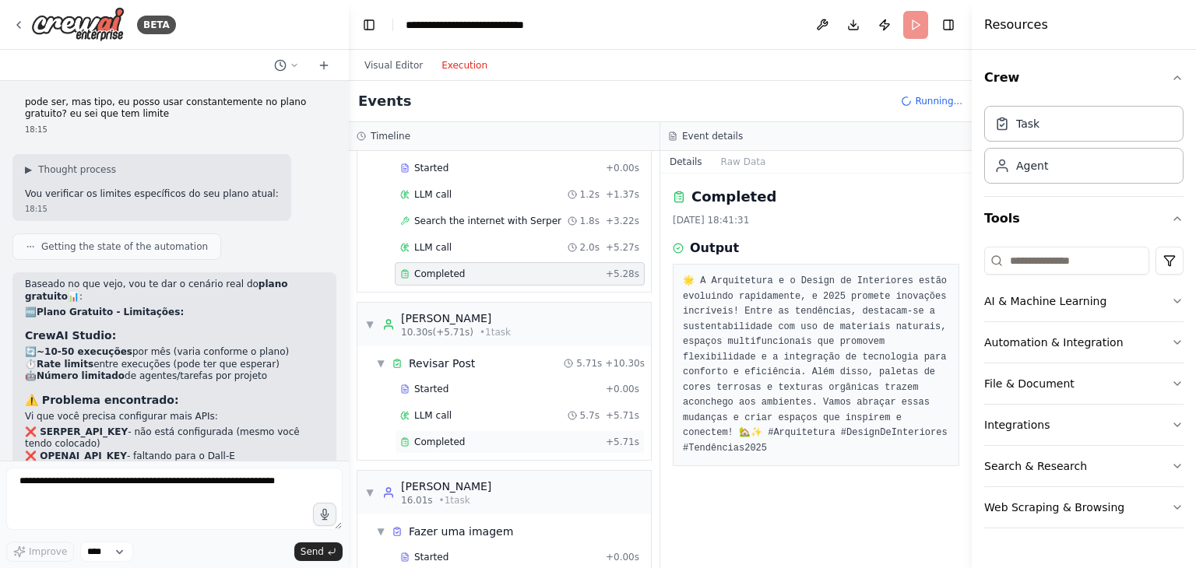
click at [438, 436] on span "Completed" at bounding box center [439, 442] width 51 height 12
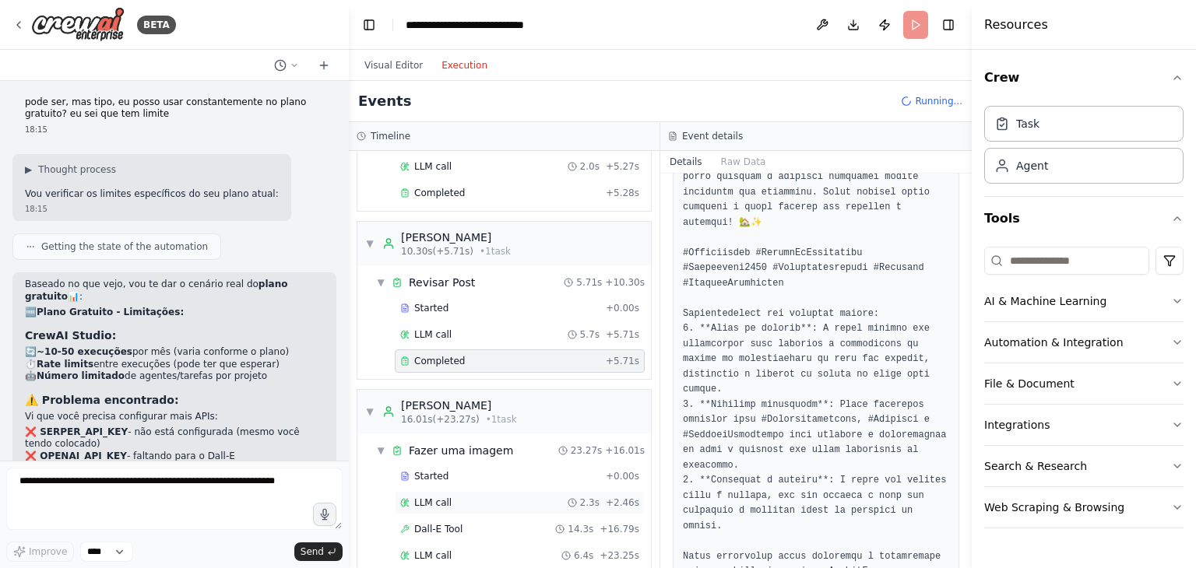
scroll to position [234, 0]
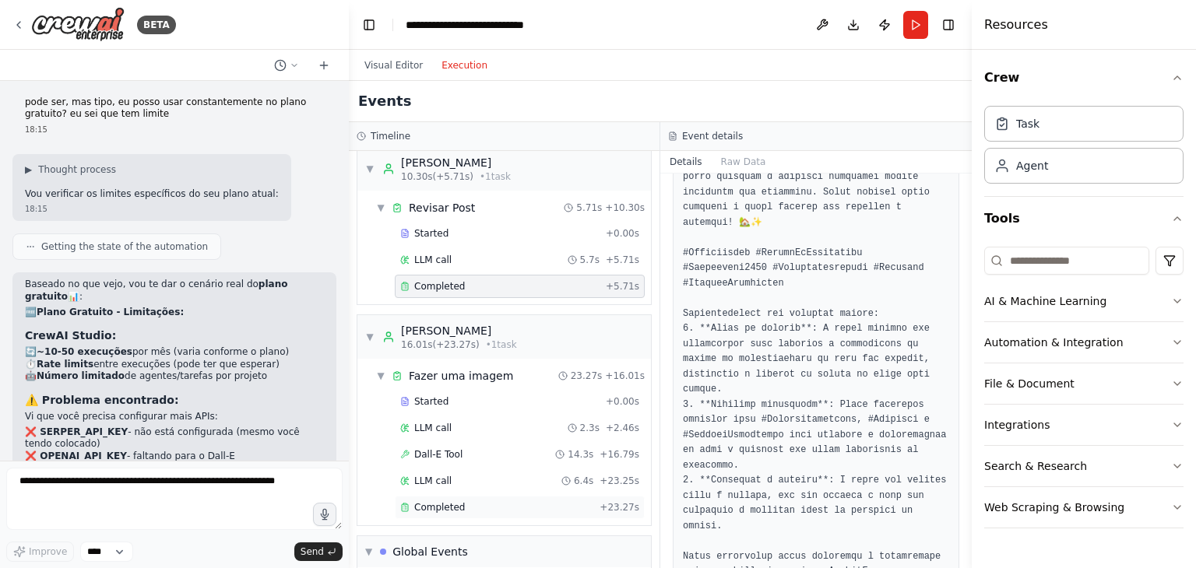
click at [466, 507] on div "Completed" at bounding box center [496, 508] width 193 height 12
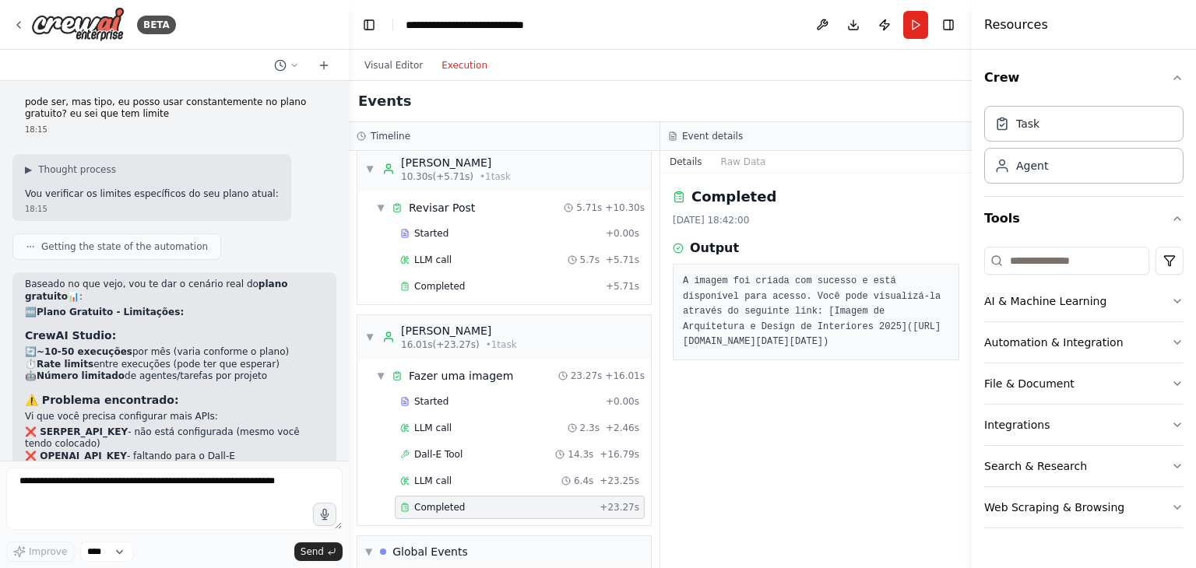
drag, startPoint x: 681, startPoint y: 341, endPoint x: 868, endPoint y: 431, distance: 208.3
click at [899, 551] on div "Completed [DATE] 18:42:00 Output A imagem foi criada com sucesso e está disponí…" at bounding box center [816, 371] width 312 height 395
click at [872, 350] on pre "A imagem foi criada com sucesso e está disponível para acesso. Você pode visual…" at bounding box center [816, 312] width 266 height 76
drag, startPoint x: 679, startPoint y: 339, endPoint x: 881, endPoint y: 566, distance: 304.0
click at [881, 566] on div "Completed [DATE] 18:42:00 Output A imagem foi criada com sucesso e está disponí…" at bounding box center [816, 371] width 312 height 395
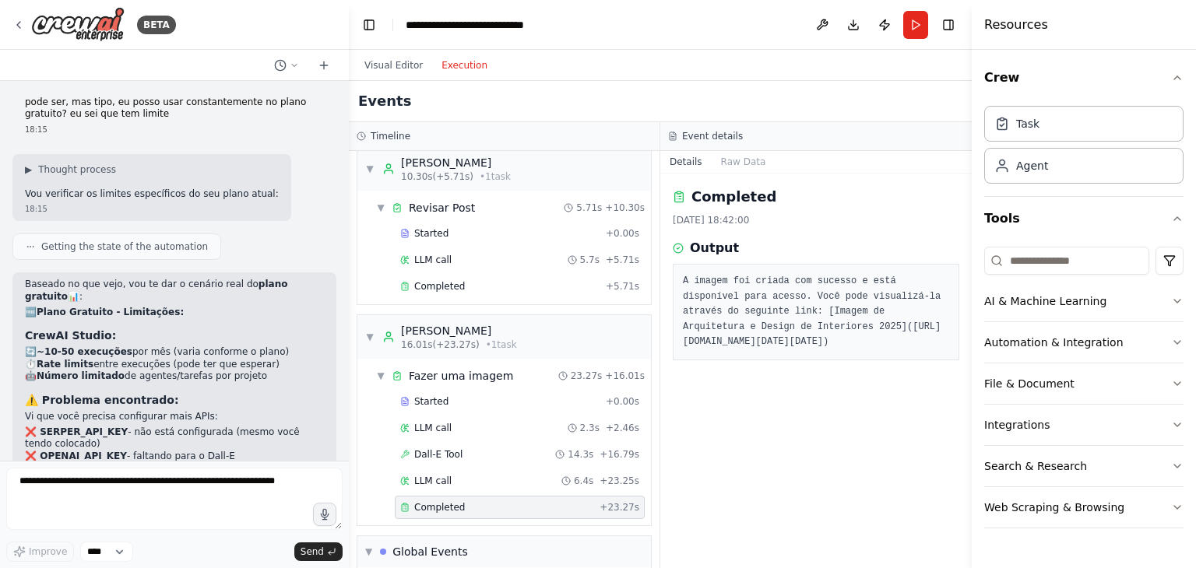
copy pre "([URL][DOMAIN_NAME][DATE][DATE])"
click at [723, 310] on pre "A imagem foi criada com sucesso e está disponível para acesso. Você pode visual…" at bounding box center [816, 312] width 266 height 76
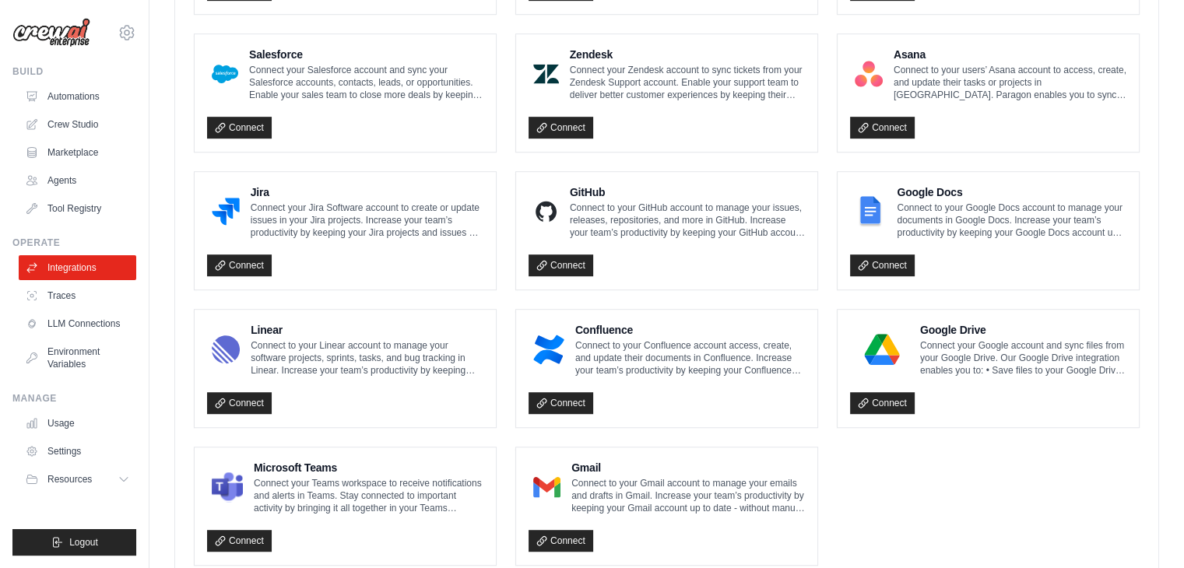
scroll to position [857, 0]
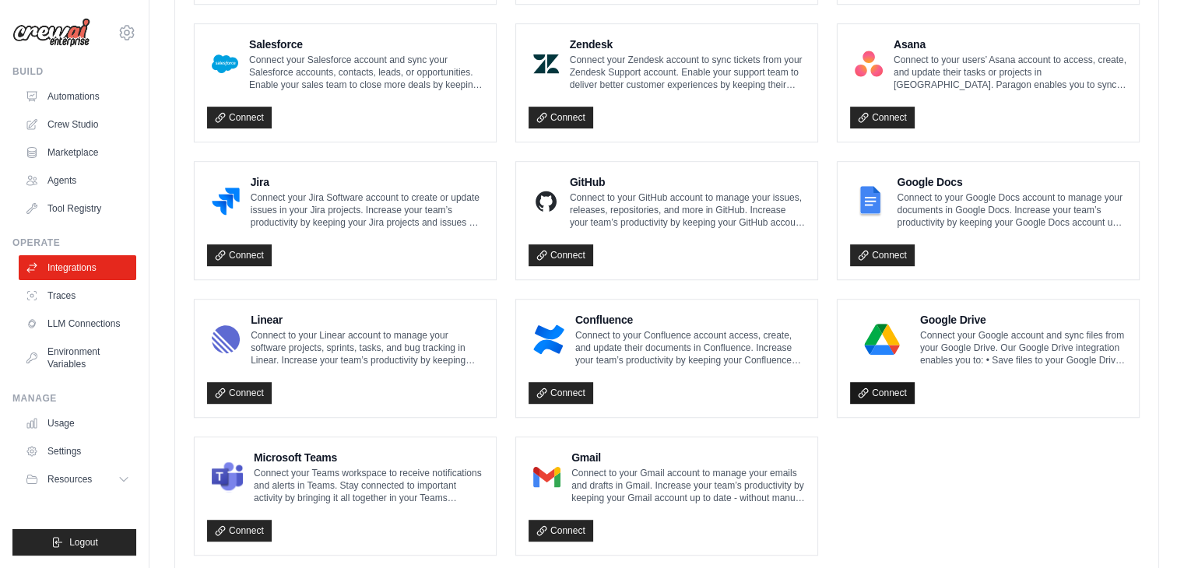
click at [888, 391] on link "Connect" at bounding box center [882, 393] width 65 height 22
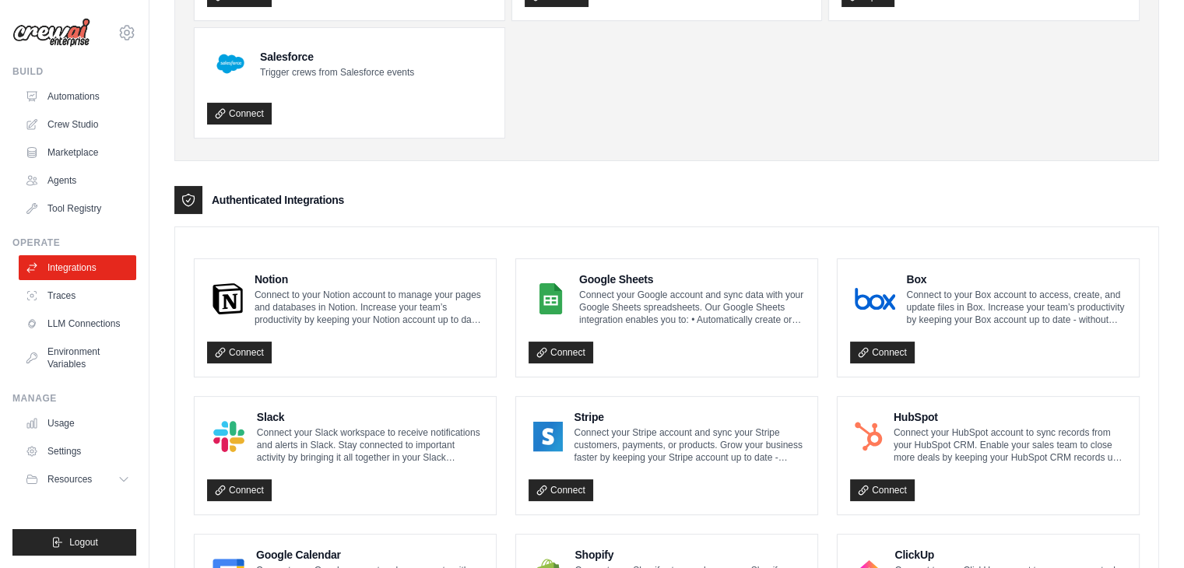
scroll to position [0, 0]
